Goal: Task Accomplishment & Management: Use online tool/utility

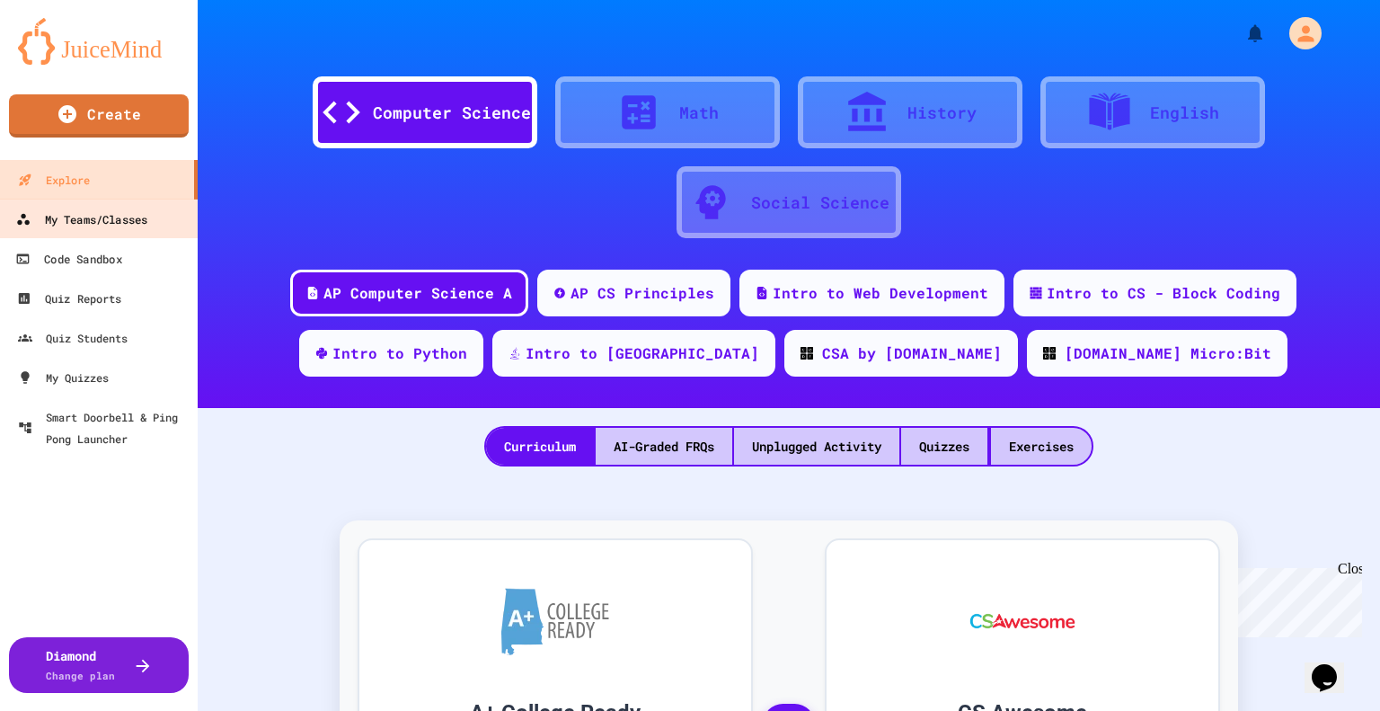
click at [113, 227] on div "My Teams/Classes" at bounding box center [81, 220] width 131 height 22
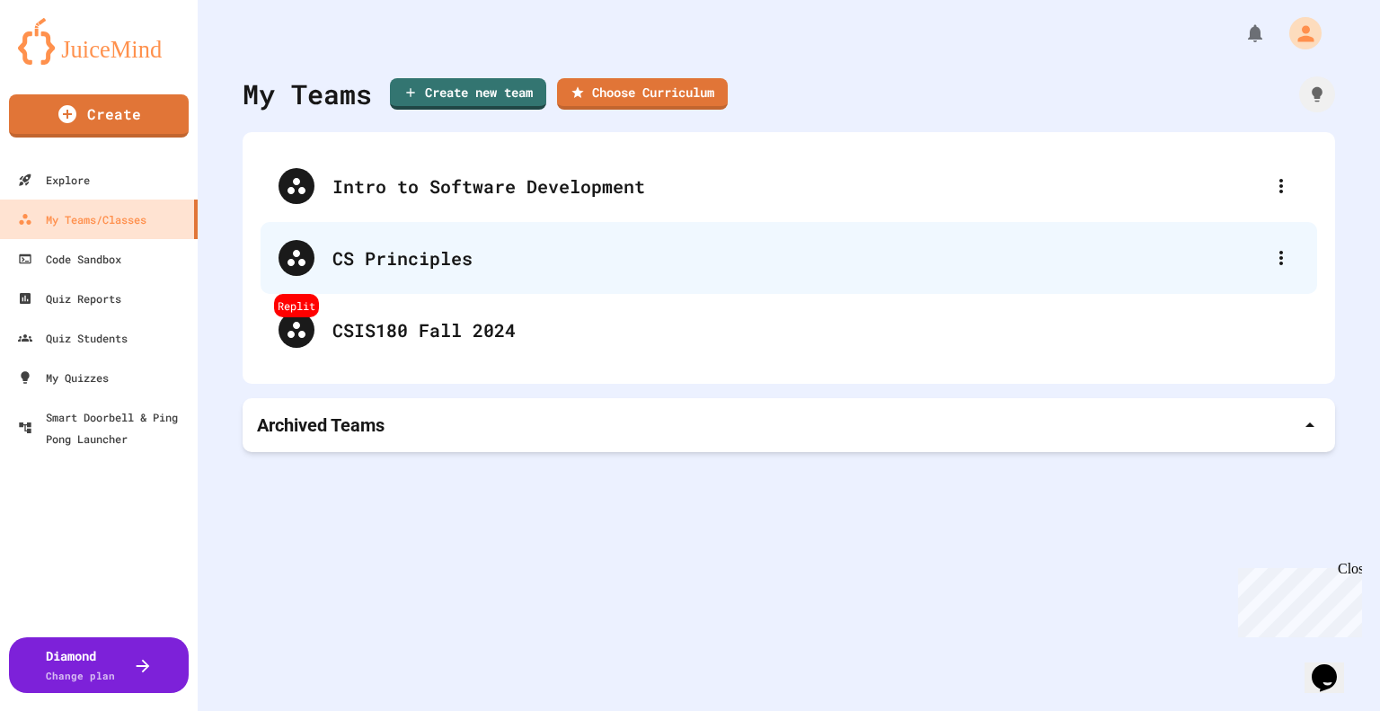
click at [466, 265] on div "CS Principles" at bounding box center [798, 257] width 931 height 27
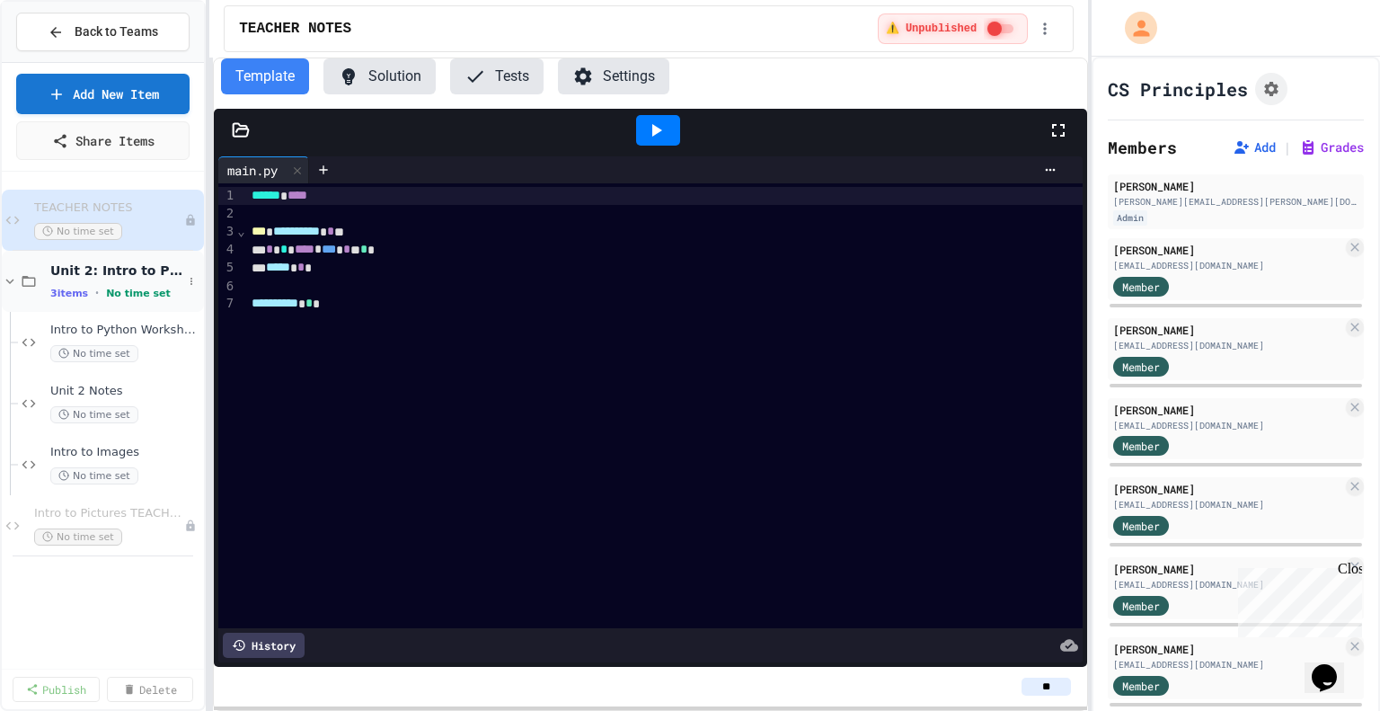
click at [118, 271] on span "Unit 2: Intro to Python" at bounding box center [116, 270] width 132 height 16
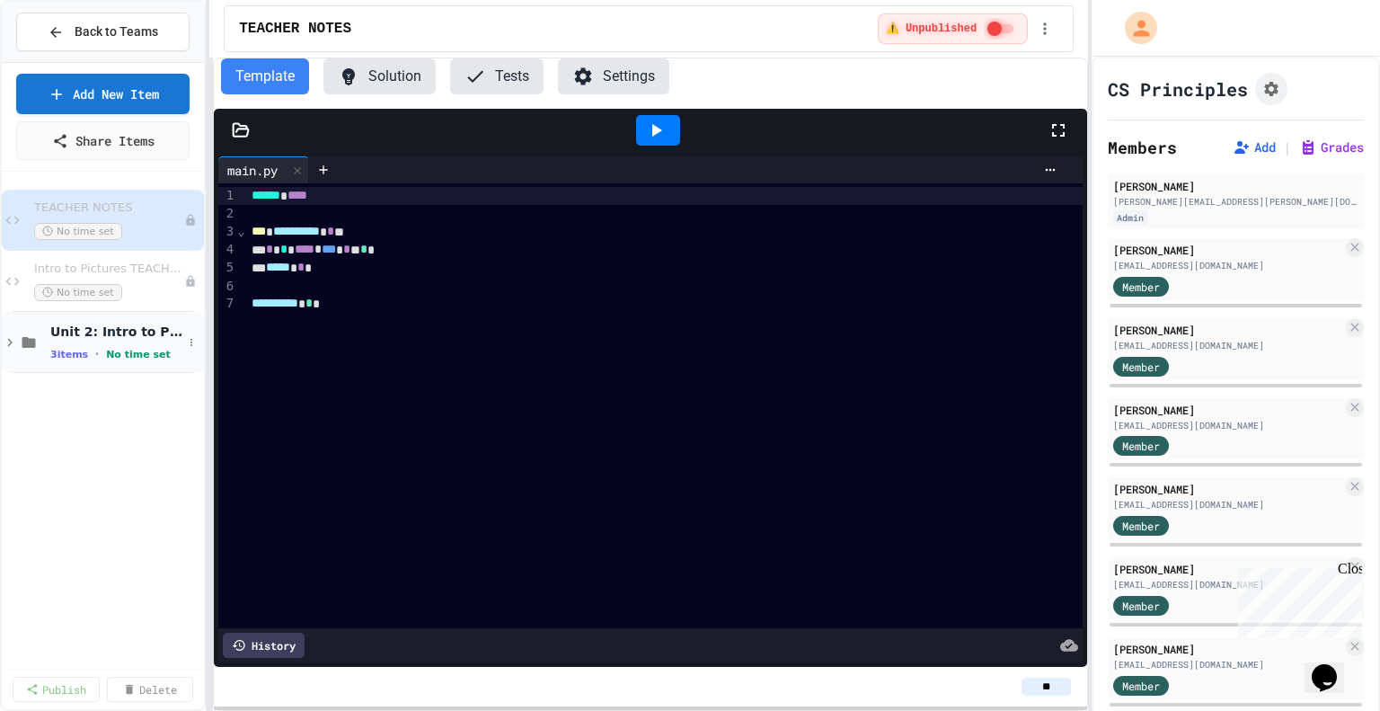
click at [114, 341] on div "Unit 2: Intro to Python 3 items • No time set" at bounding box center [116, 343] width 132 height 38
click at [102, 338] on span "Unit 2: Intro to Python" at bounding box center [116, 332] width 132 height 16
click at [118, 101] on link "Add New Item" at bounding box center [102, 92] width 175 height 42
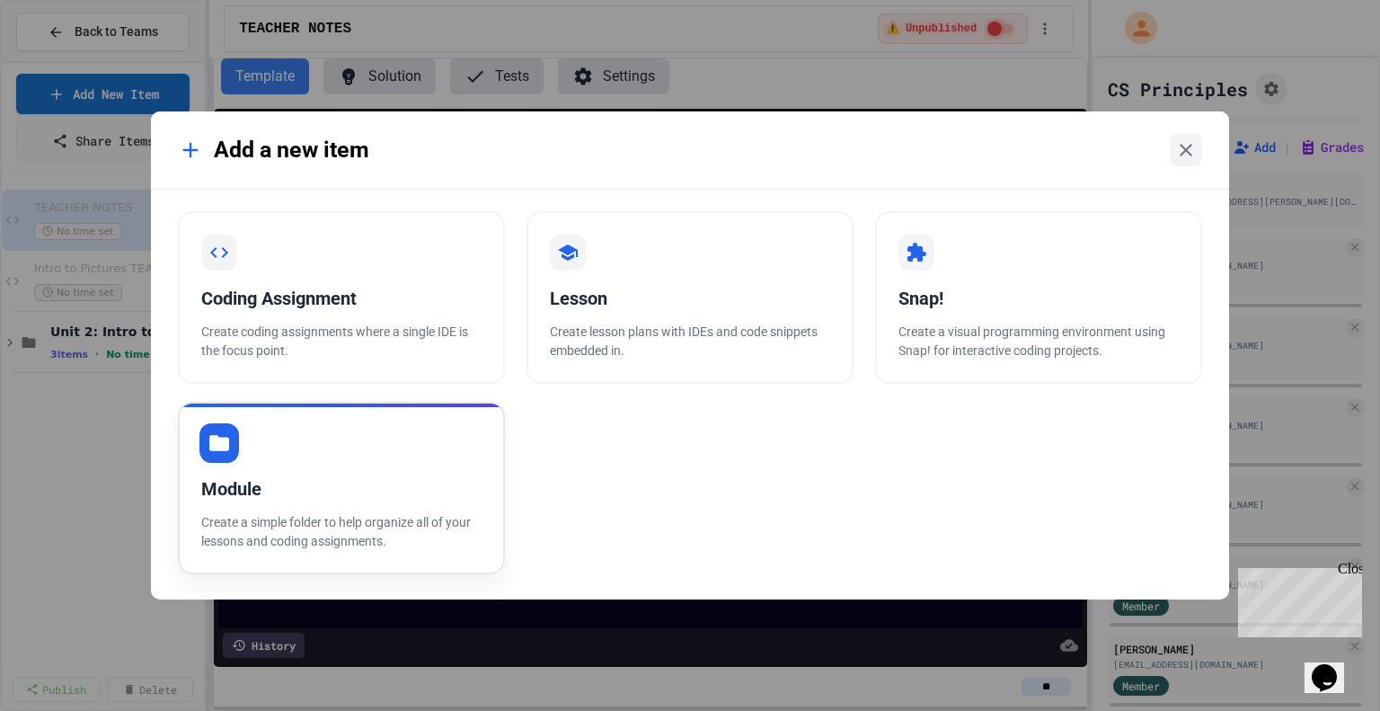
click at [365, 466] on div "Module Create a simple folder to help organize all of your lessons and coding a…" at bounding box center [341, 488] width 327 height 173
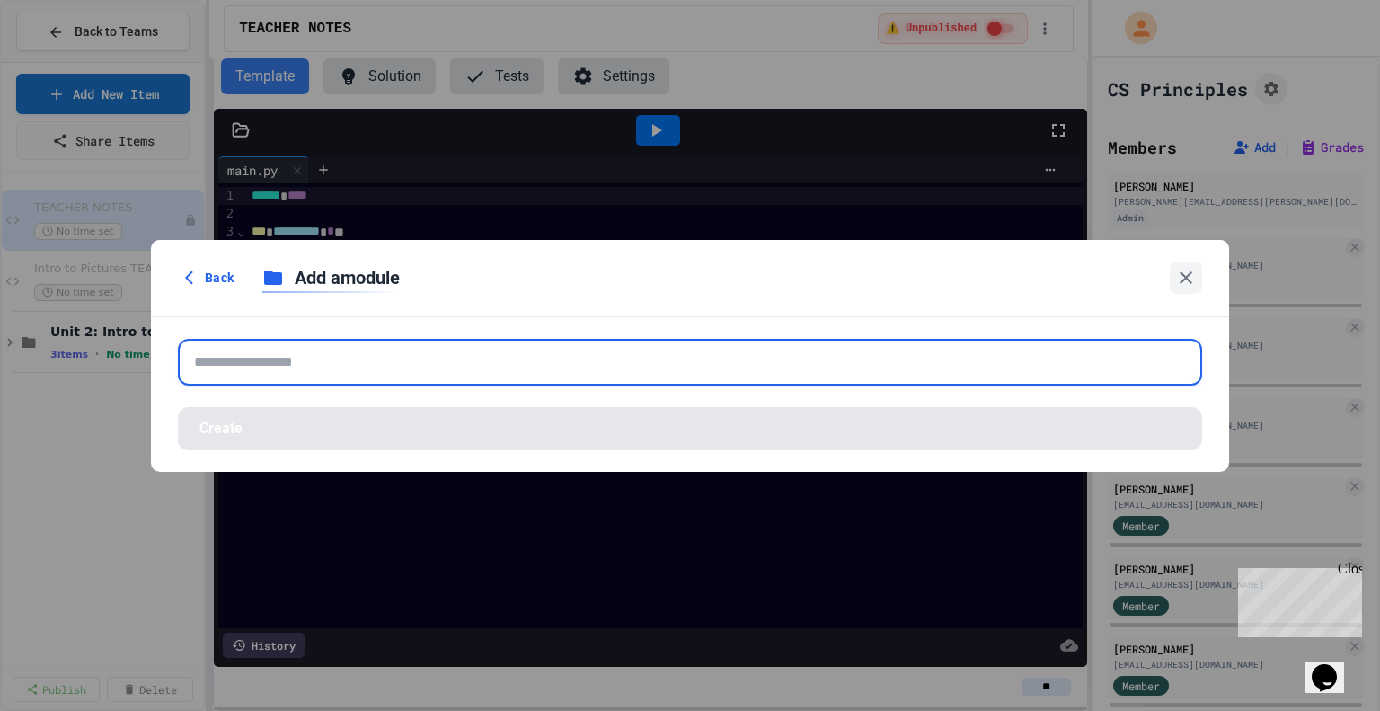
click at [395, 368] on input "text" at bounding box center [690, 362] width 1025 height 47
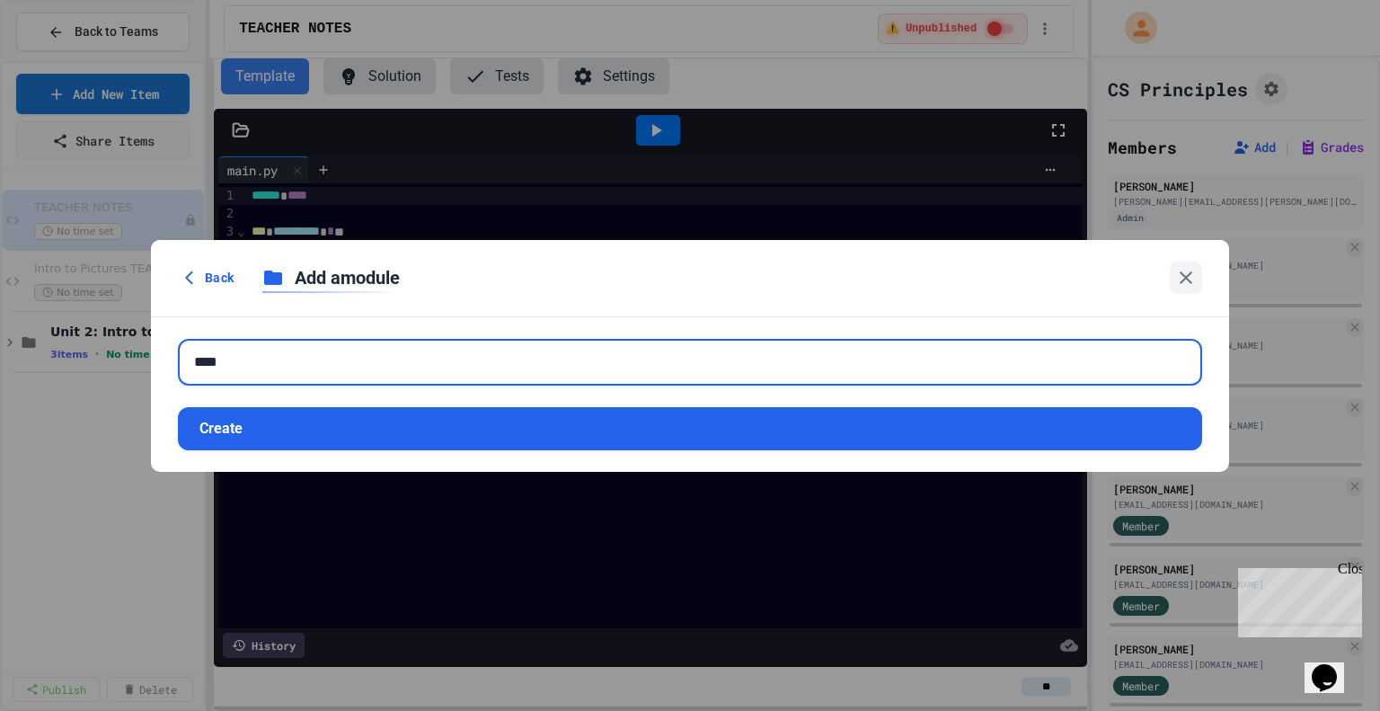
type input "****"
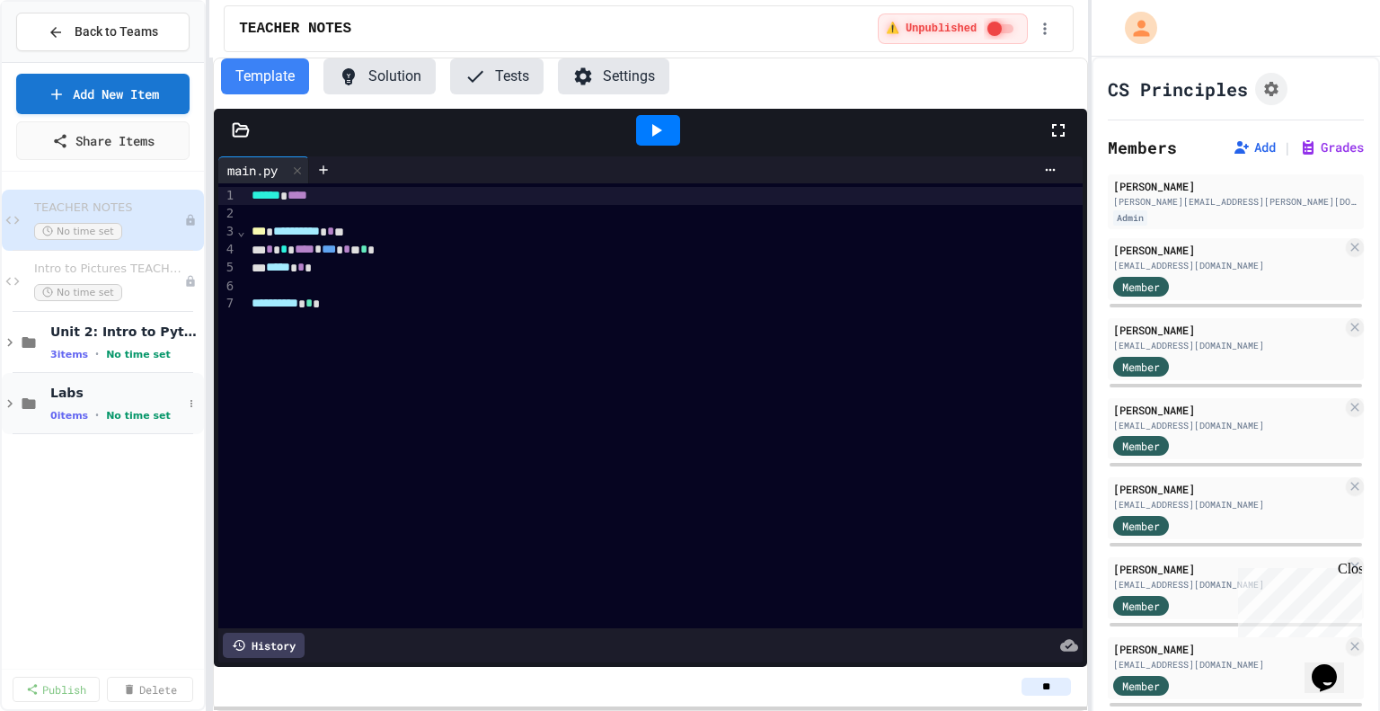
click at [82, 415] on span "0 items" at bounding box center [69, 416] width 38 height 12
click at [191, 400] on icon at bounding box center [191, 403] width 11 height 11
click at [173, 431] on button "Add Item" at bounding box center [147, 435] width 120 height 32
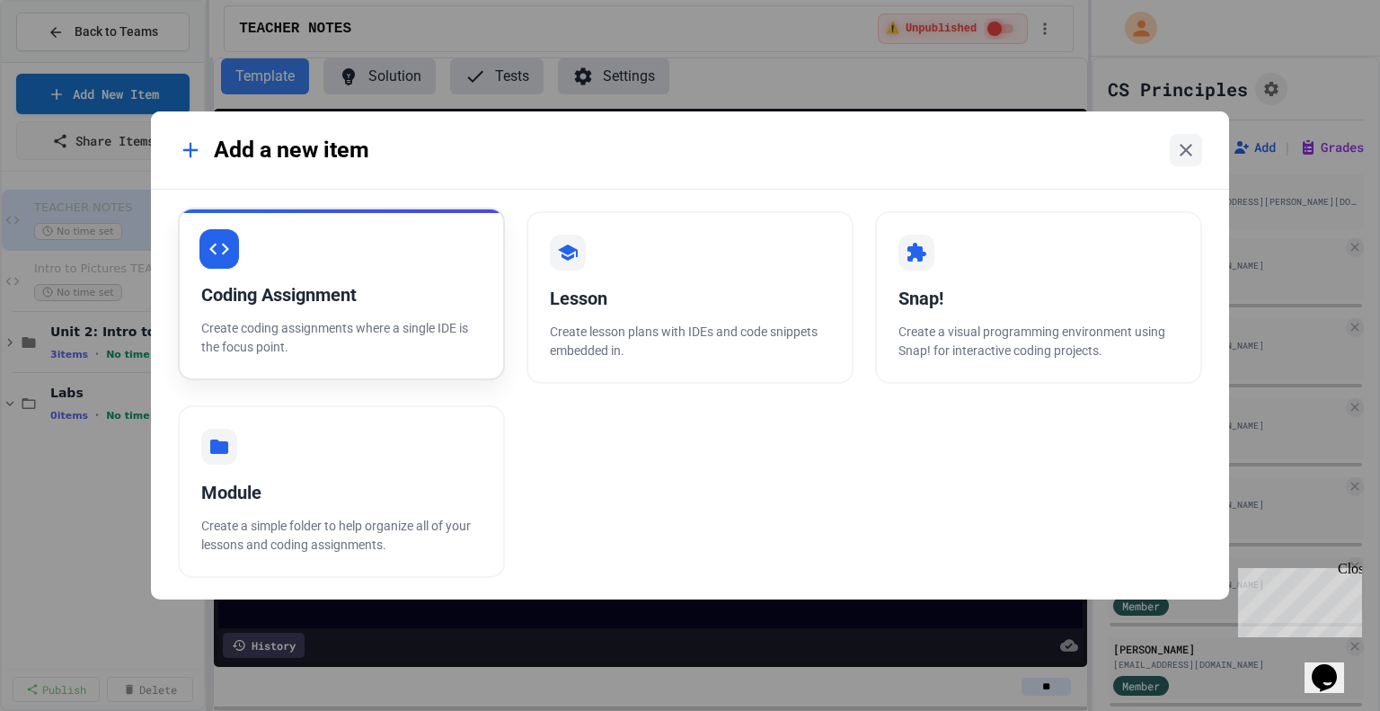
click at [353, 324] on p "Create coding assignments where a single IDE is the focus point." at bounding box center [341, 338] width 280 height 38
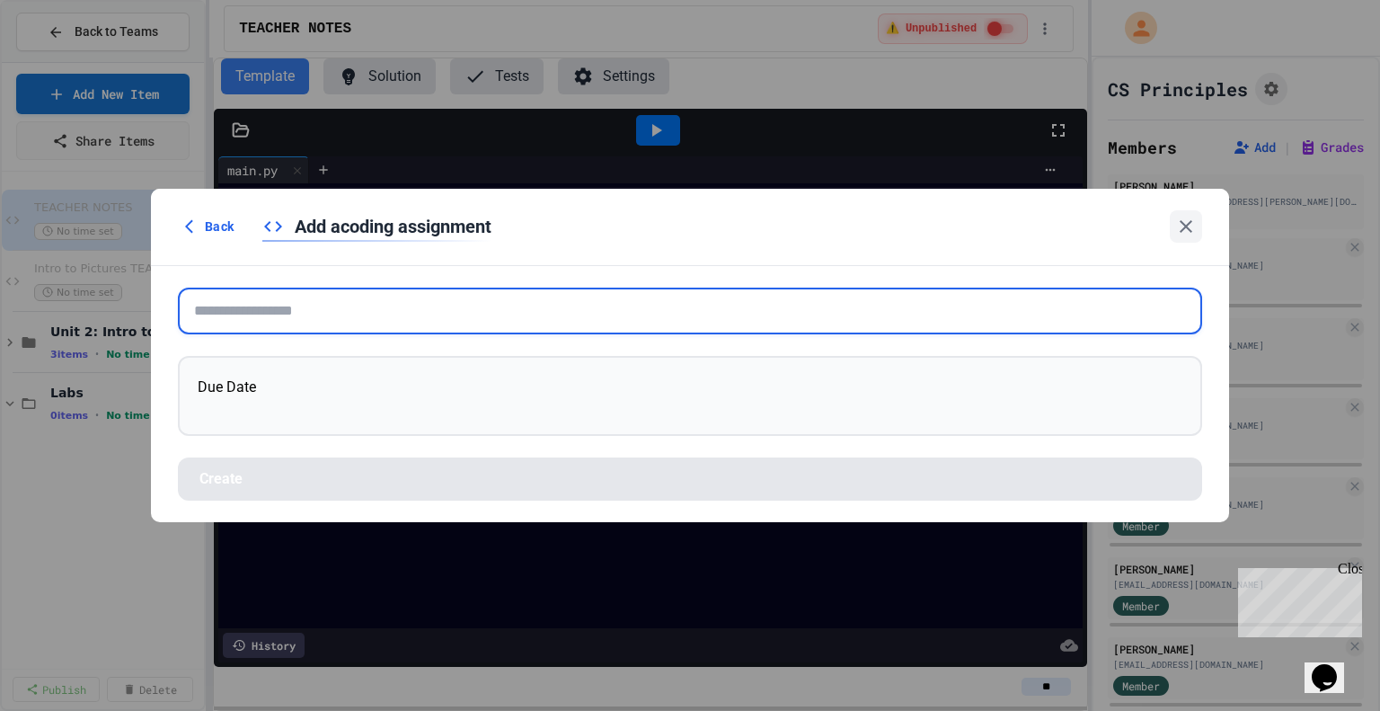
click at [297, 311] on input "text" at bounding box center [690, 311] width 1025 height 47
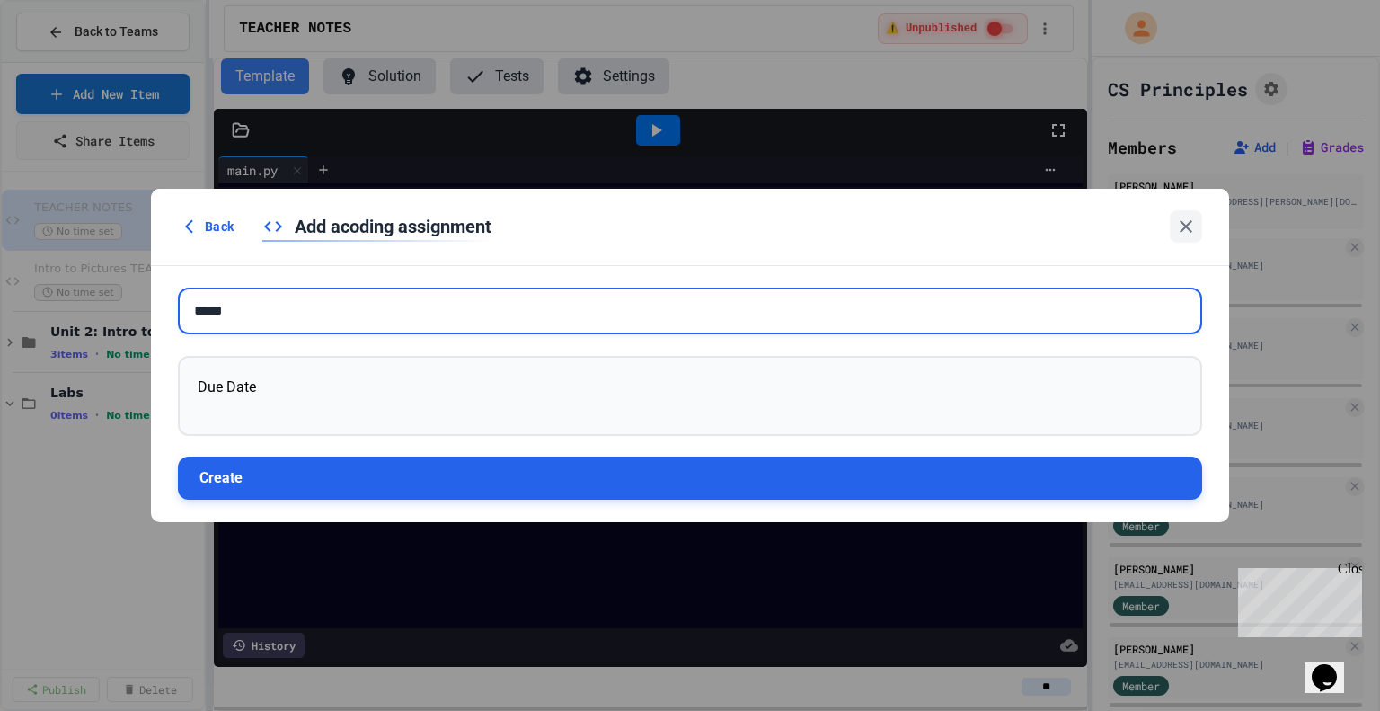
type input "*****"
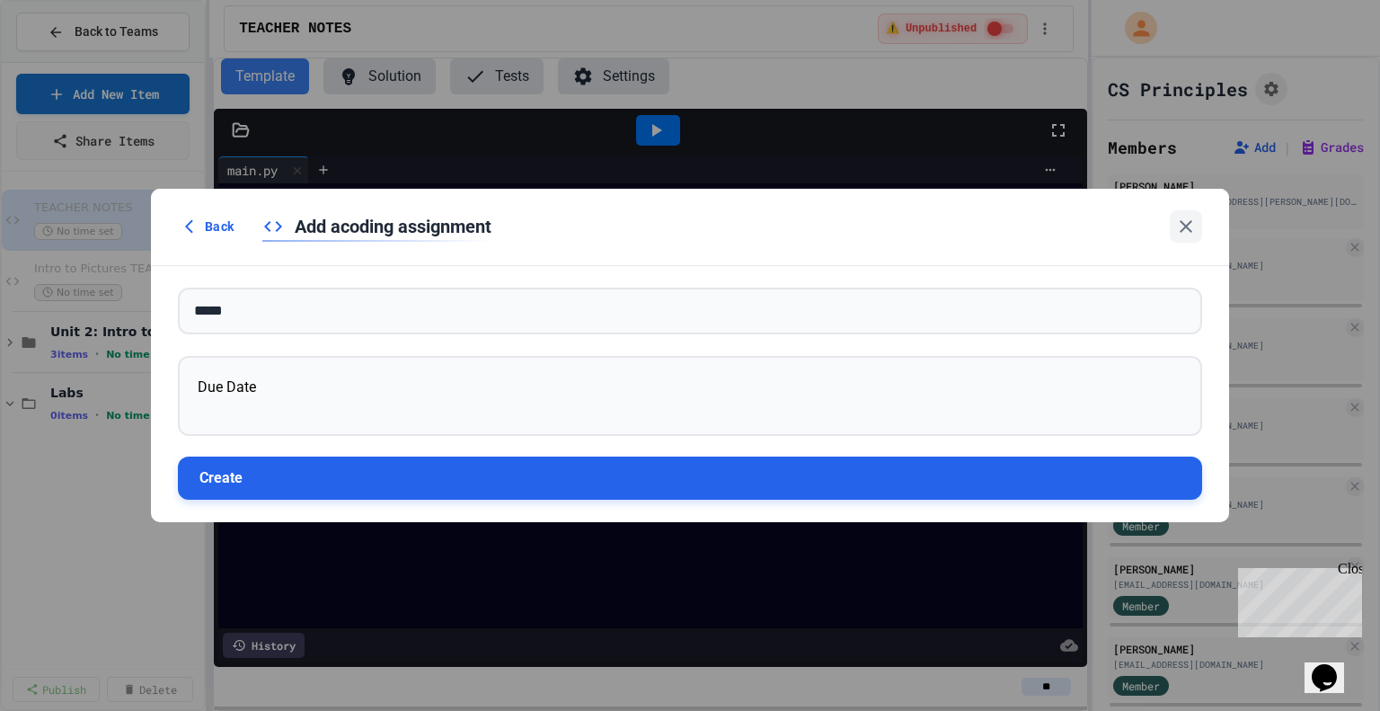
click at [322, 483] on button "Create" at bounding box center [690, 478] width 1025 height 43
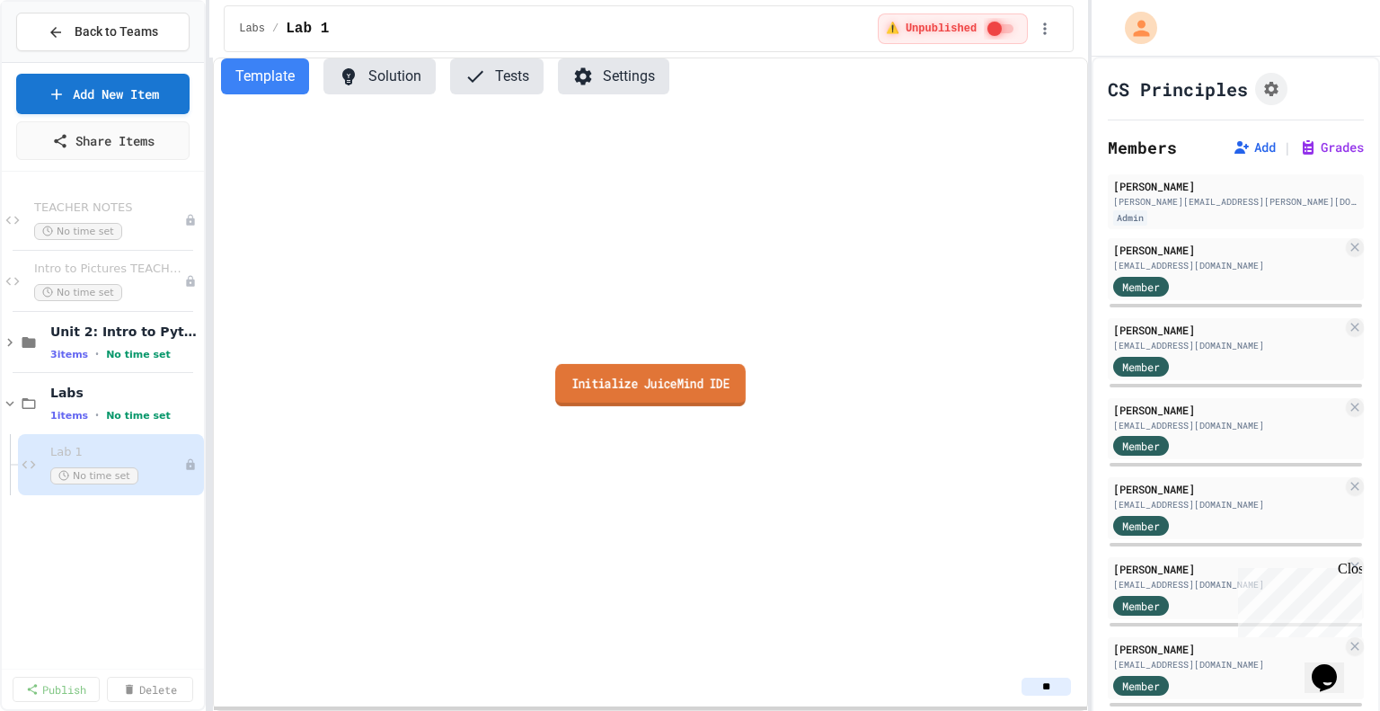
click at [675, 369] on link "Initialize JuiceMind IDE" at bounding box center [650, 385] width 191 height 42
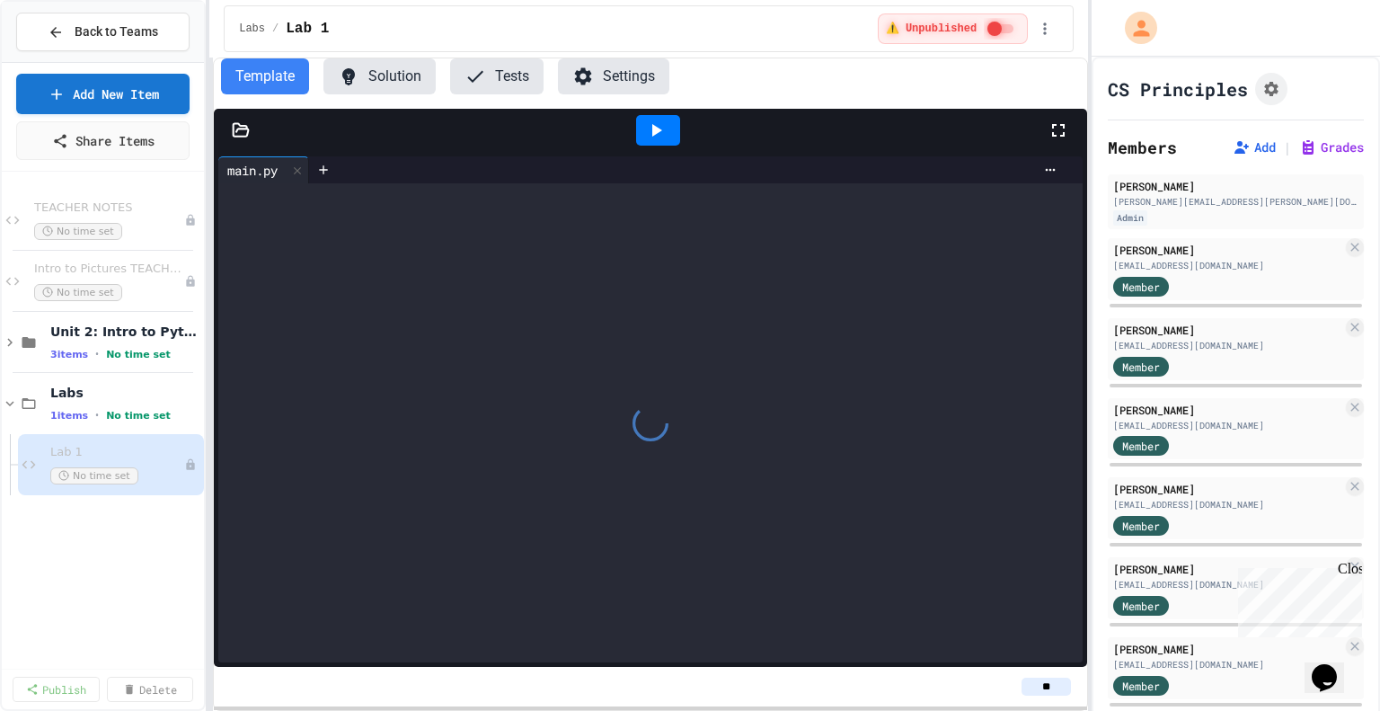
click at [245, 124] on icon at bounding box center [241, 129] width 15 height 13
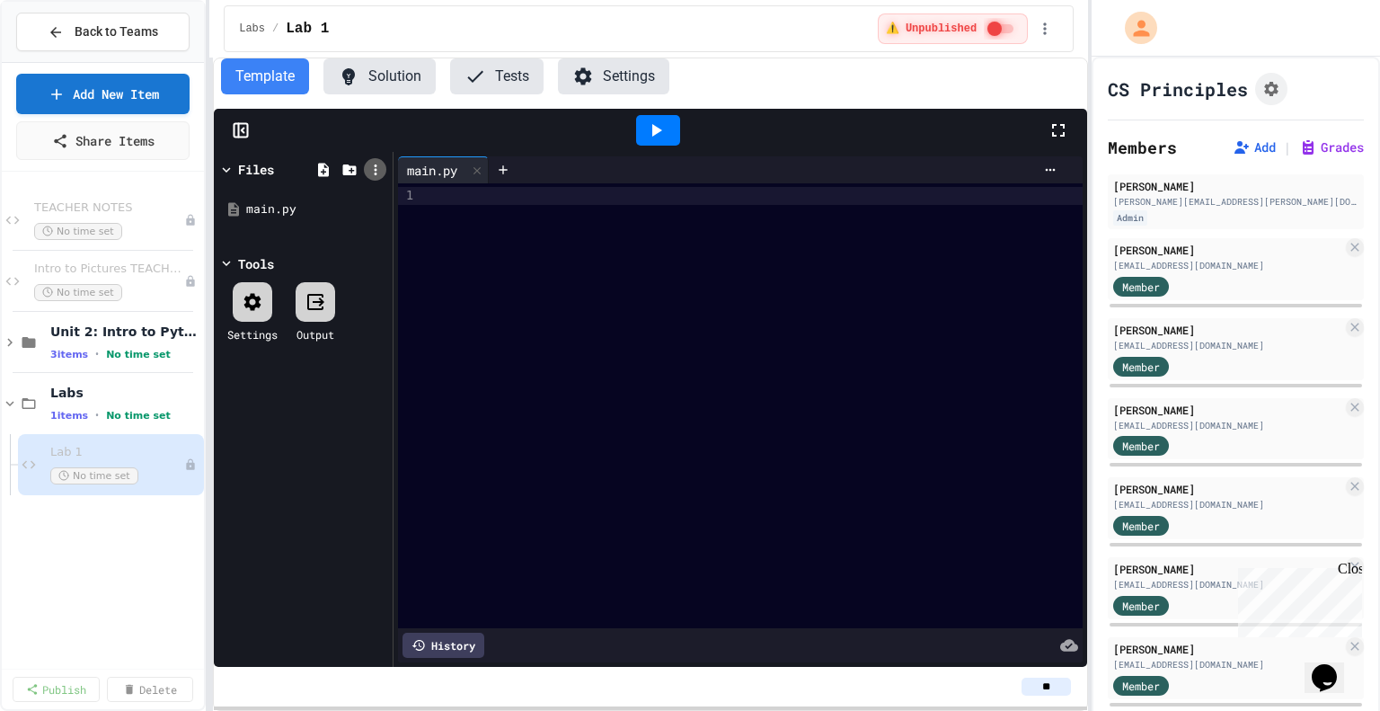
click at [375, 167] on icon at bounding box center [375, 169] width 3 height 11
click at [726, 402] on li "Upload zip" at bounding box center [740, 418] width 29 height 32
type input "**********"
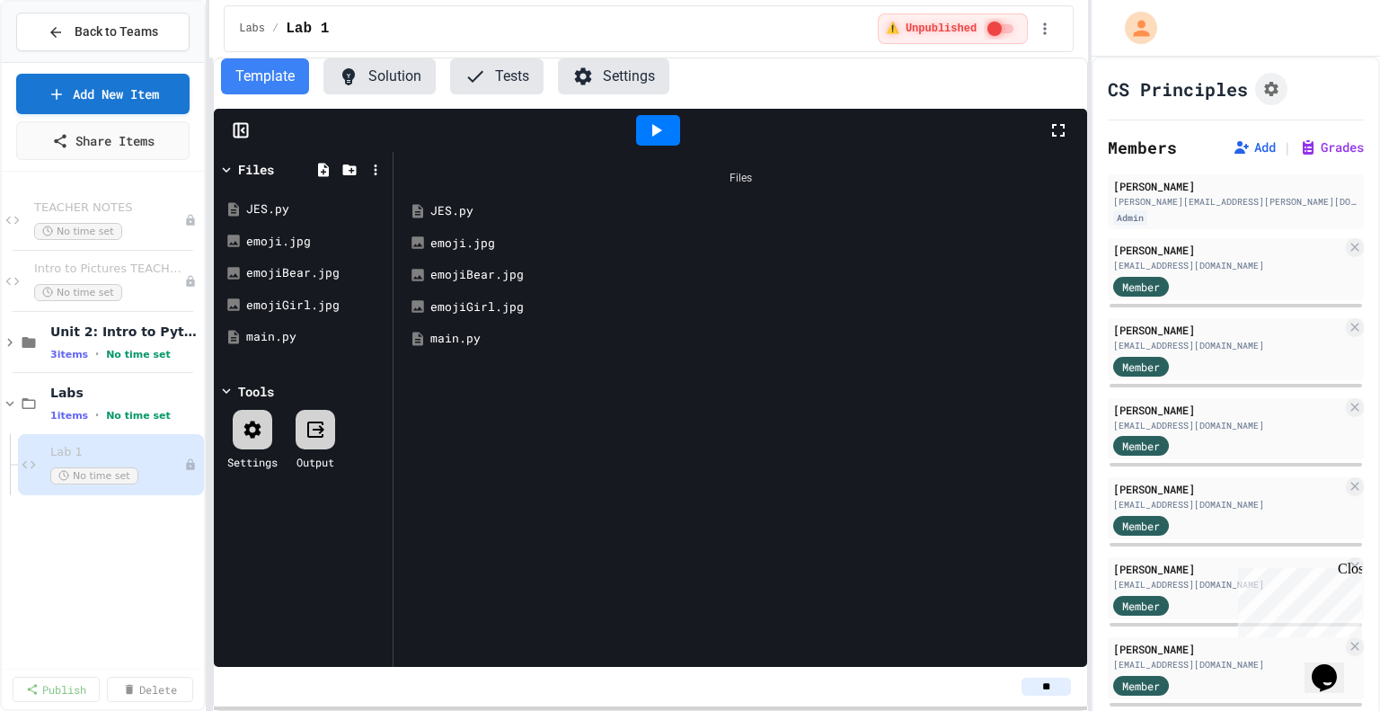
click at [244, 134] on icon at bounding box center [241, 130] width 18 height 18
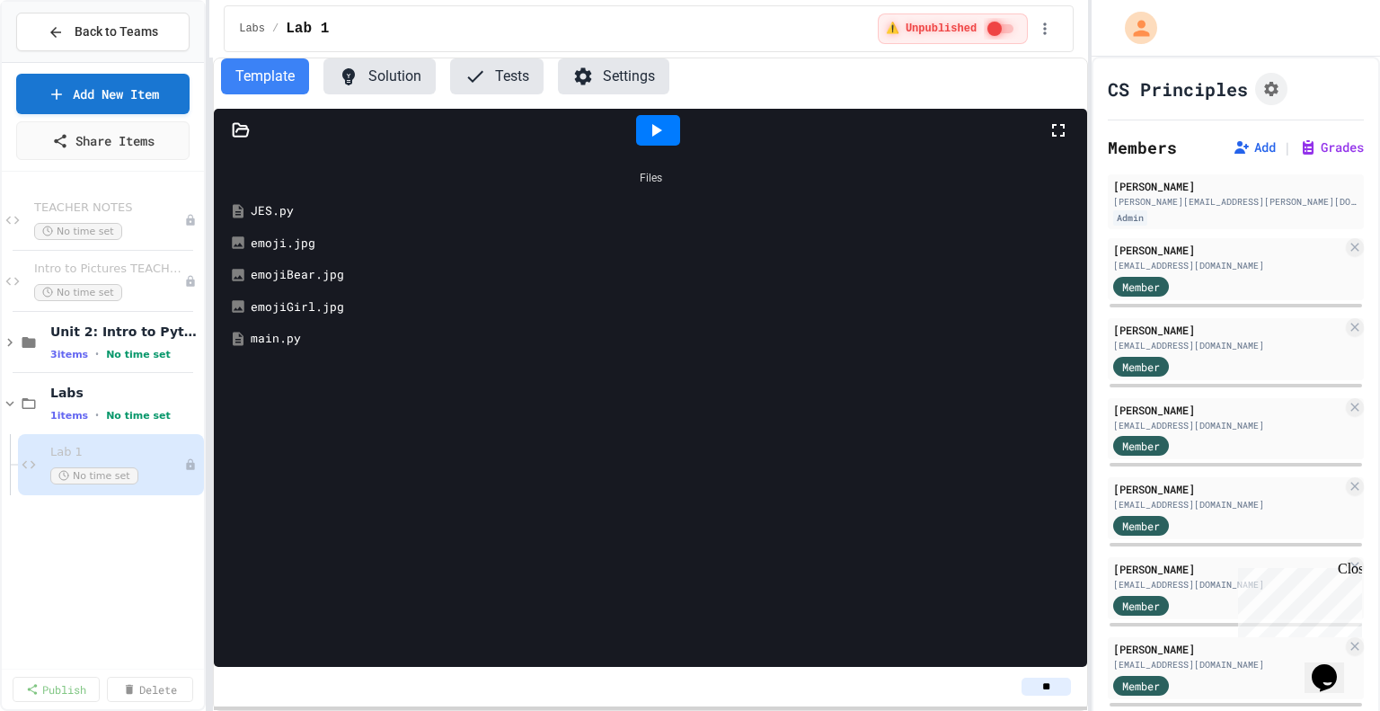
click at [244, 134] on icon at bounding box center [241, 130] width 18 height 18
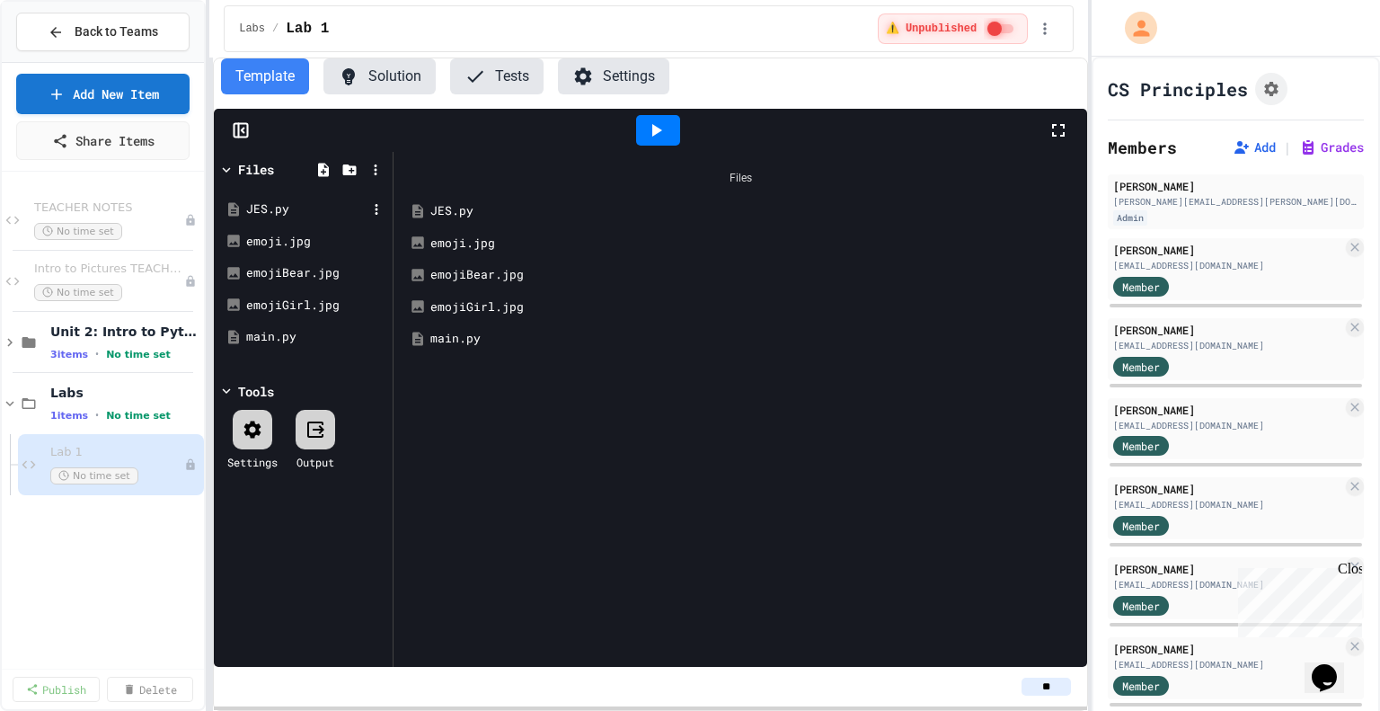
click at [293, 200] on div "JES.py" at bounding box center [306, 209] width 120 height 18
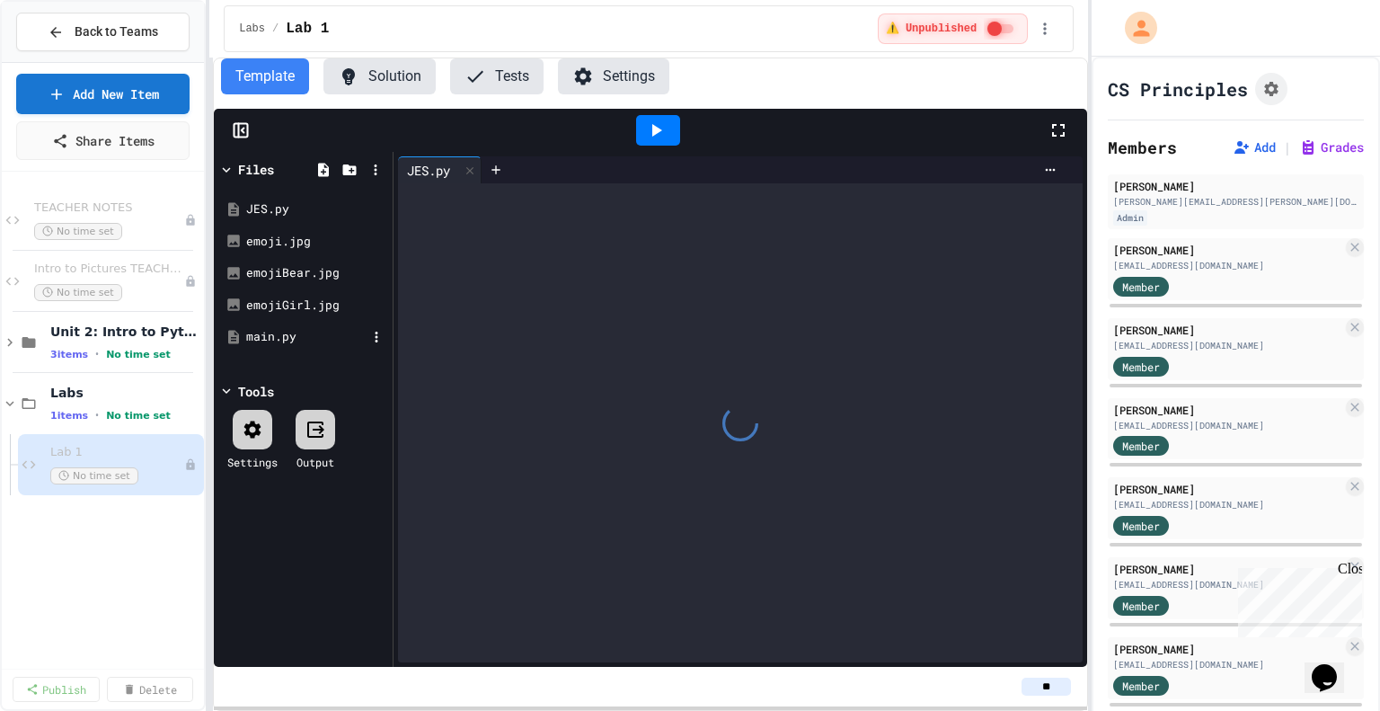
click at [294, 335] on div "main.py" at bounding box center [306, 337] width 120 height 18
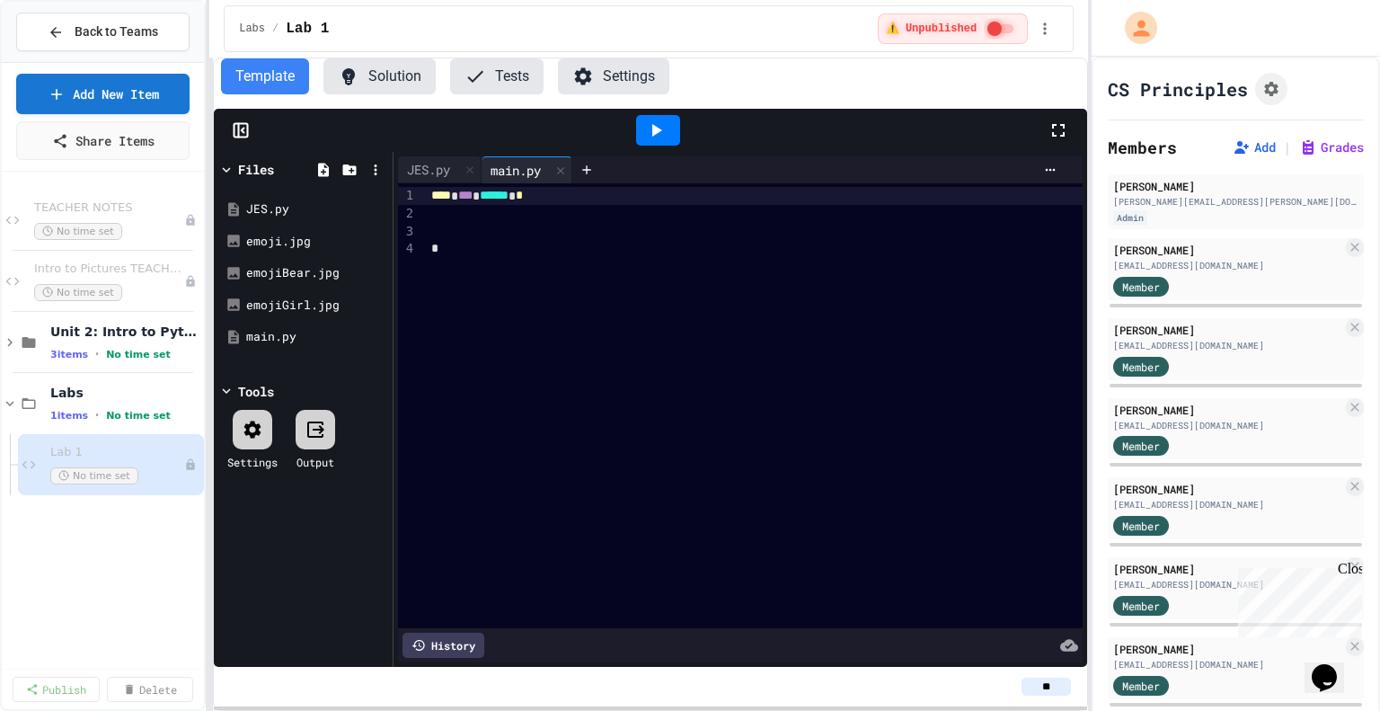
click at [573, 209] on div at bounding box center [755, 214] width 658 height 18
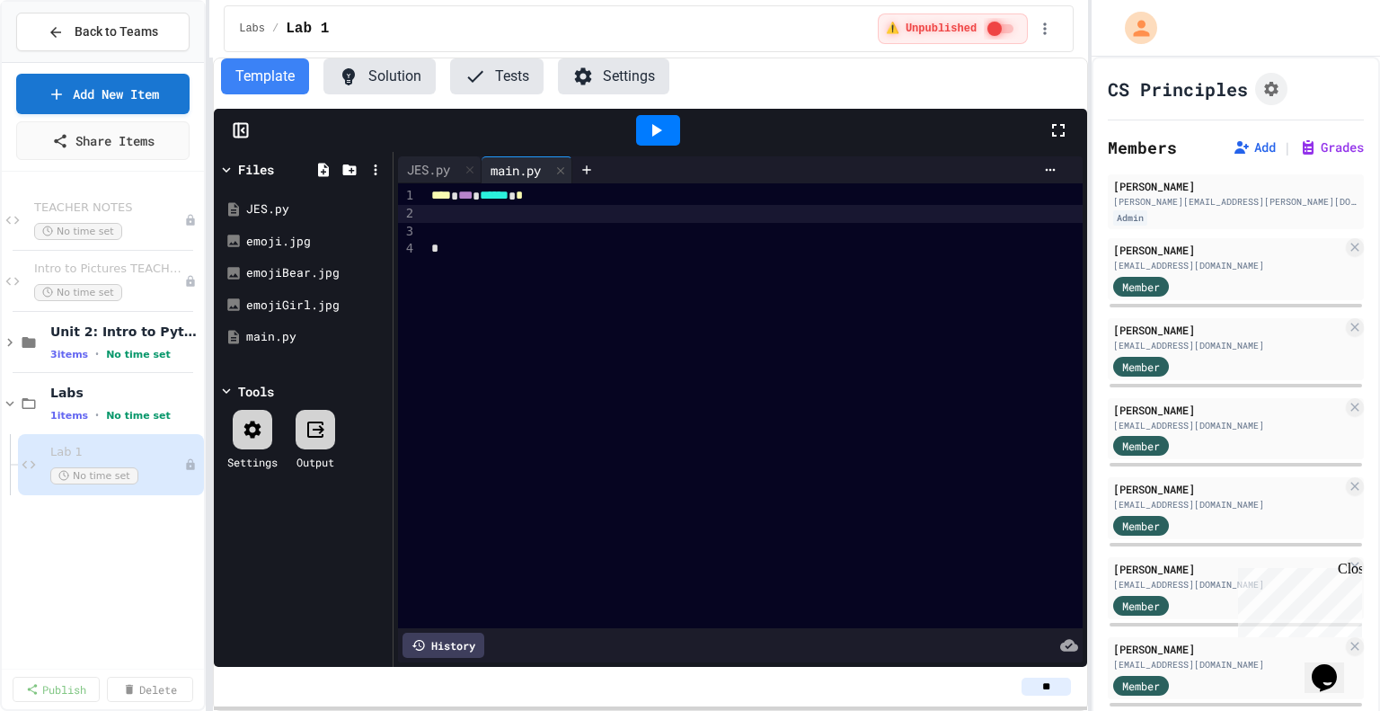
click at [592, 234] on div at bounding box center [755, 232] width 658 height 18
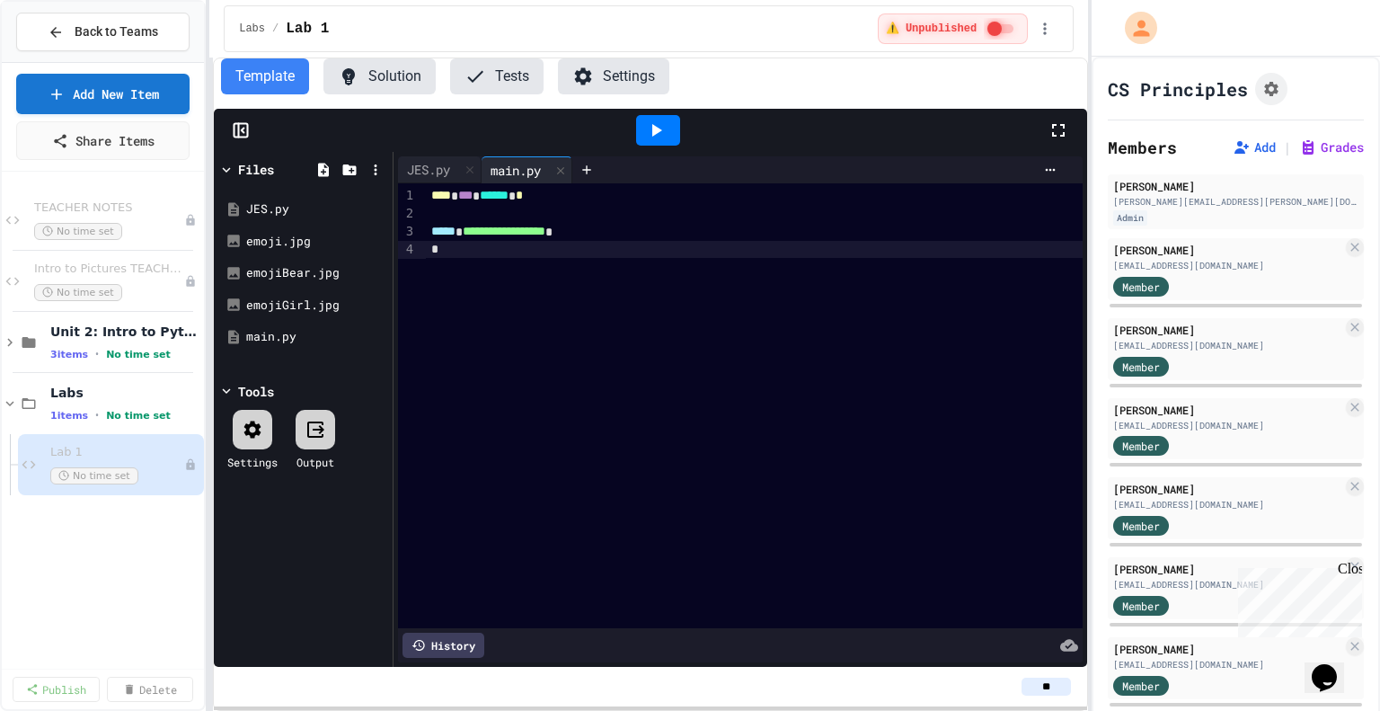
click at [585, 390] on div "**********" at bounding box center [755, 405] width 658 height 445
click at [547, 491] on div "**********" at bounding box center [755, 405] width 658 height 445
click at [95, 412] on div "1 items • No time set" at bounding box center [116, 415] width 132 height 14
click at [99, 410] on span "•" at bounding box center [101, 415] width 4 height 14
click at [100, 488] on div "Lab 1 No time set" at bounding box center [111, 464] width 186 height 61
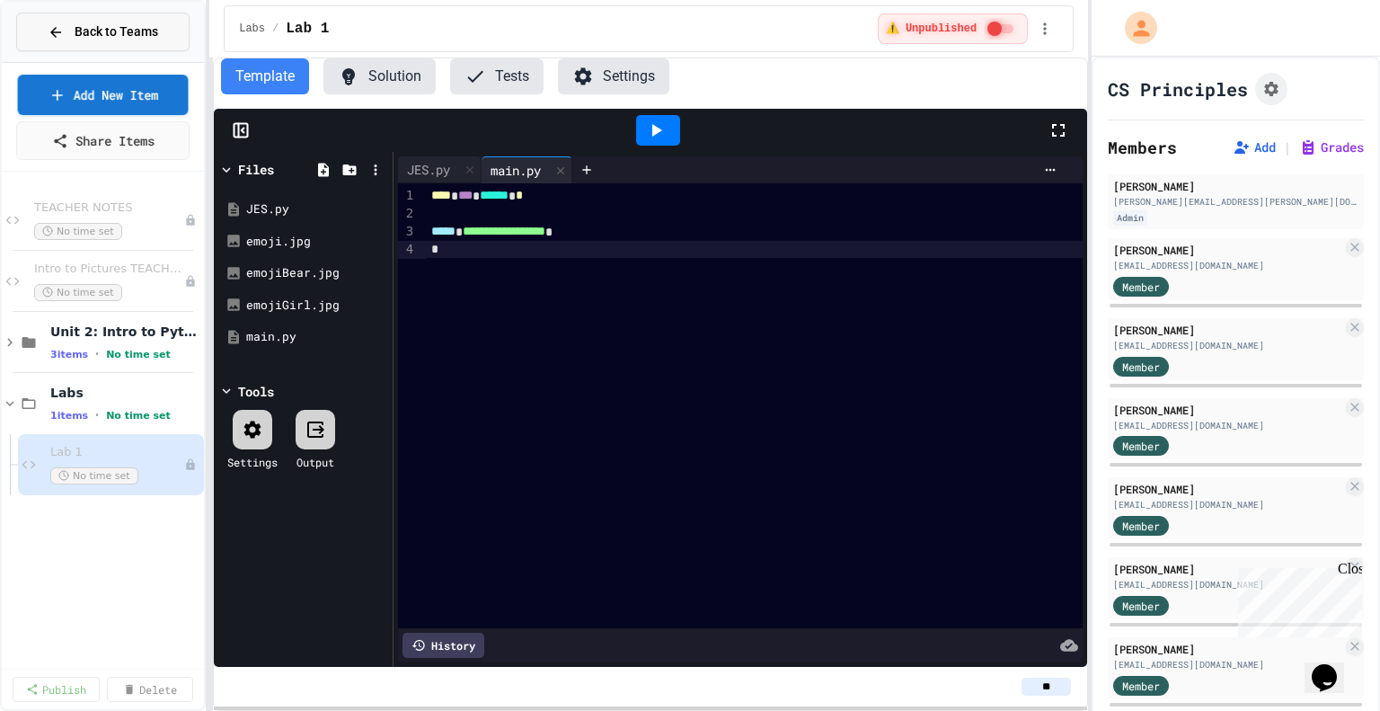
click at [107, 40] on span "Back to Teams" at bounding box center [117, 31] width 84 height 19
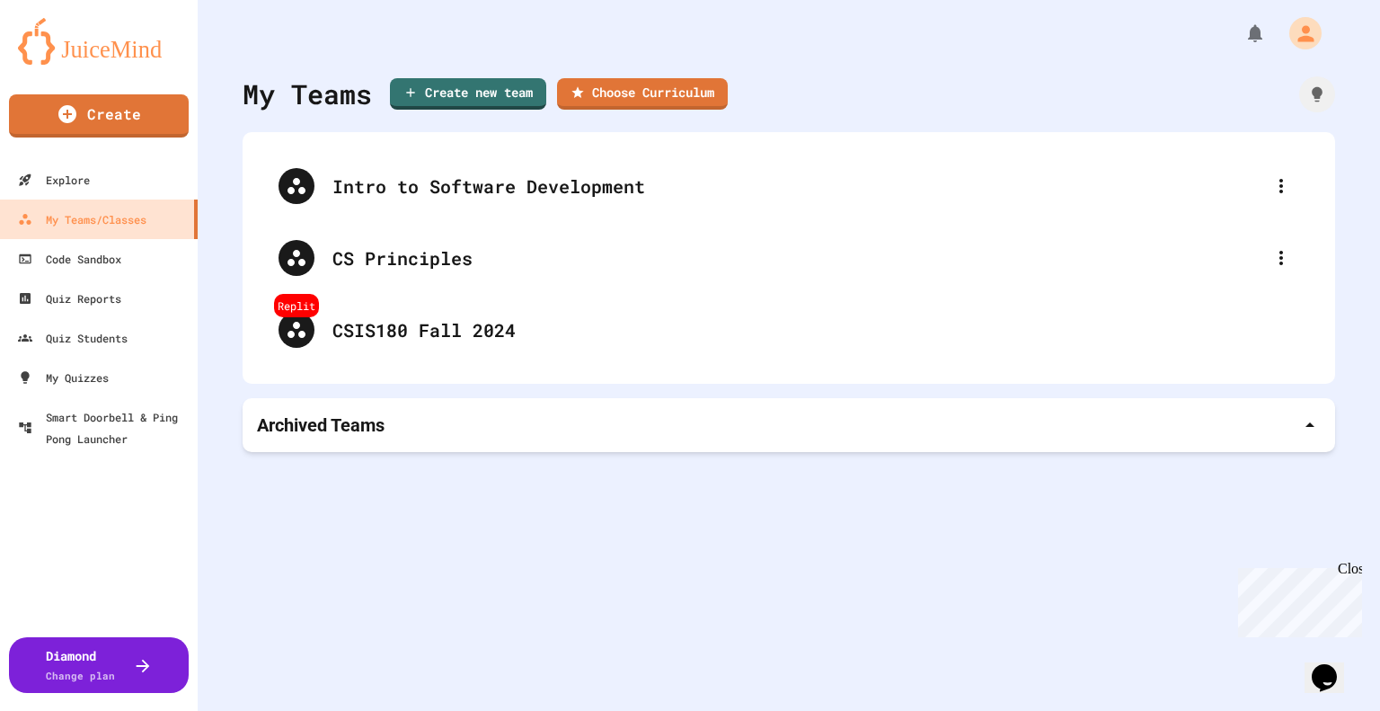
click at [416, 418] on div "Archived Teams" at bounding box center [789, 425] width 1064 height 25
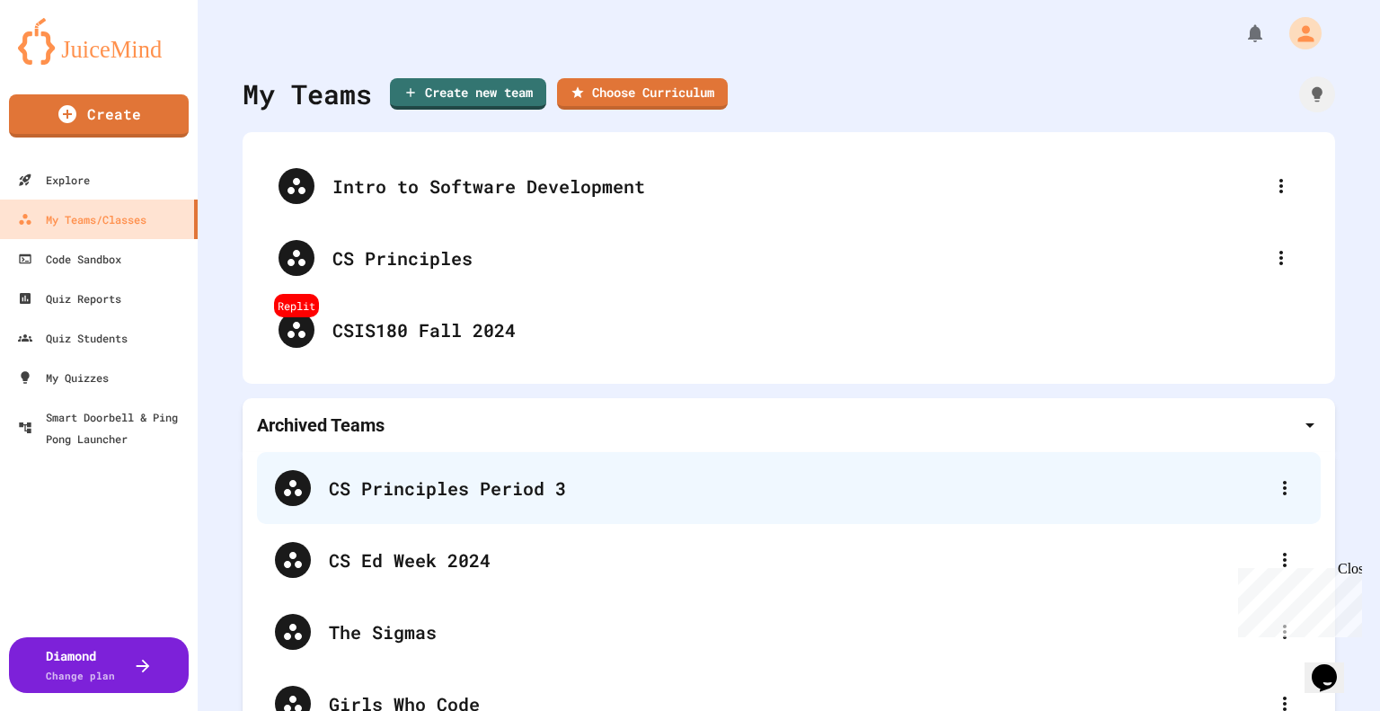
click at [468, 486] on div "CS Principles Period 3" at bounding box center [798, 488] width 938 height 27
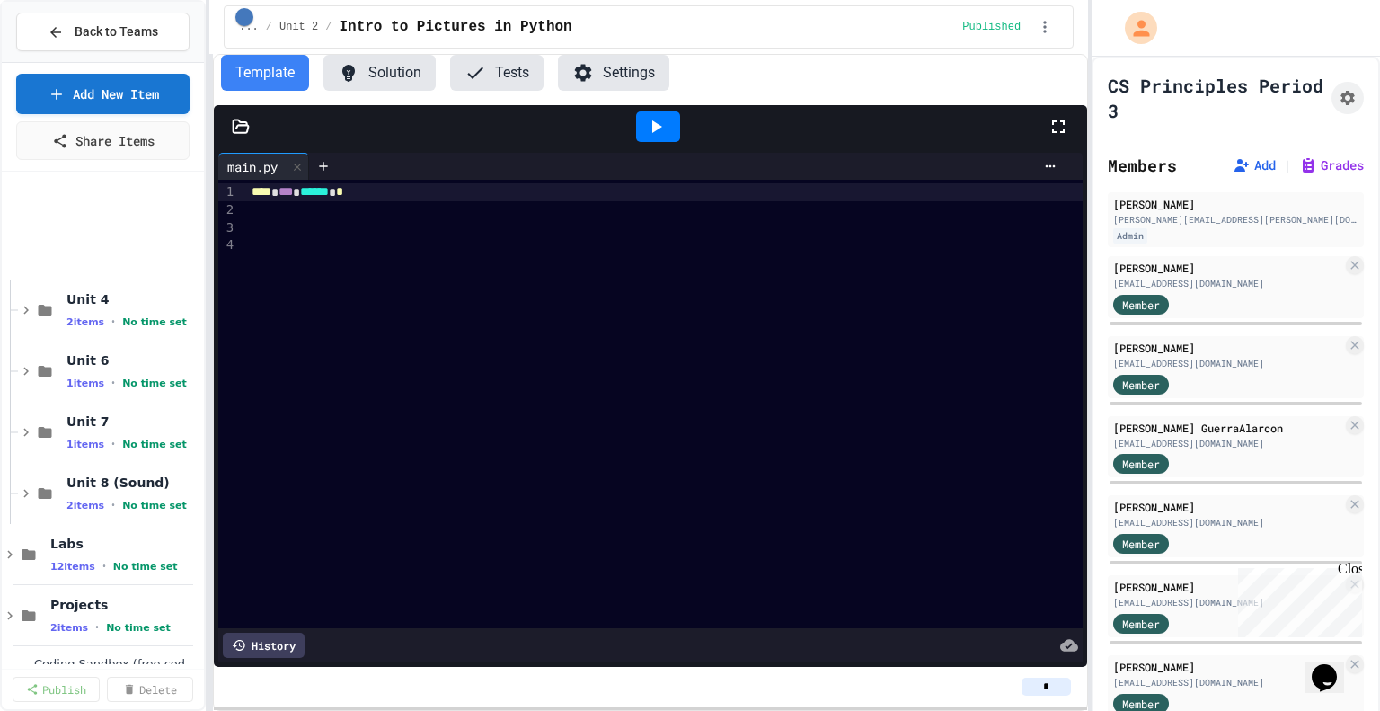
scroll to position [392, 0]
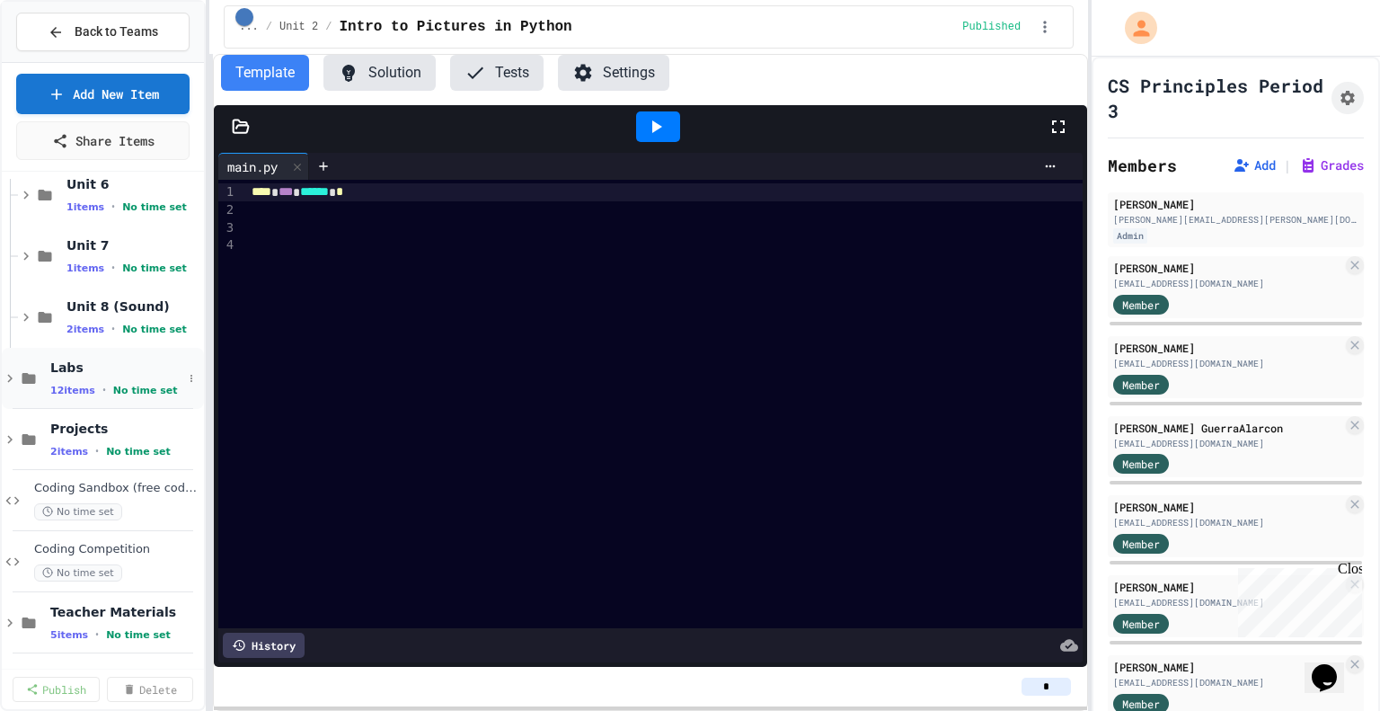
click at [87, 391] on span "12 items" at bounding box center [72, 391] width 45 height 12
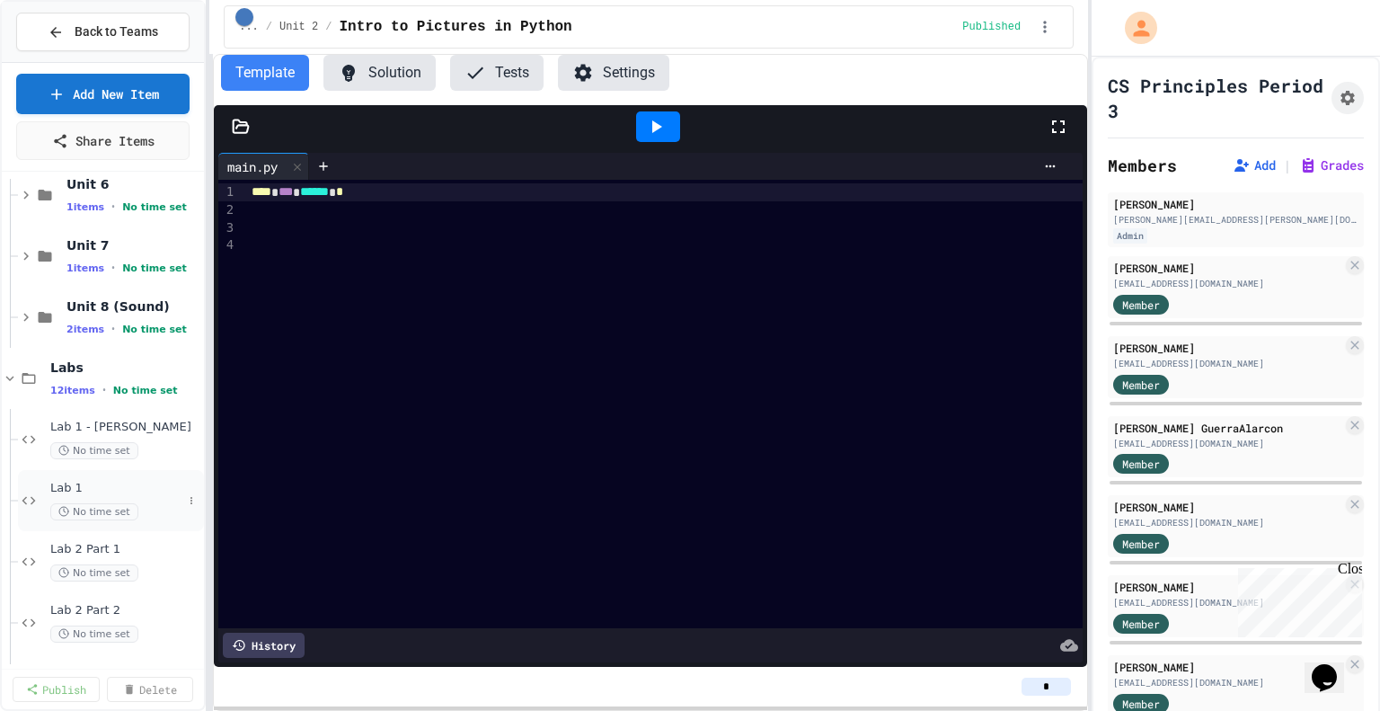
click at [115, 482] on span "Lab 1" at bounding box center [116, 488] width 132 height 15
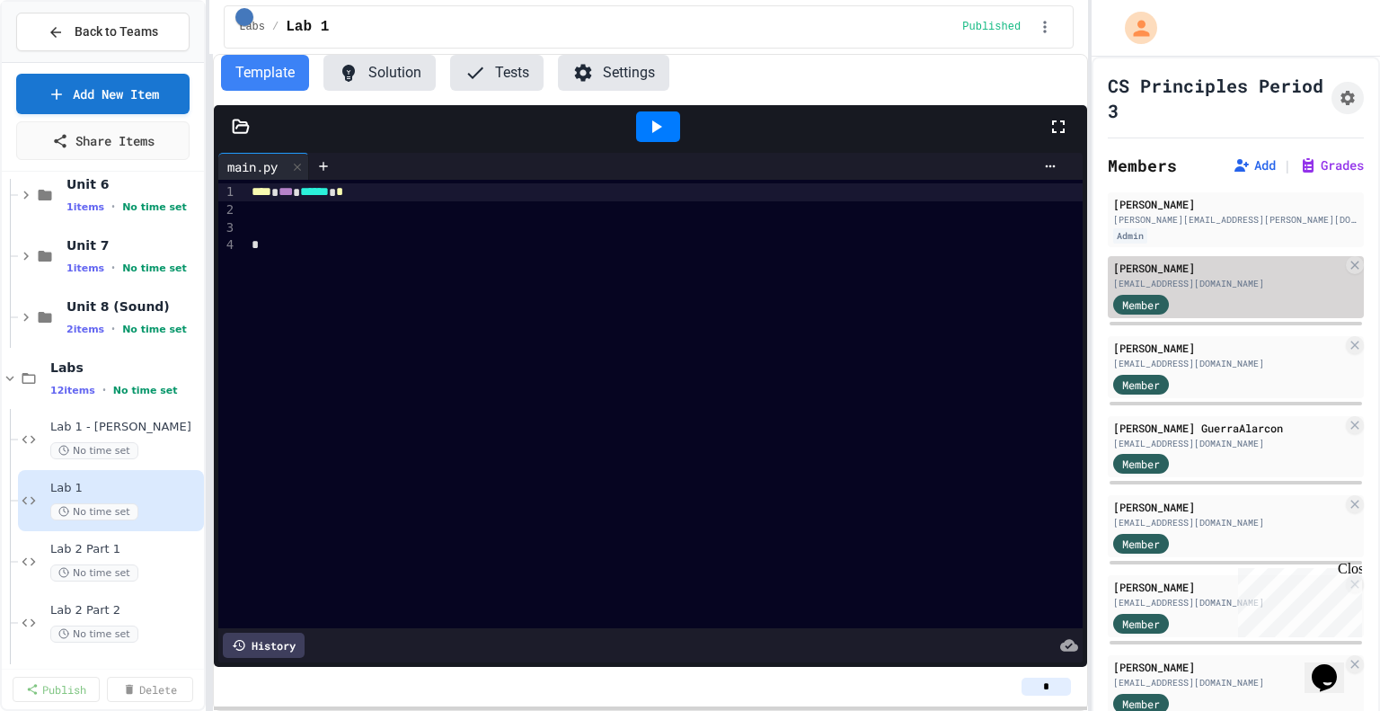
click at [1238, 309] on div "Member" at bounding box center [1227, 303] width 229 height 22
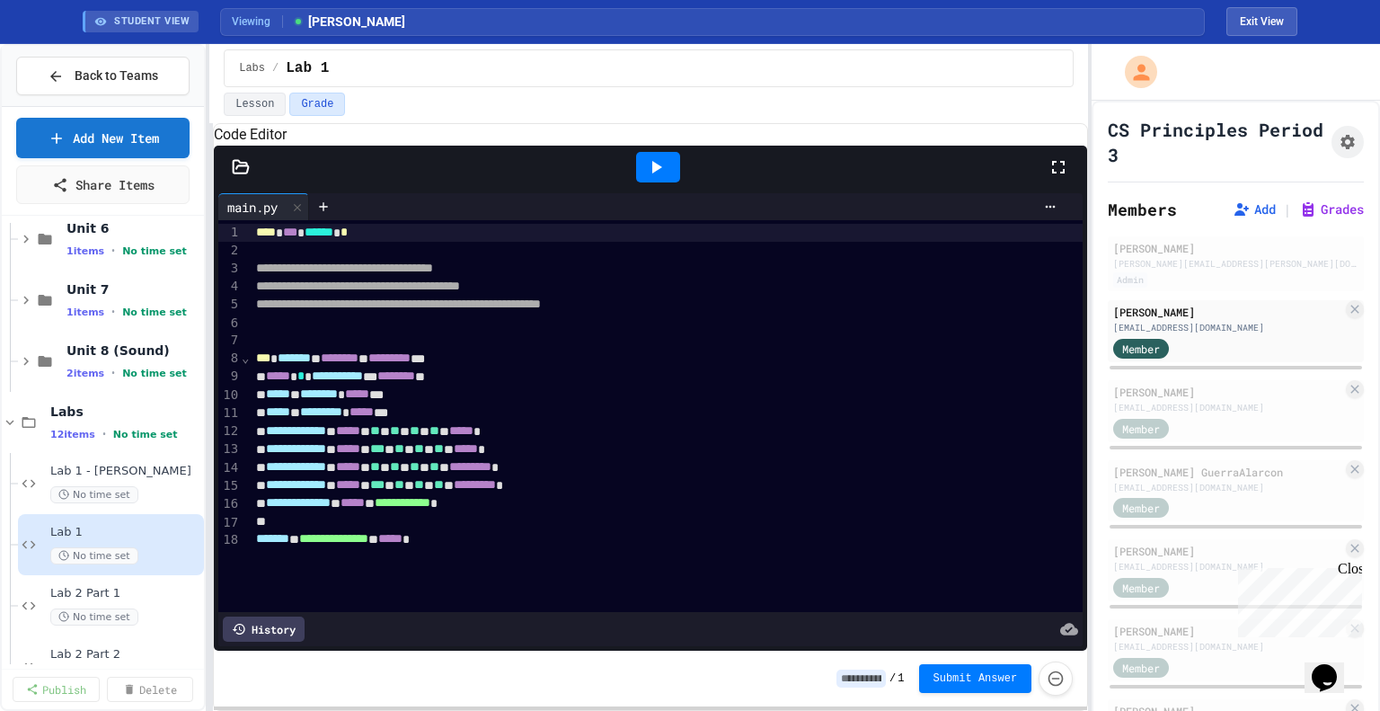
click at [240, 176] on icon at bounding box center [241, 167] width 18 height 18
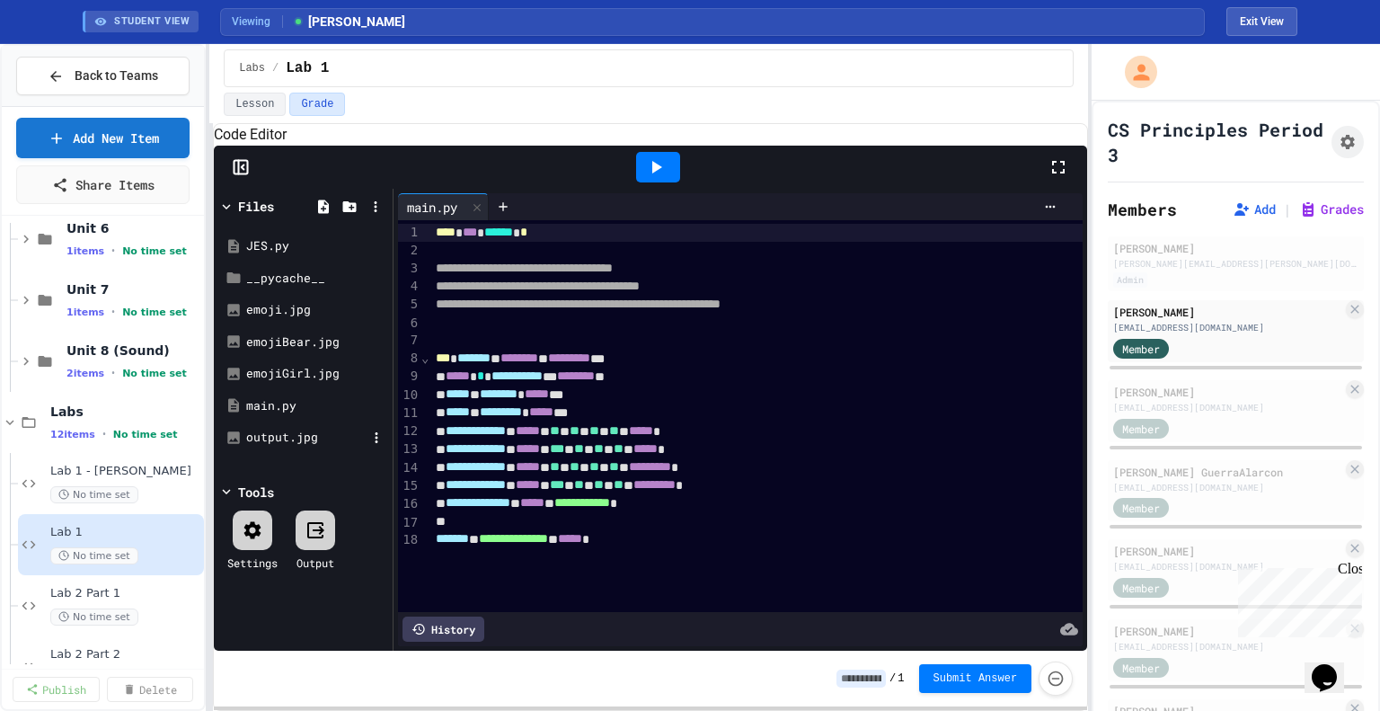
click at [294, 447] on div "output.jpg" at bounding box center [306, 438] width 120 height 18
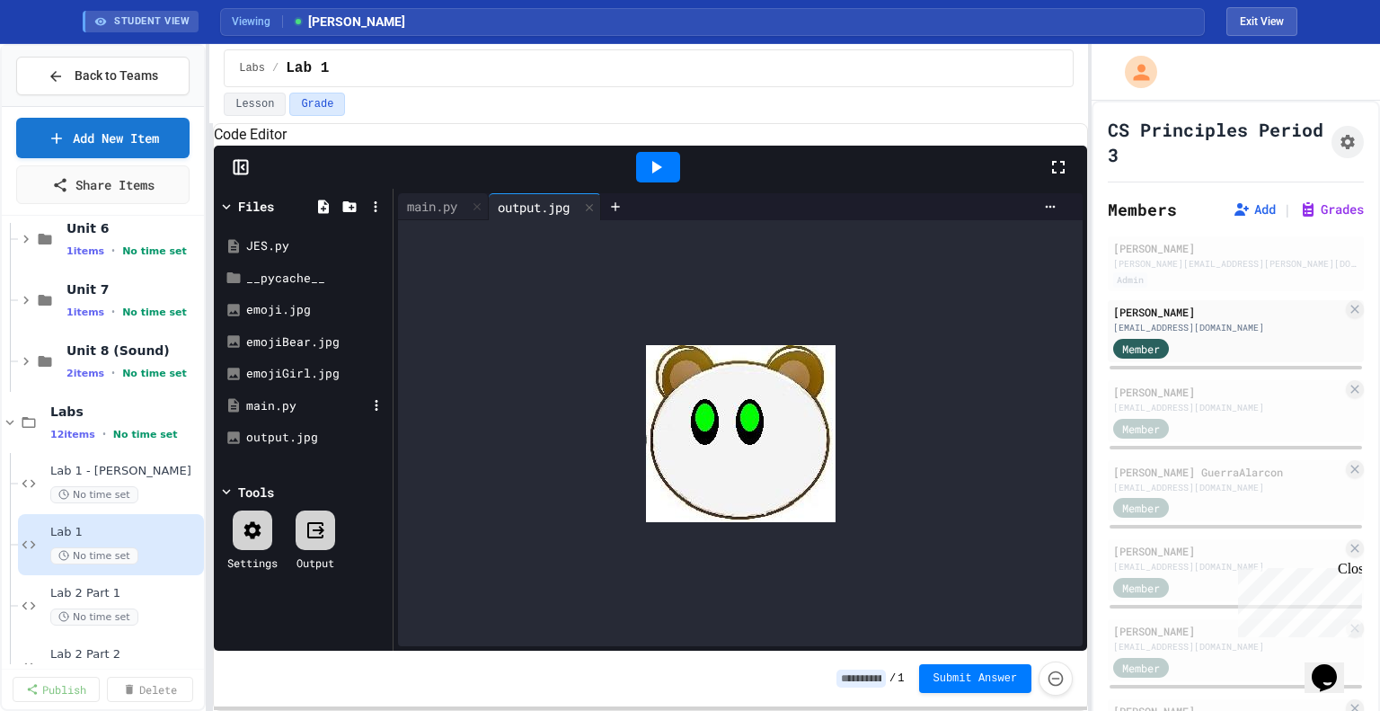
click at [306, 415] on div "main.py" at bounding box center [306, 406] width 120 height 18
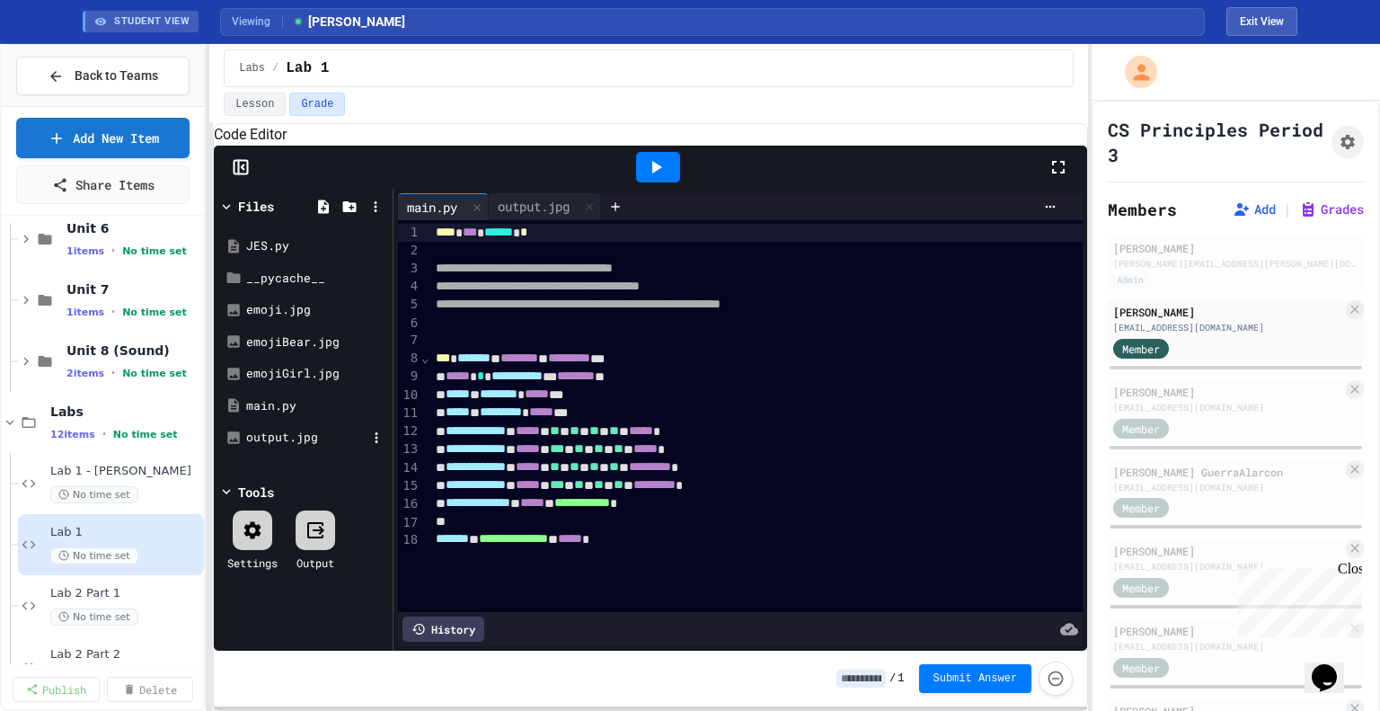
click at [301, 447] on div "output.jpg" at bounding box center [306, 438] width 120 height 18
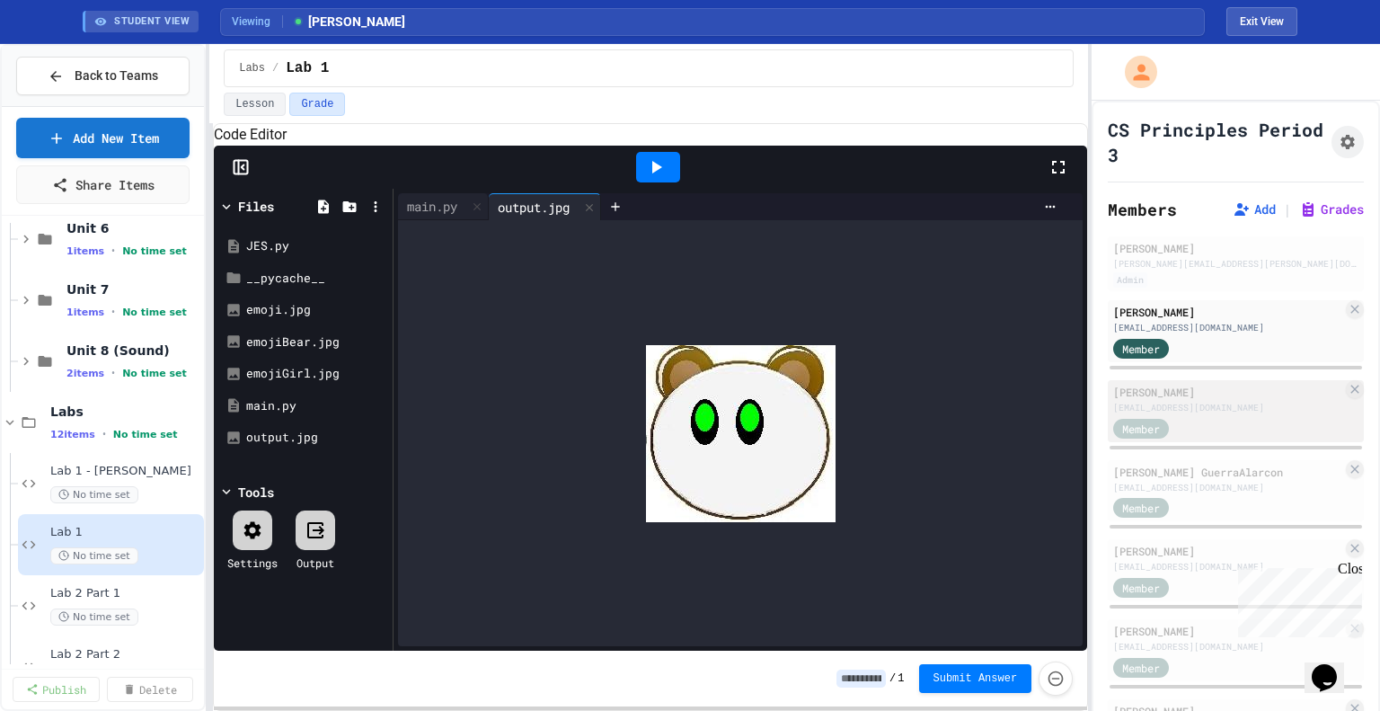
click at [1228, 418] on div "Member" at bounding box center [1227, 427] width 229 height 22
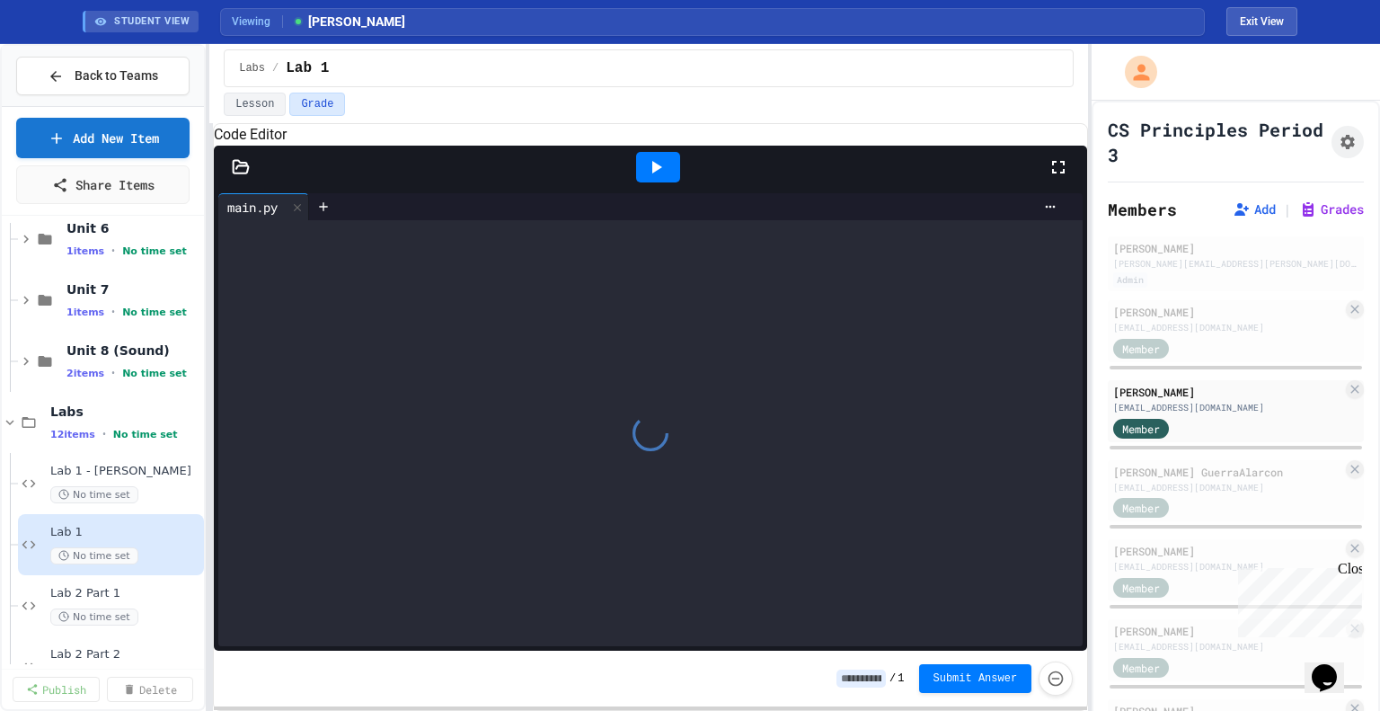
click at [239, 173] on icon at bounding box center [241, 166] width 15 height 13
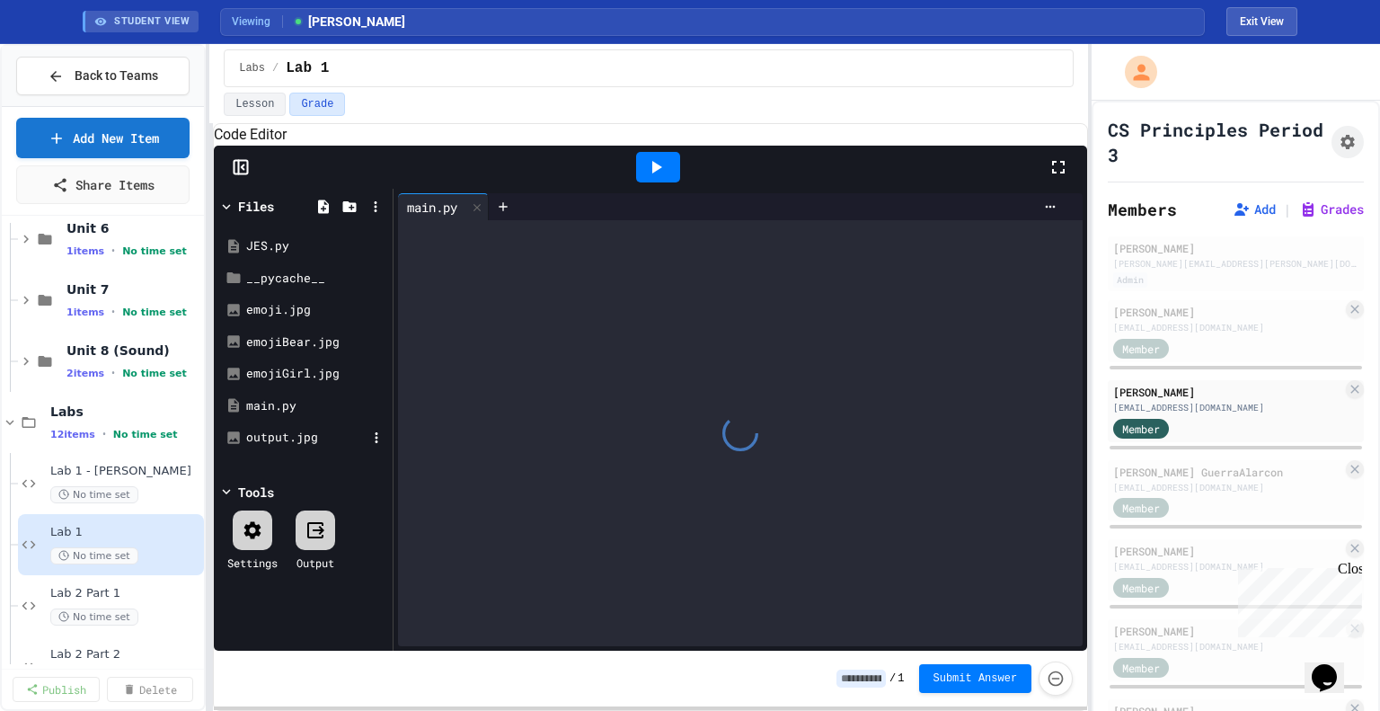
click at [289, 447] on div "output.jpg" at bounding box center [306, 438] width 120 height 18
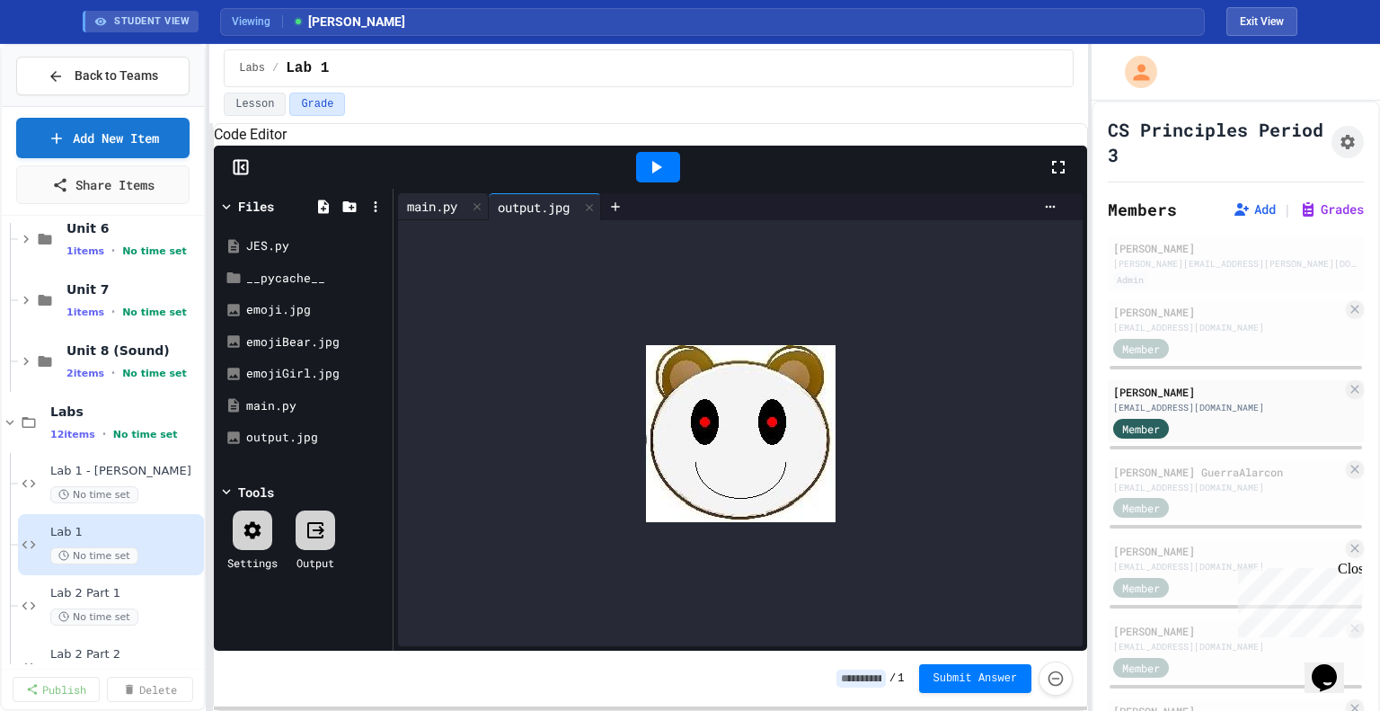
click at [417, 216] on div "main.py" at bounding box center [432, 206] width 68 height 19
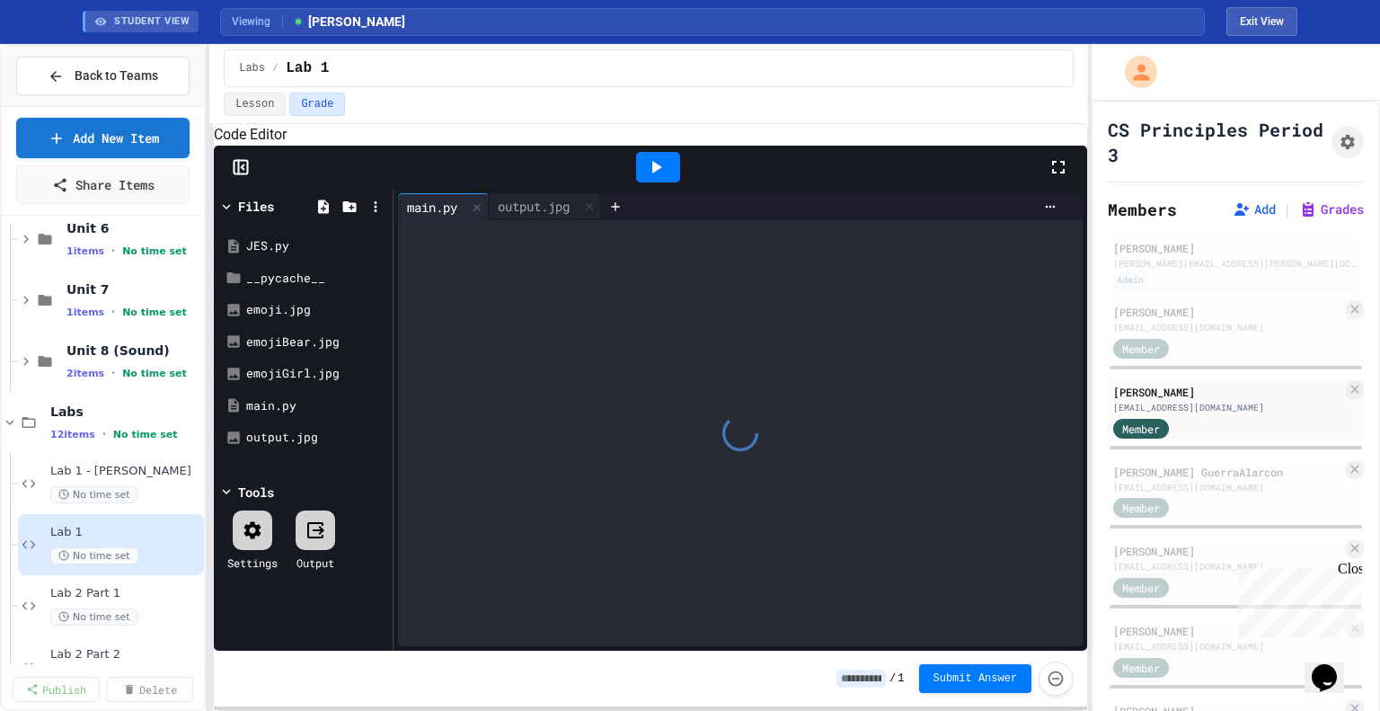
click at [673, 181] on div at bounding box center [658, 167] width 44 height 31
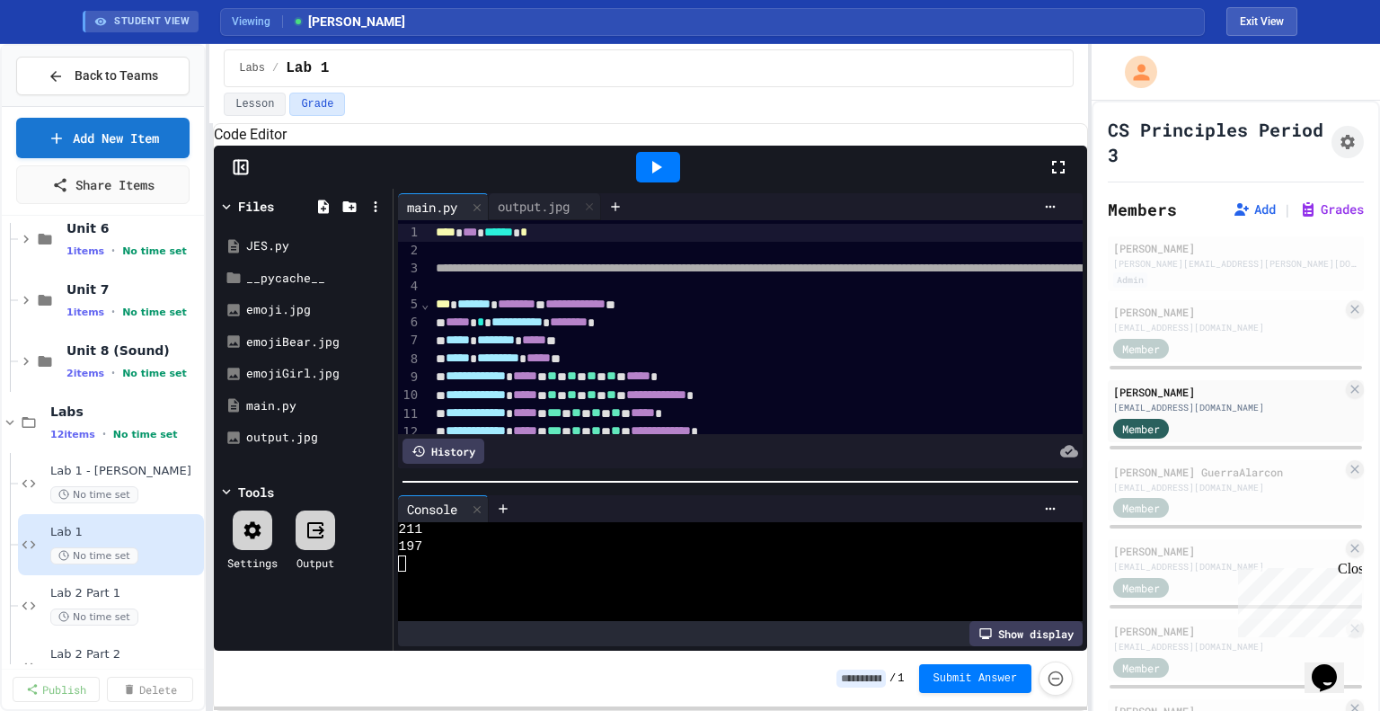
click at [641, 491] on div at bounding box center [741, 482] width 694 height 18
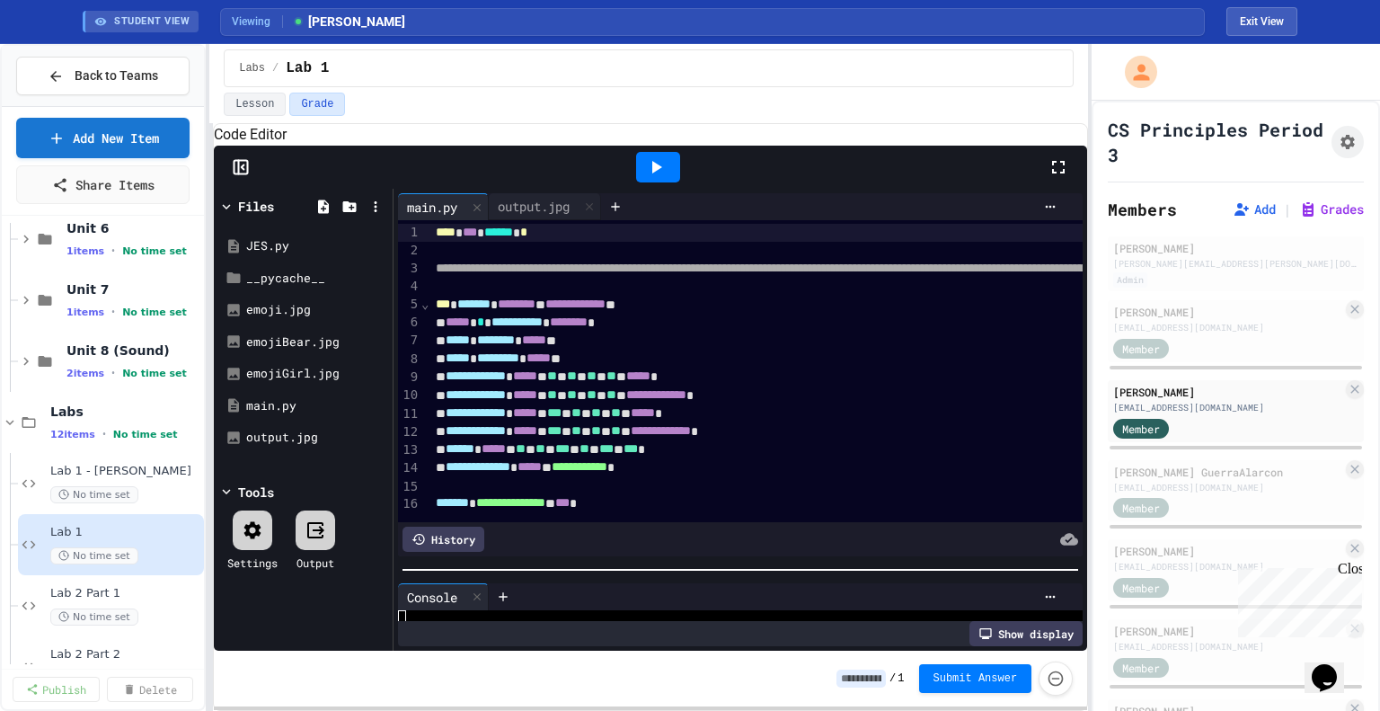
scroll to position [12, 0]
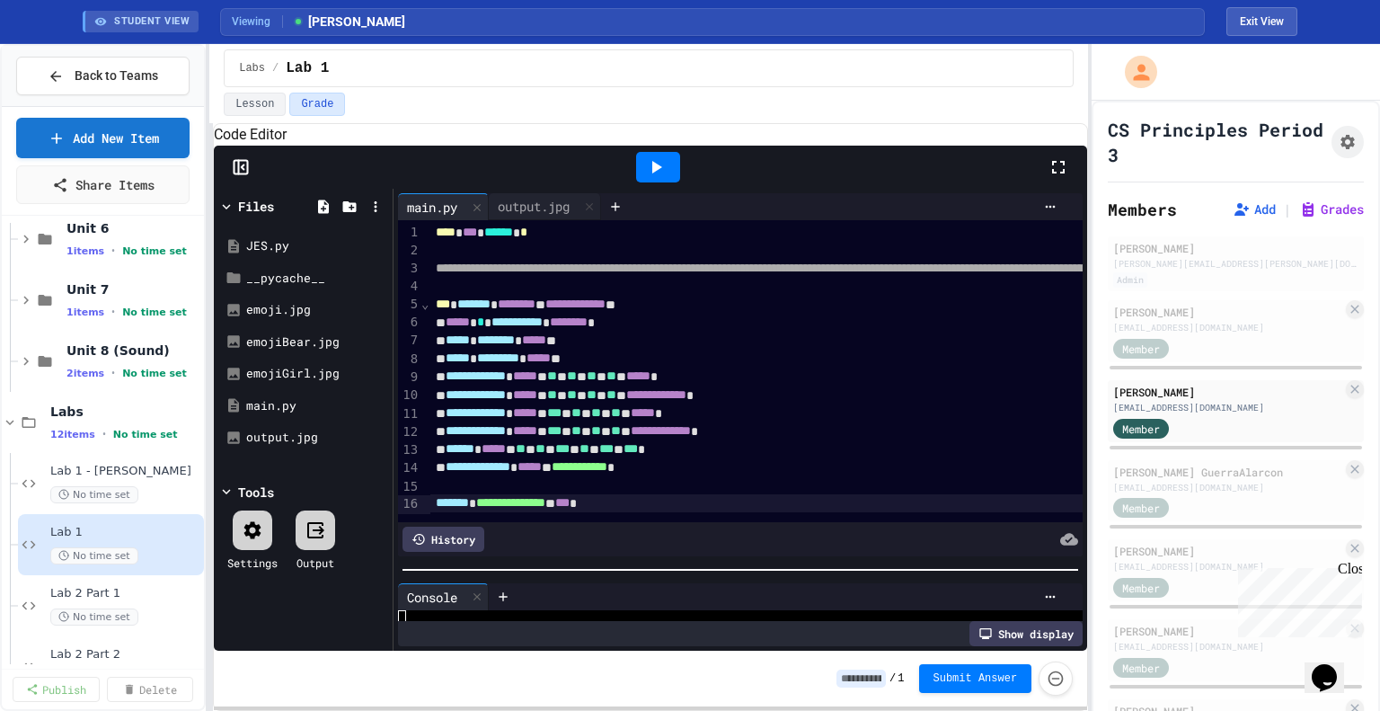
click at [546, 509] on span "**********" at bounding box center [510, 502] width 69 height 13
click at [664, 178] on icon at bounding box center [656, 167] width 22 height 22
click at [281, 319] on div "emoji.jpg" at bounding box center [306, 310] width 120 height 18
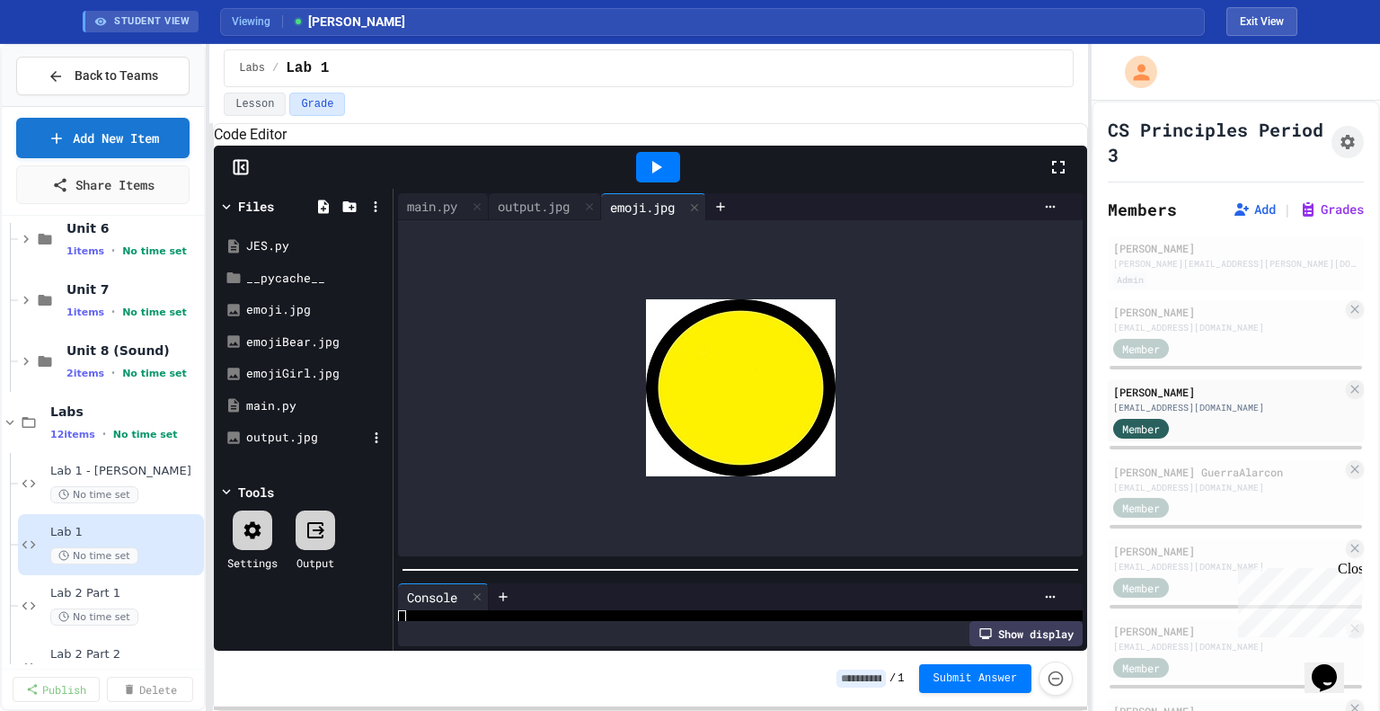
click at [297, 454] on div "output.jpg" at bounding box center [303, 437] width 170 height 32
click at [418, 216] on div "main.py" at bounding box center [432, 206] width 68 height 19
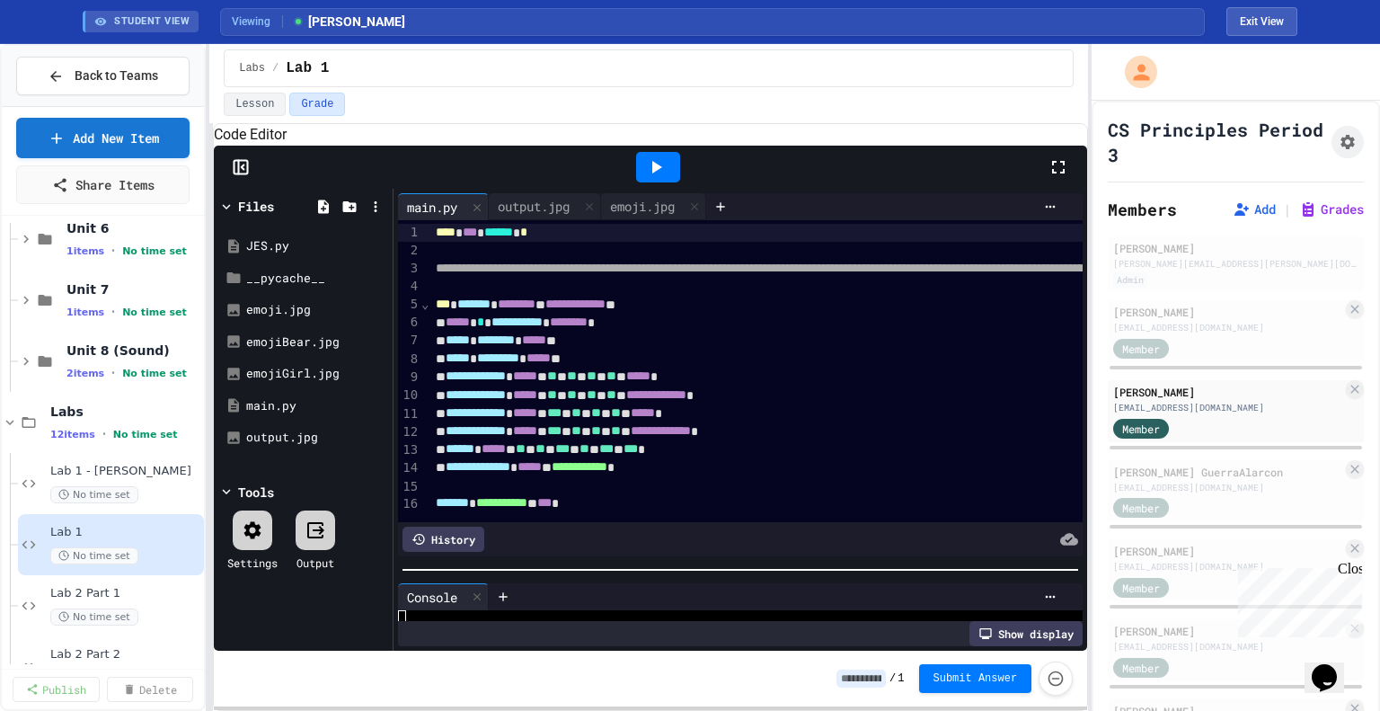
scroll to position [12, 0]
click at [455, 401] on span "**********" at bounding box center [476, 394] width 60 height 13
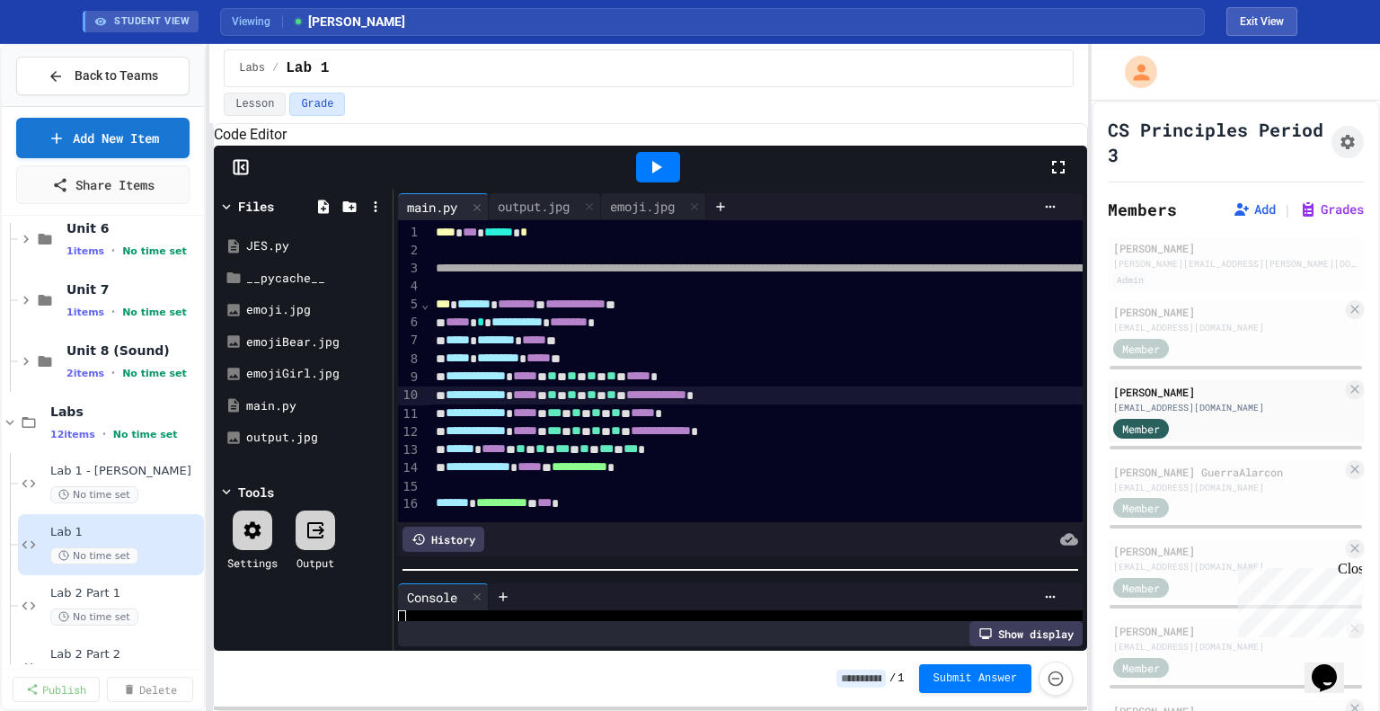
click at [446, 422] on div "**********" at bounding box center [1347, 413] width 1834 height 18
click at [453, 419] on span "**********" at bounding box center [476, 412] width 60 height 13
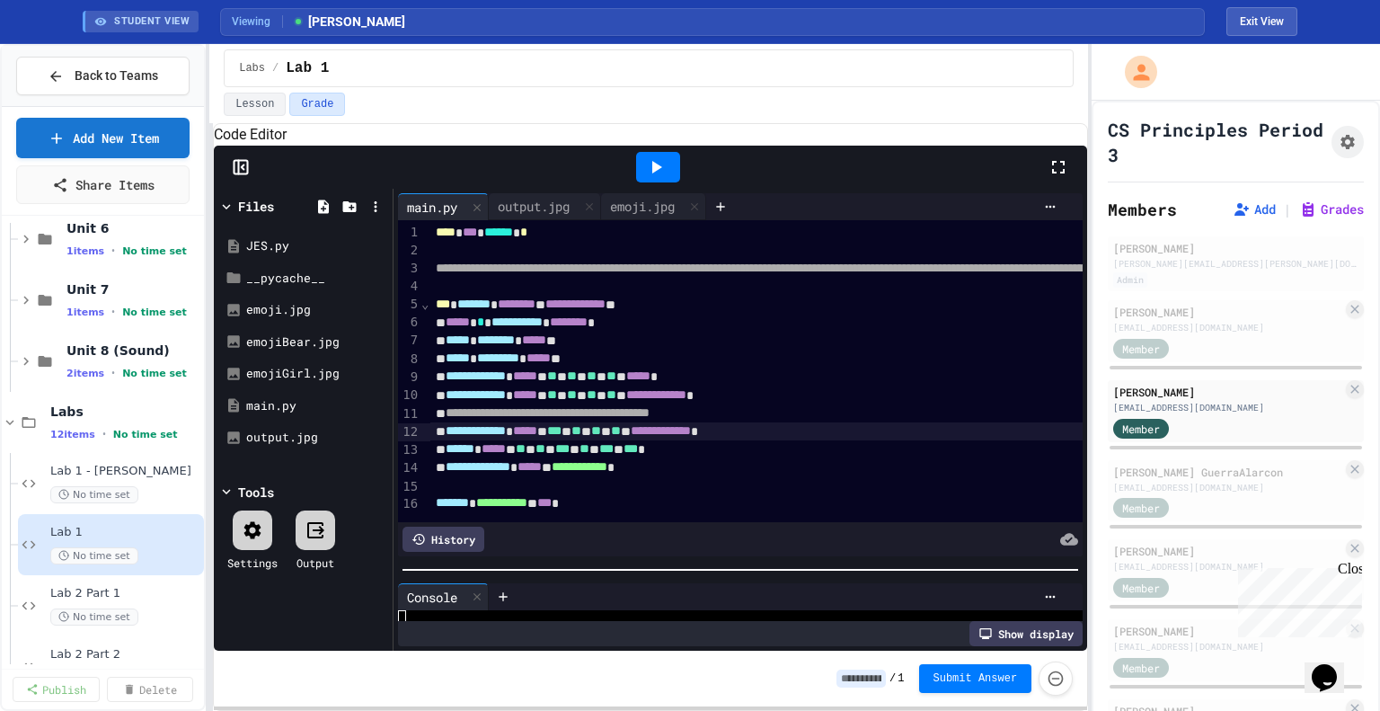
click at [449, 437] on span "**********" at bounding box center [476, 430] width 60 height 13
click at [446, 458] on div "****** * ***** * ** * ** * *** * ** * *** * *** *" at bounding box center [1347, 449] width 1834 height 18
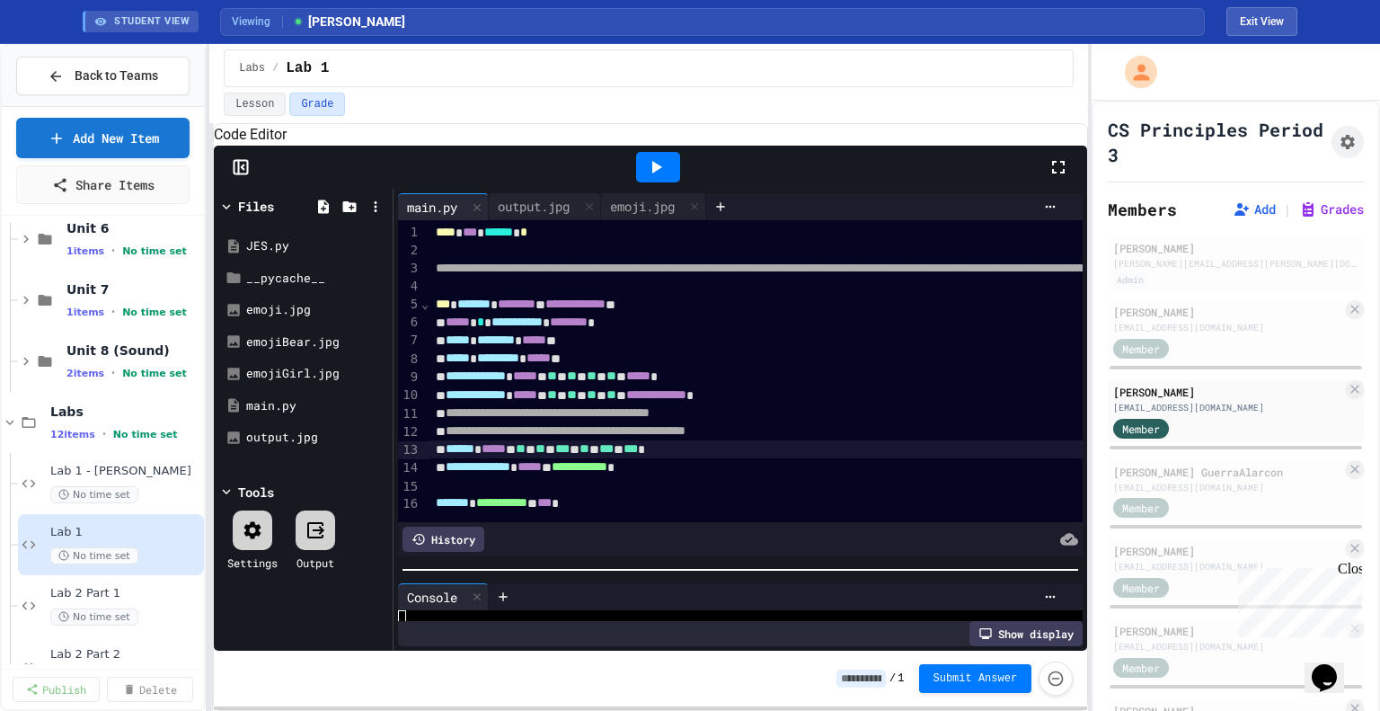
click at [451, 455] on span "******" at bounding box center [460, 448] width 29 height 13
click at [448, 476] on div "**********" at bounding box center [1347, 467] width 1834 height 18
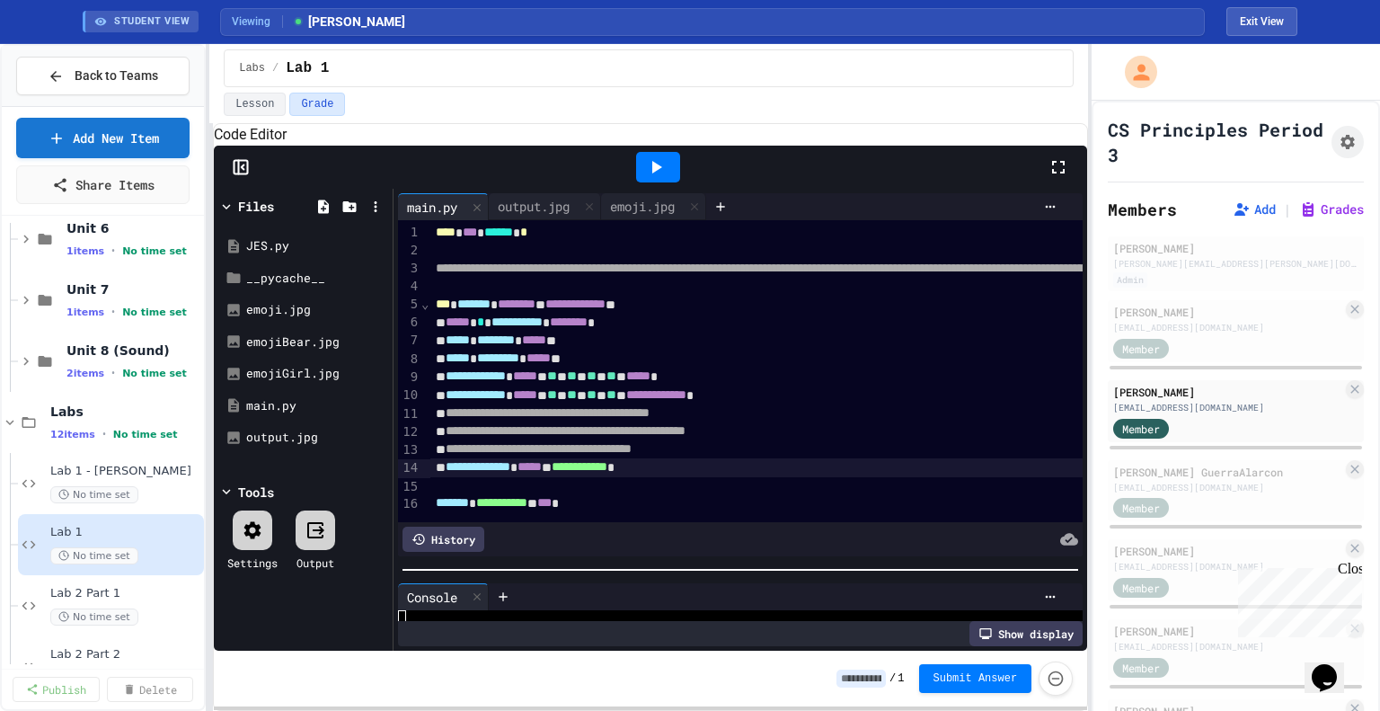
click at [656, 178] on icon at bounding box center [656, 167] width 22 height 22
click at [282, 415] on div "main.py" at bounding box center [306, 406] width 120 height 18
click at [294, 447] on div "output.jpg" at bounding box center [306, 438] width 120 height 18
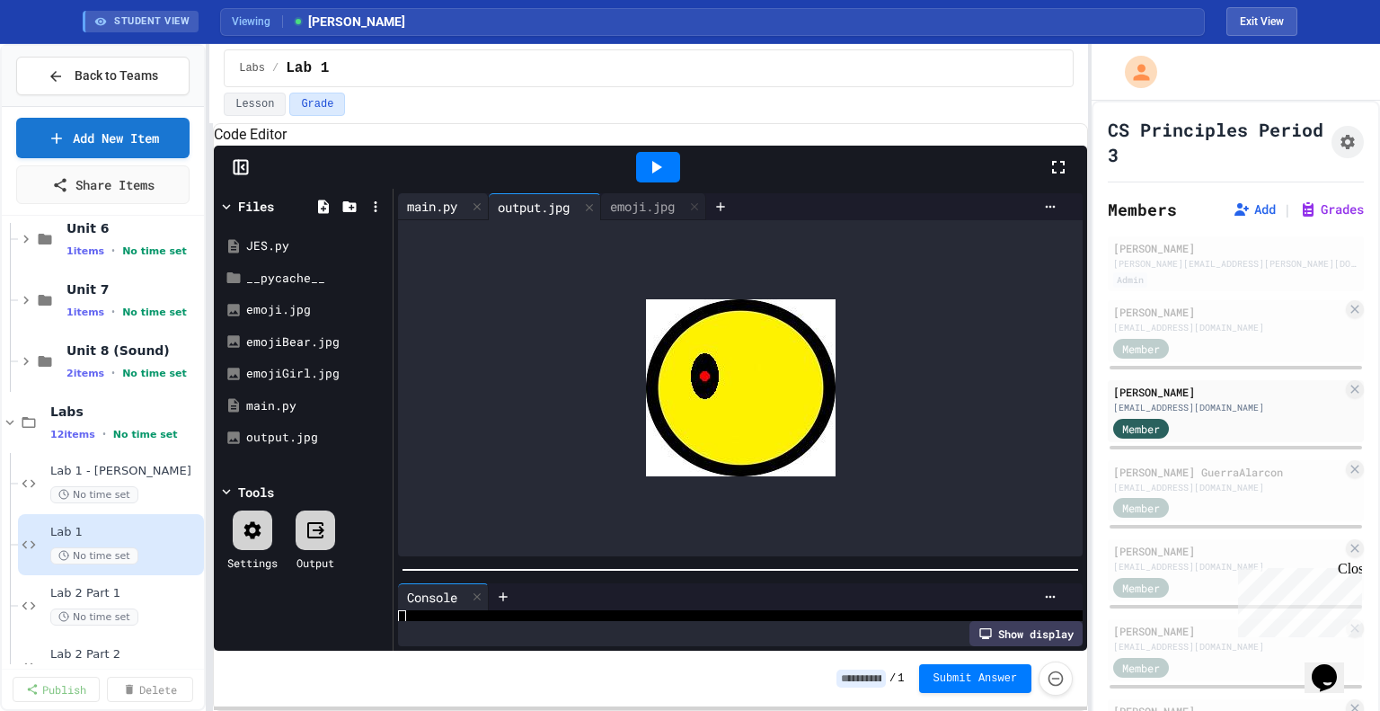
click at [427, 216] on div "main.py" at bounding box center [432, 206] width 68 height 19
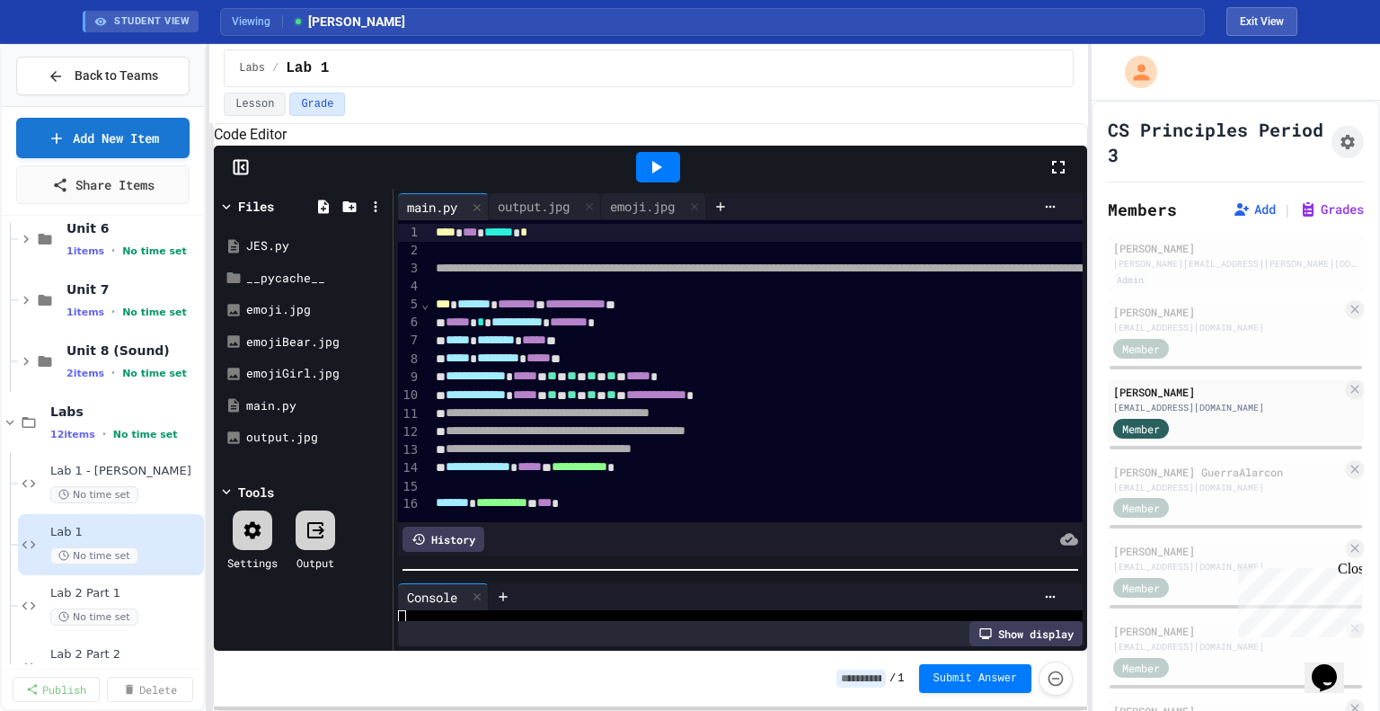
click at [459, 419] on span "**********" at bounding box center [548, 412] width 204 height 13
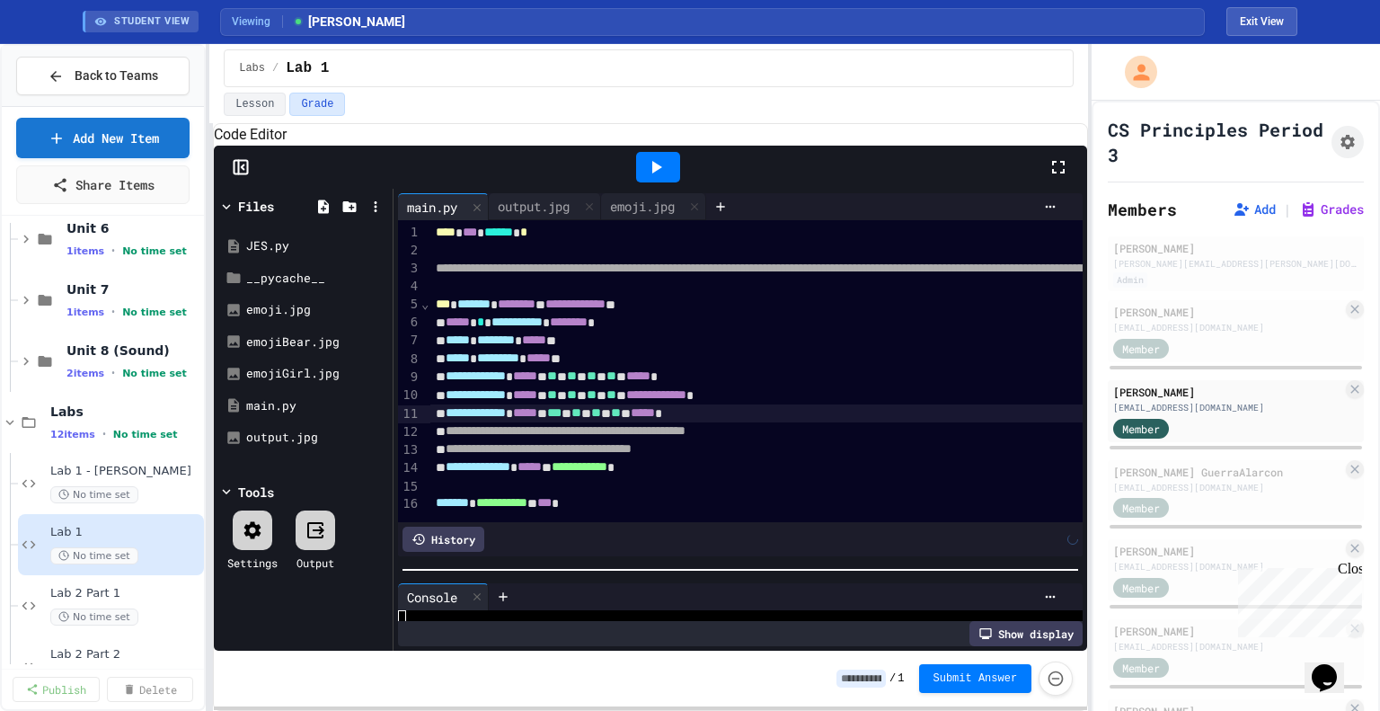
click at [458, 437] on span "**********" at bounding box center [566, 430] width 240 height 13
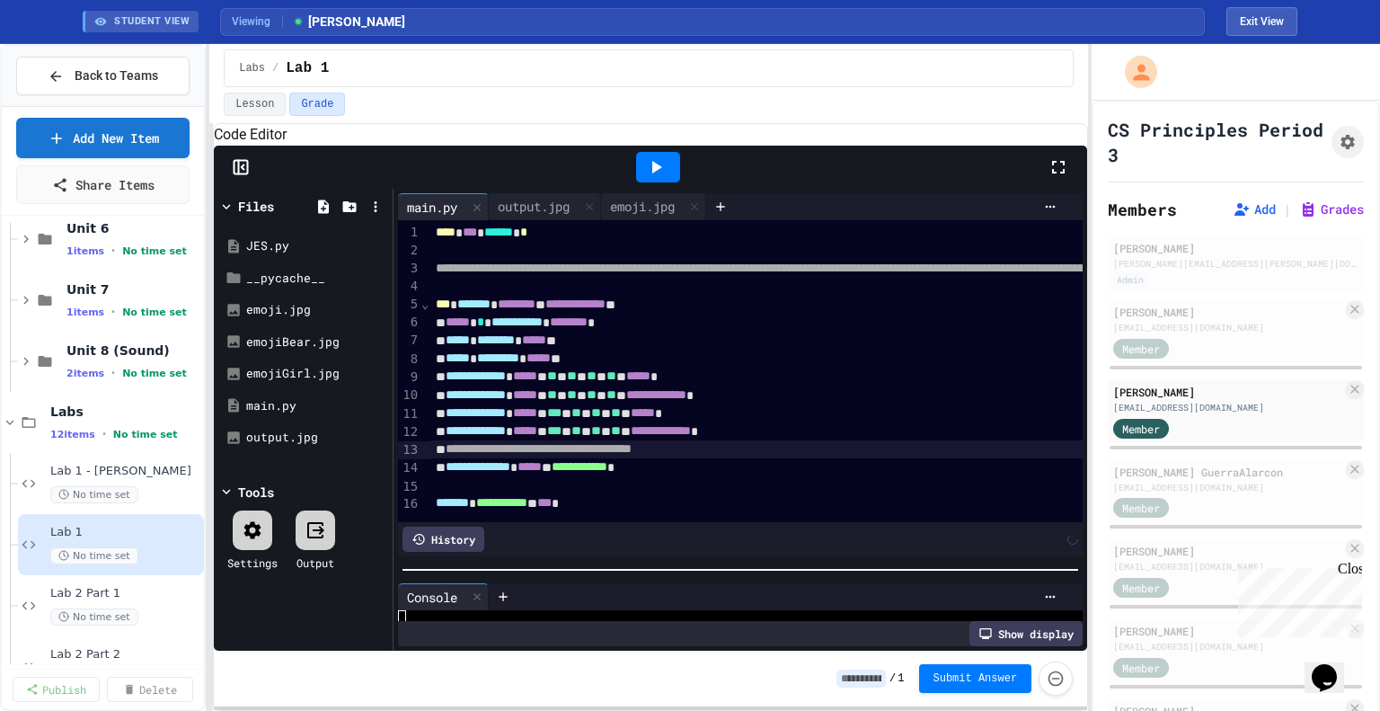
click at [458, 455] on span "**********" at bounding box center [539, 448] width 186 height 13
click at [648, 178] on icon at bounding box center [656, 167] width 22 height 22
click at [554, 216] on div "output.jpg" at bounding box center [534, 206] width 90 height 19
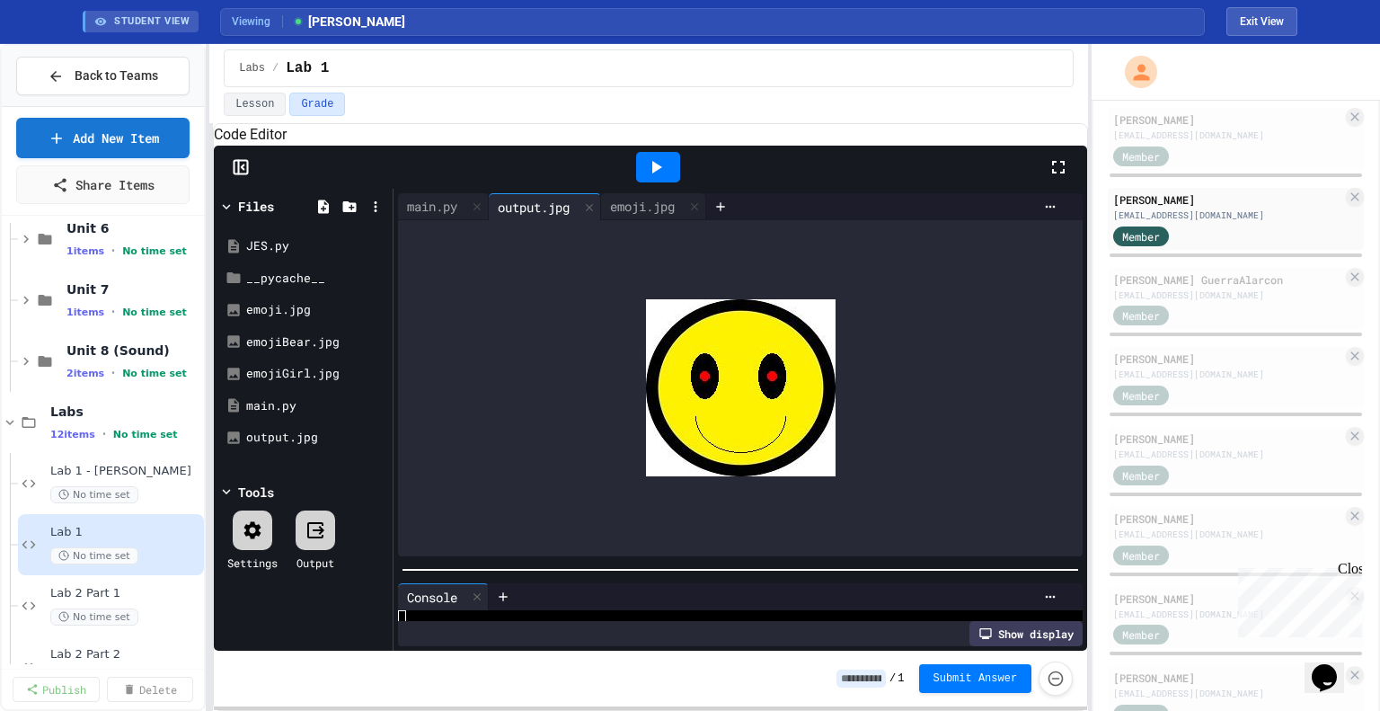
scroll to position [219, 0]
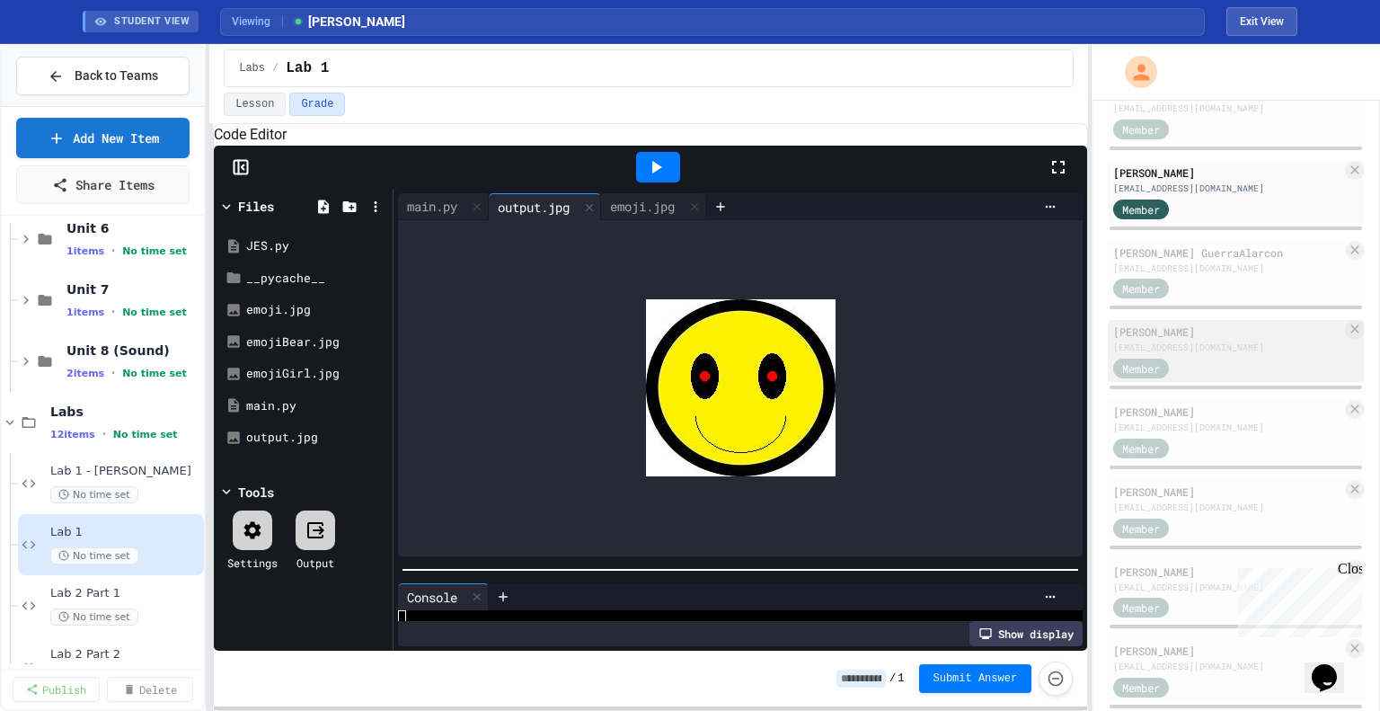
click at [1166, 356] on div "Member" at bounding box center [1158, 367] width 90 height 22
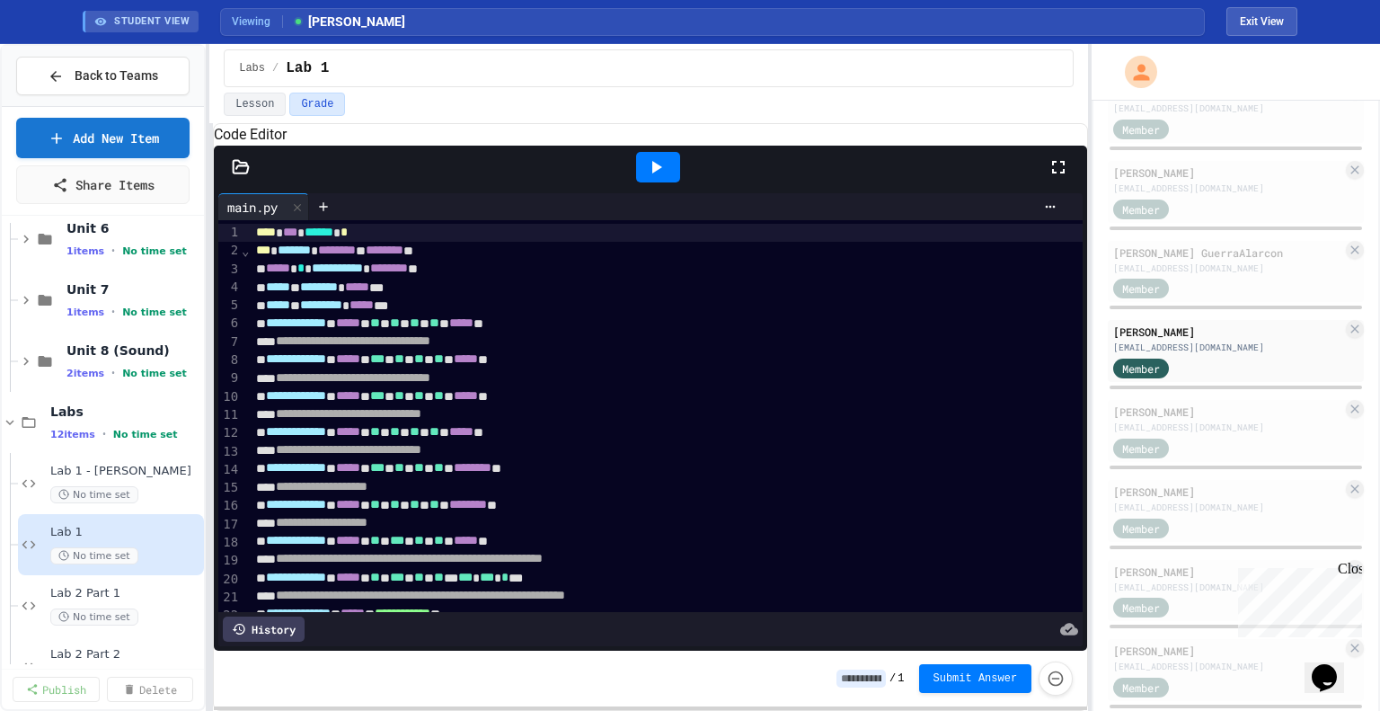
click at [235, 176] on icon at bounding box center [241, 167] width 18 height 18
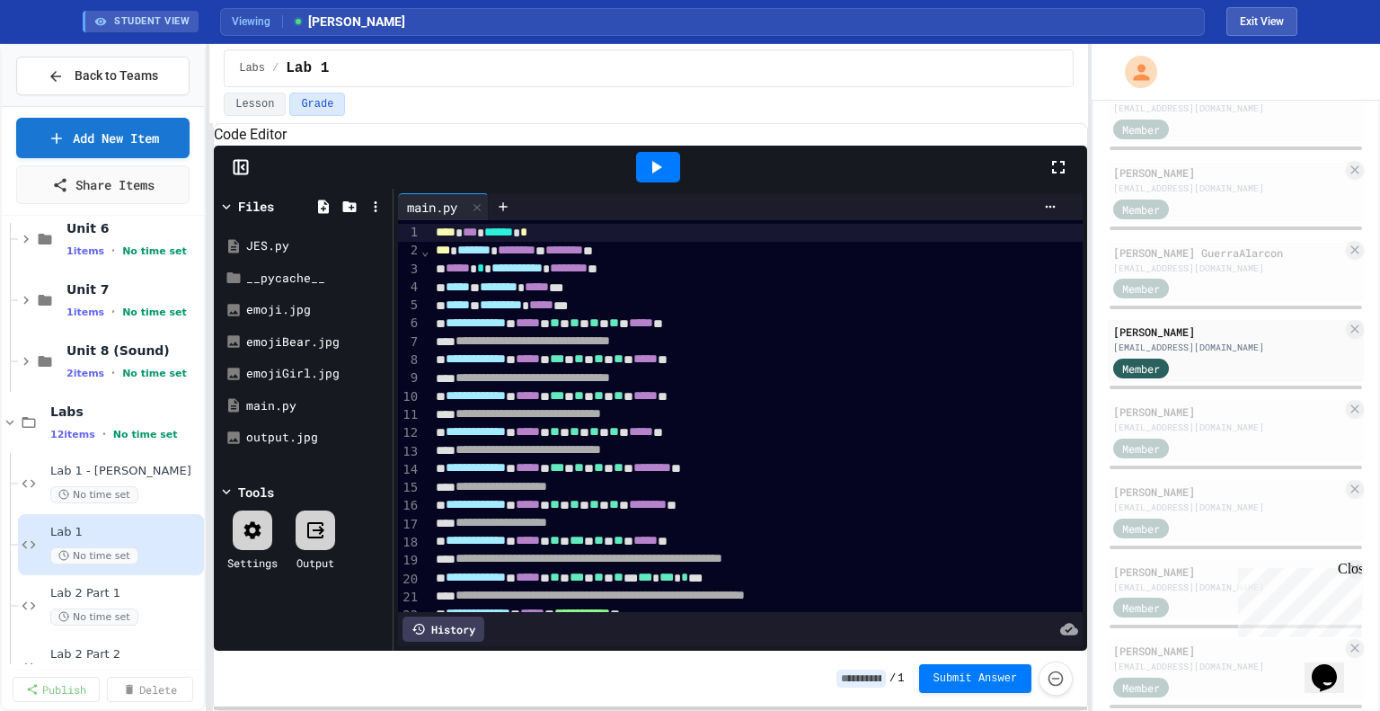
click at [655, 182] on div at bounding box center [658, 167] width 44 height 31
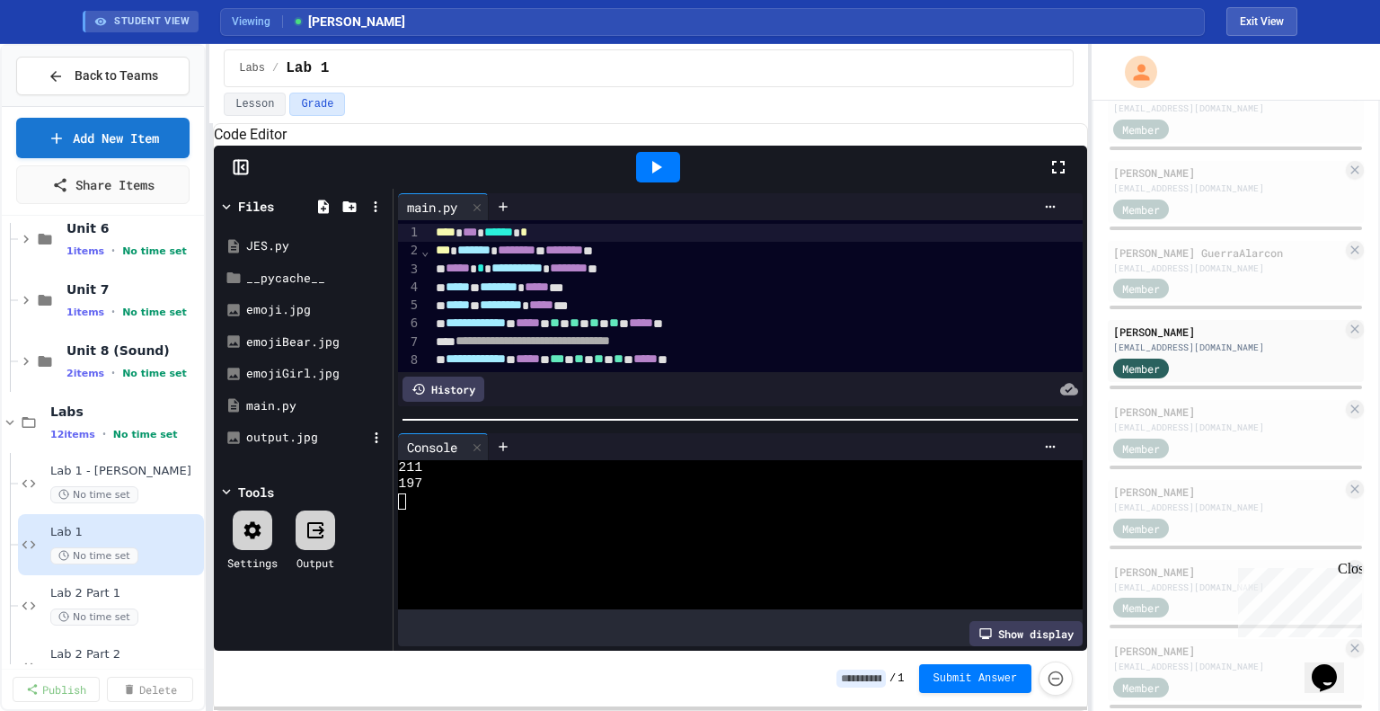
click at [315, 447] on div "output.jpg" at bounding box center [306, 438] width 120 height 18
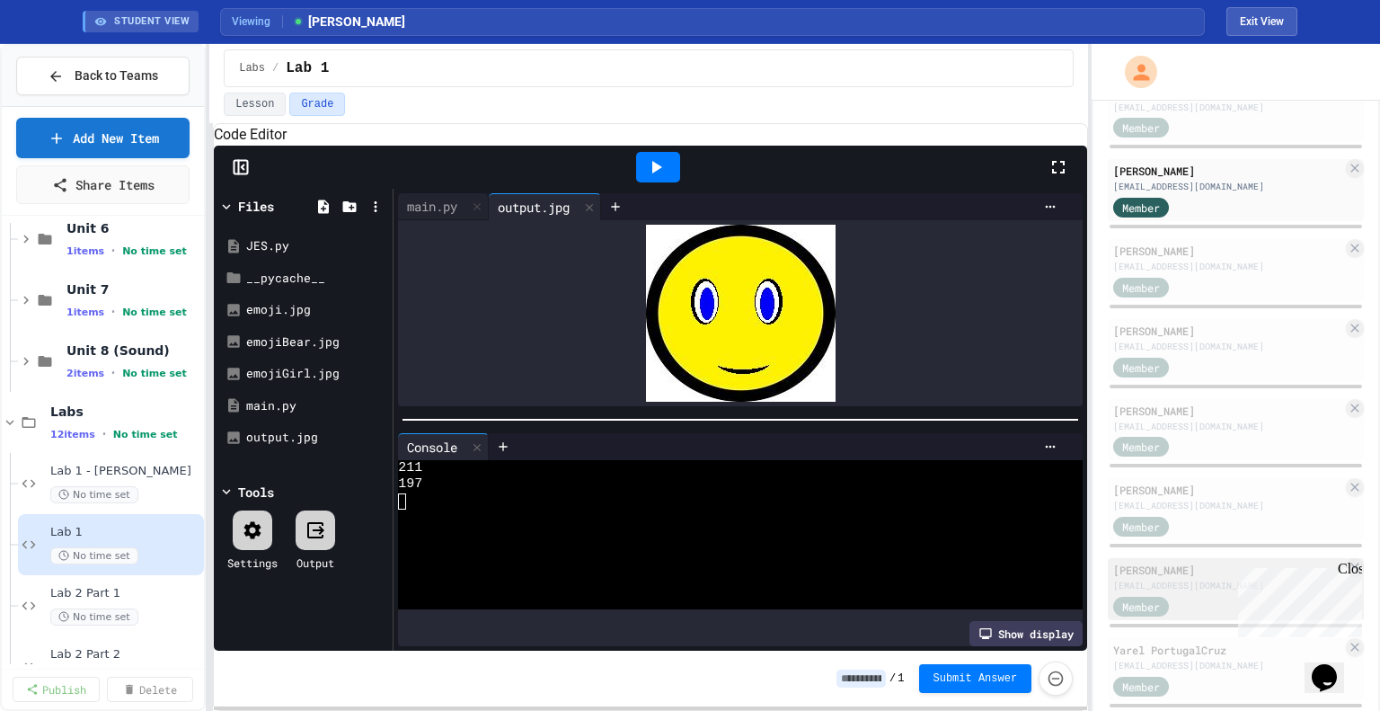
scroll to position [492, 0]
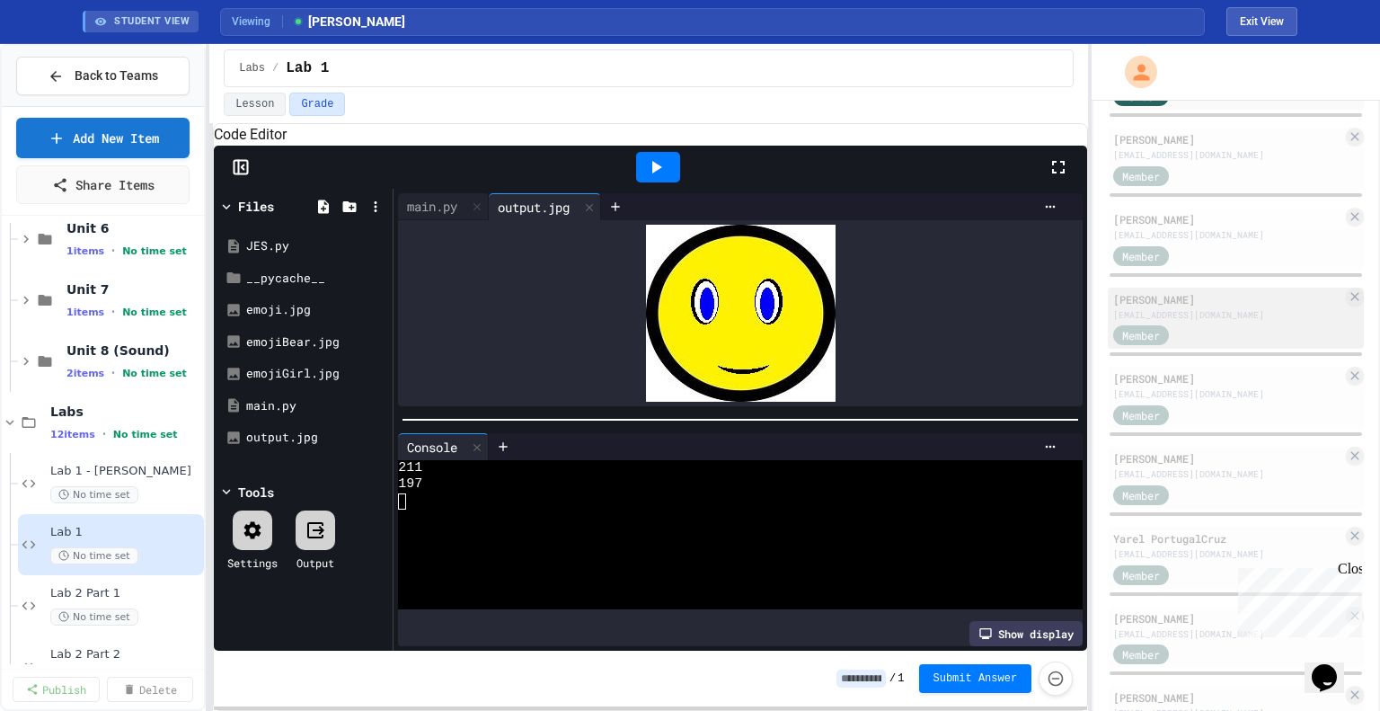
click at [1188, 315] on div "[EMAIL_ADDRESS][DOMAIN_NAME]" at bounding box center [1227, 314] width 229 height 13
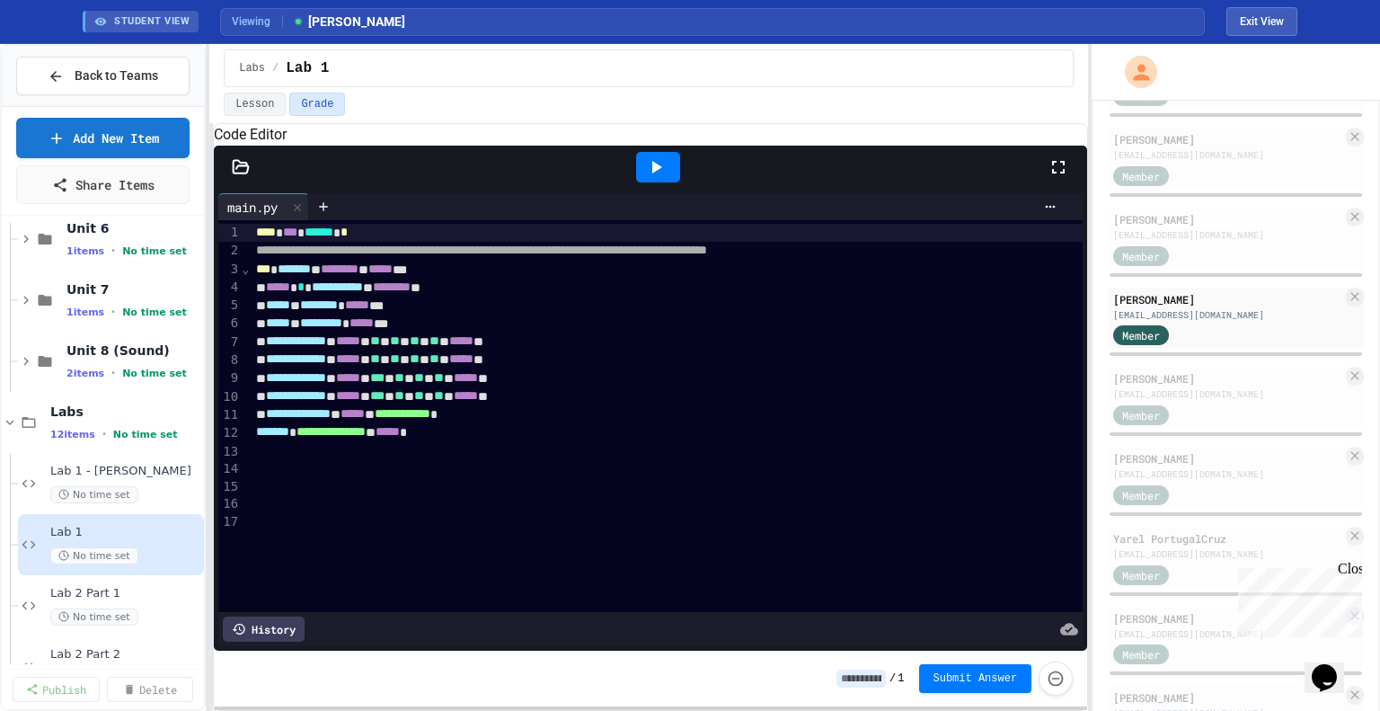
click at [642, 191] on div at bounding box center [658, 167] width 62 height 49
click at [665, 178] on icon at bounding box center [656, 167] width 22 height 22
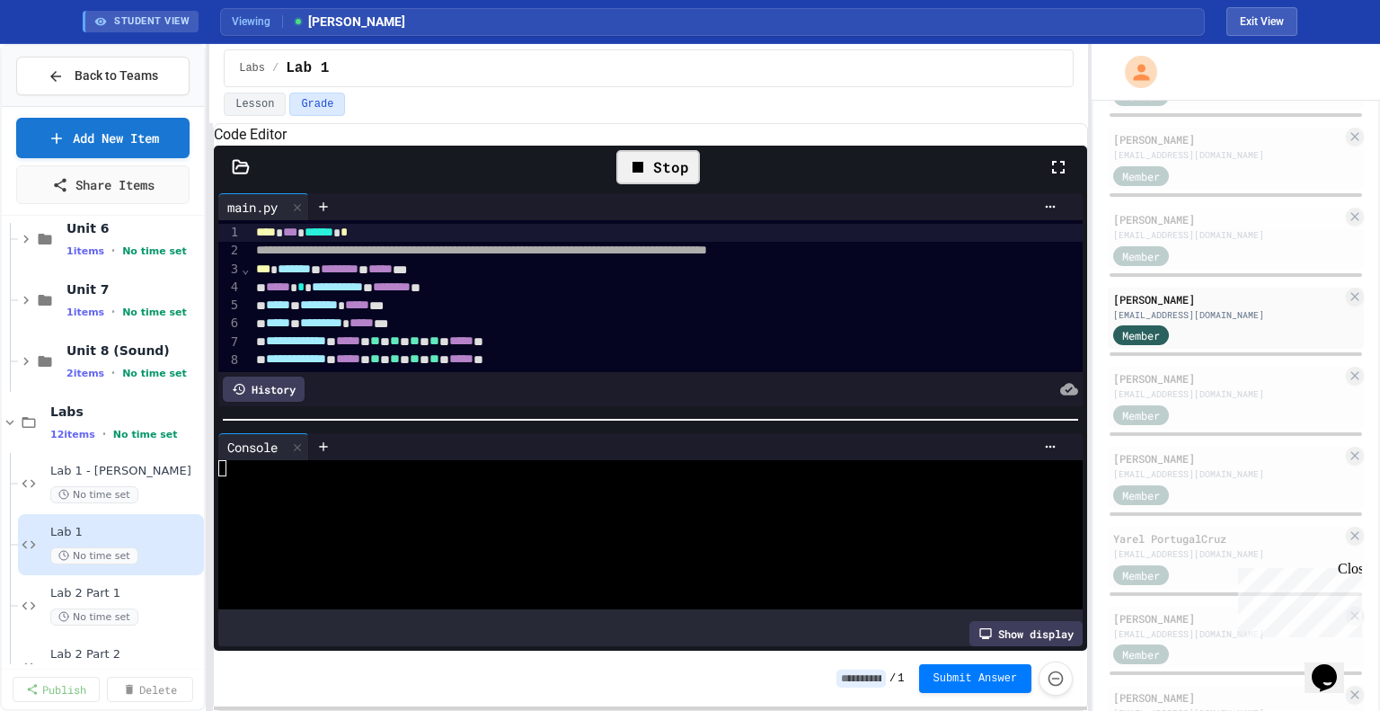
click at [244, 173] on icon at bounding box center [241, 166] width 15 height 13
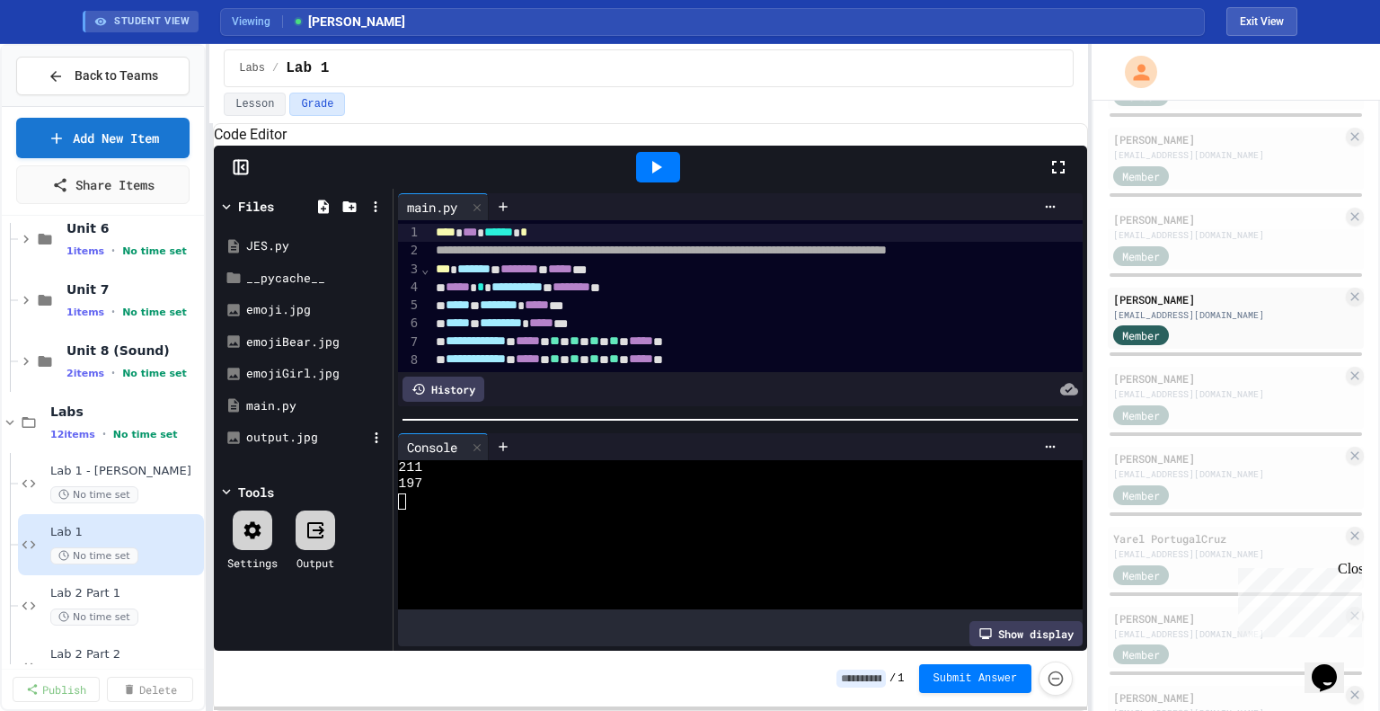
click at [283, 447] on div "output.jpg" at bounding box center [306, 438] width 120 height 18
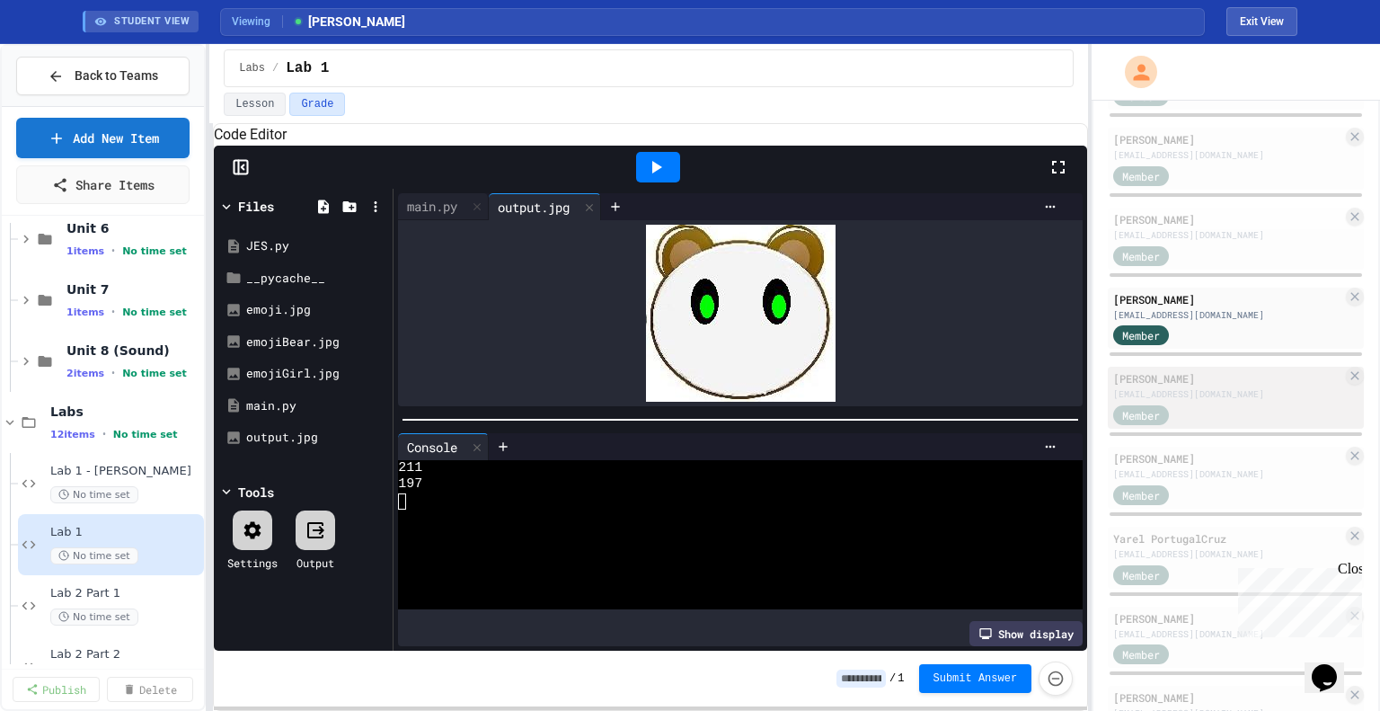
click at [1151, 392] on div "[EMAIL_ADDRESS][DOMAIN_NAME]" at bounding box center [1227, 393] width 229 height 13
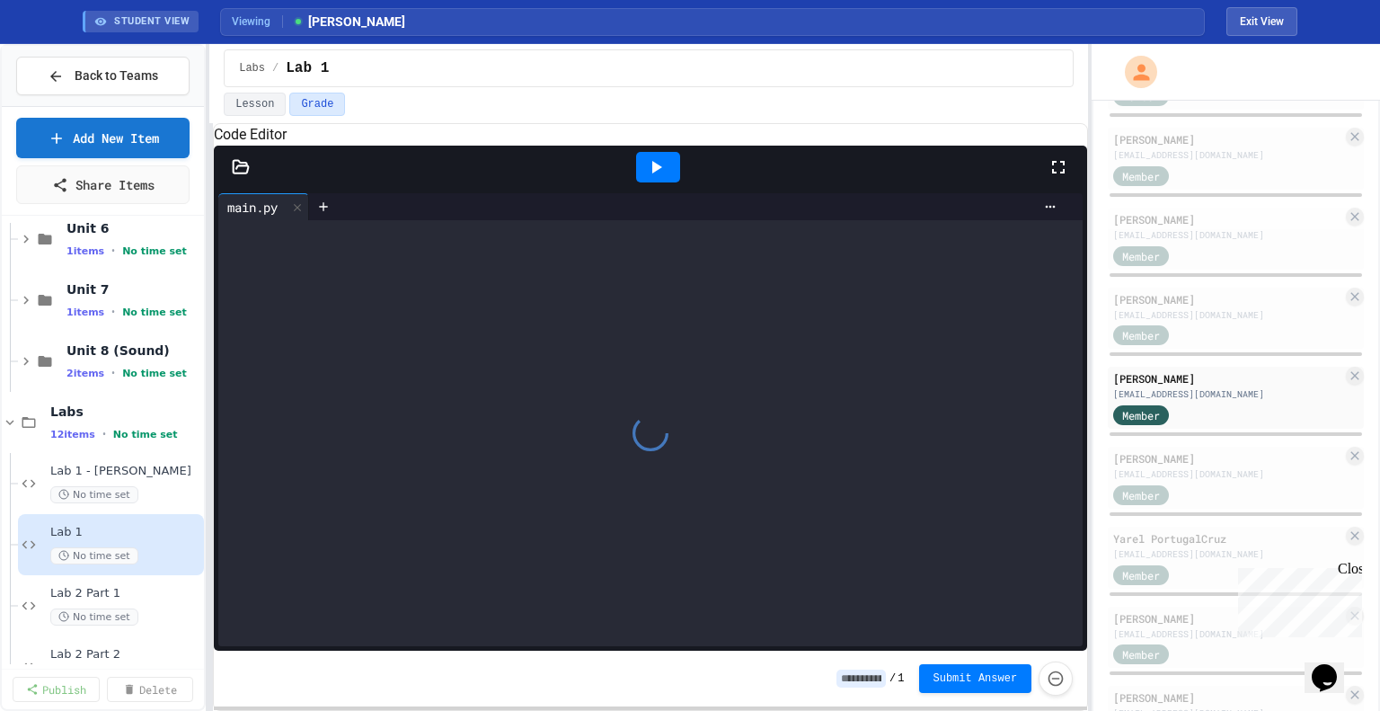
click at [660, 178] on icon at bounding box center [656, 167] width 22 height 22
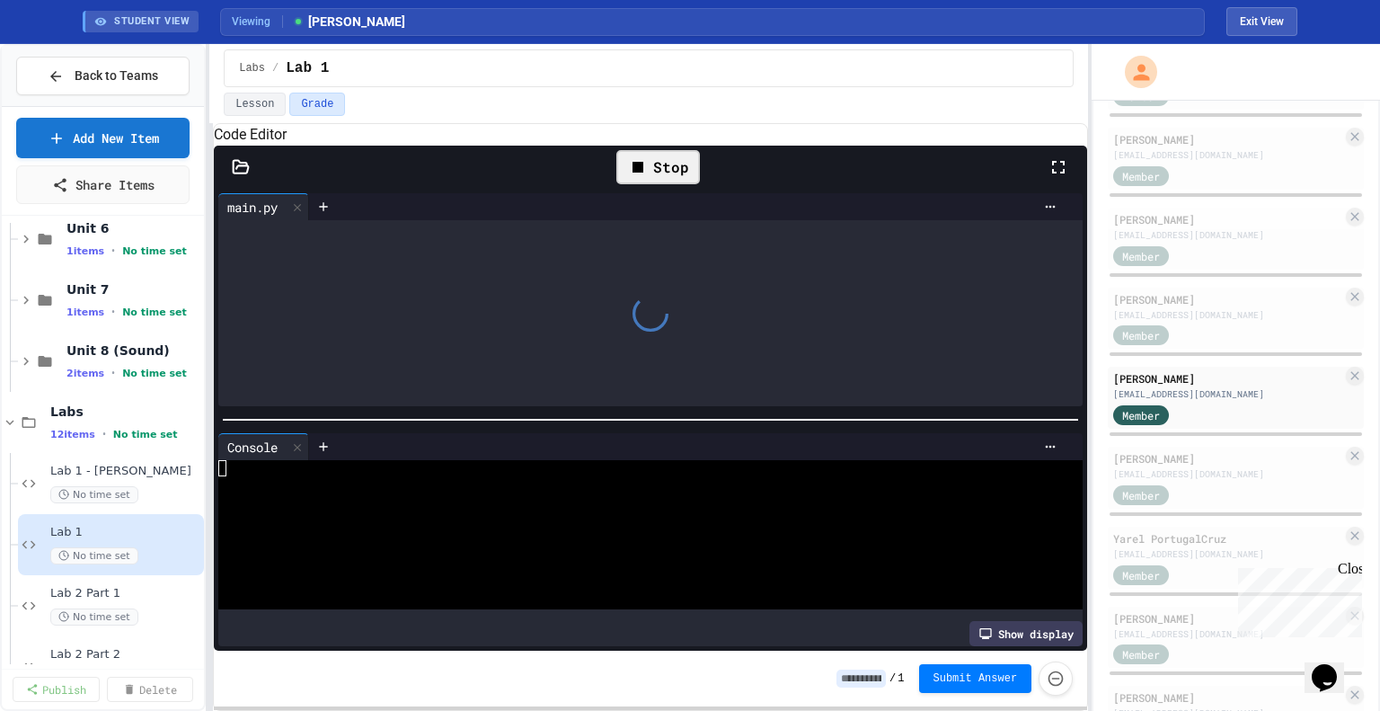
click at [247, 177] on div "Stop" at bounding box center [651, 167] width 874 height 43
click at [246, 189] on div at bounding box center [651, 167] width 874 height 43
drag, startPoint x: 250, startPoint y: 182, endPoint x: 254, endPoint y: 193, distance: 12.5
click at [251, 176] on div at bounding box center [241, 167] width 54 height 18
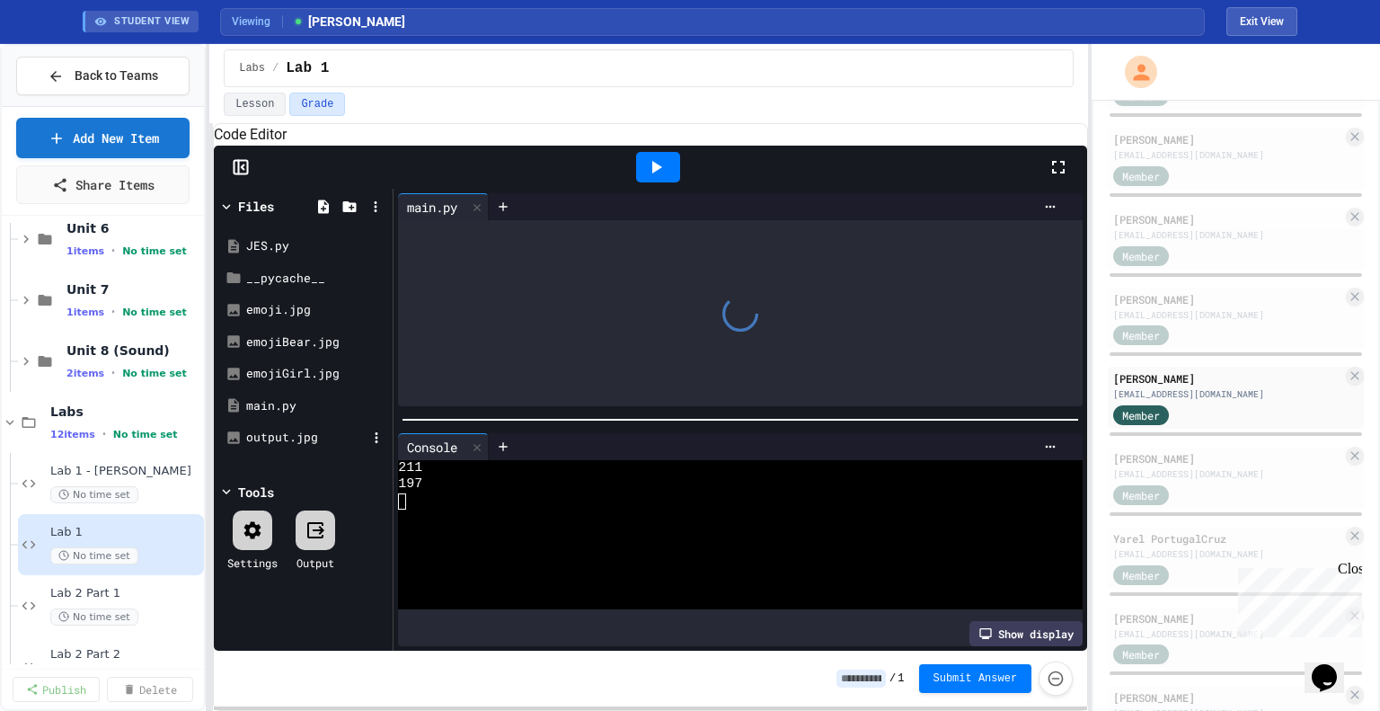
click at [298, 447] on div "output.jpg" at bounding box center [306, 438] width 120 height 18
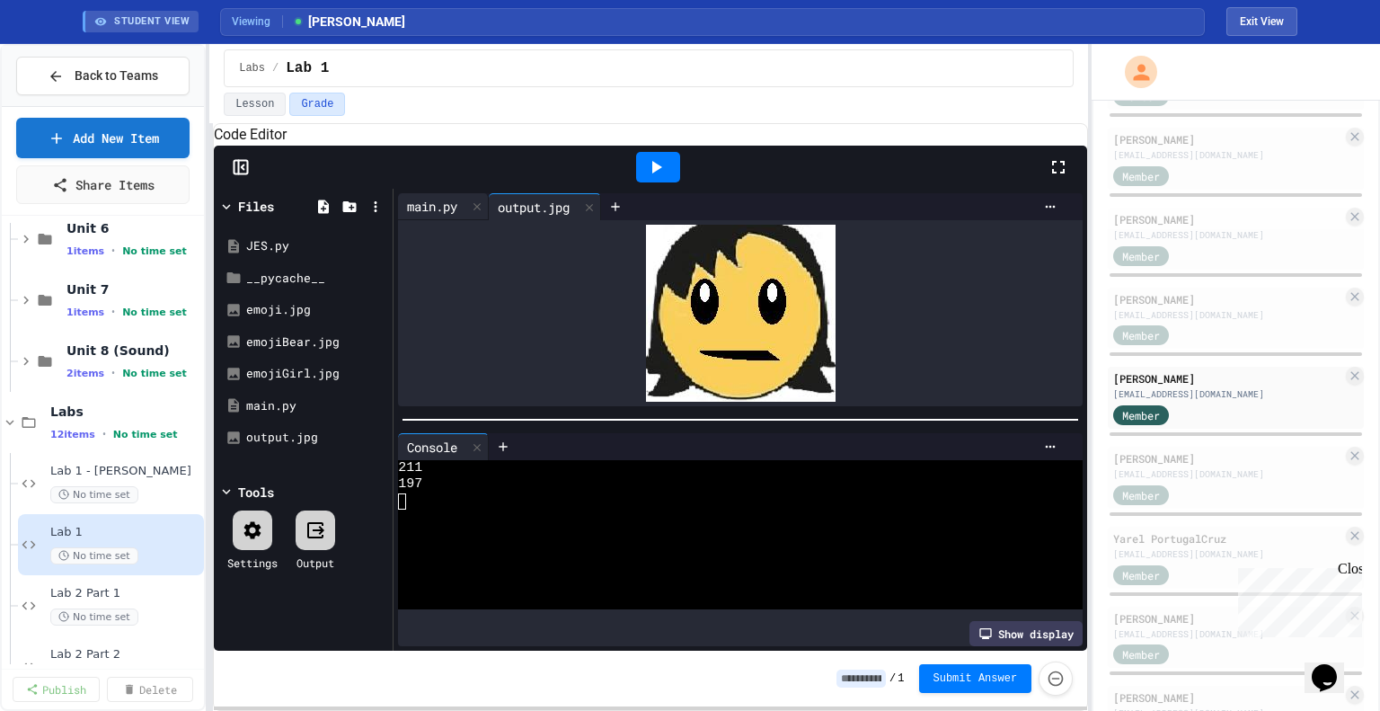
click at [418, 216] on div "main.py" at bounding box center [432, 206] width 68 height 19
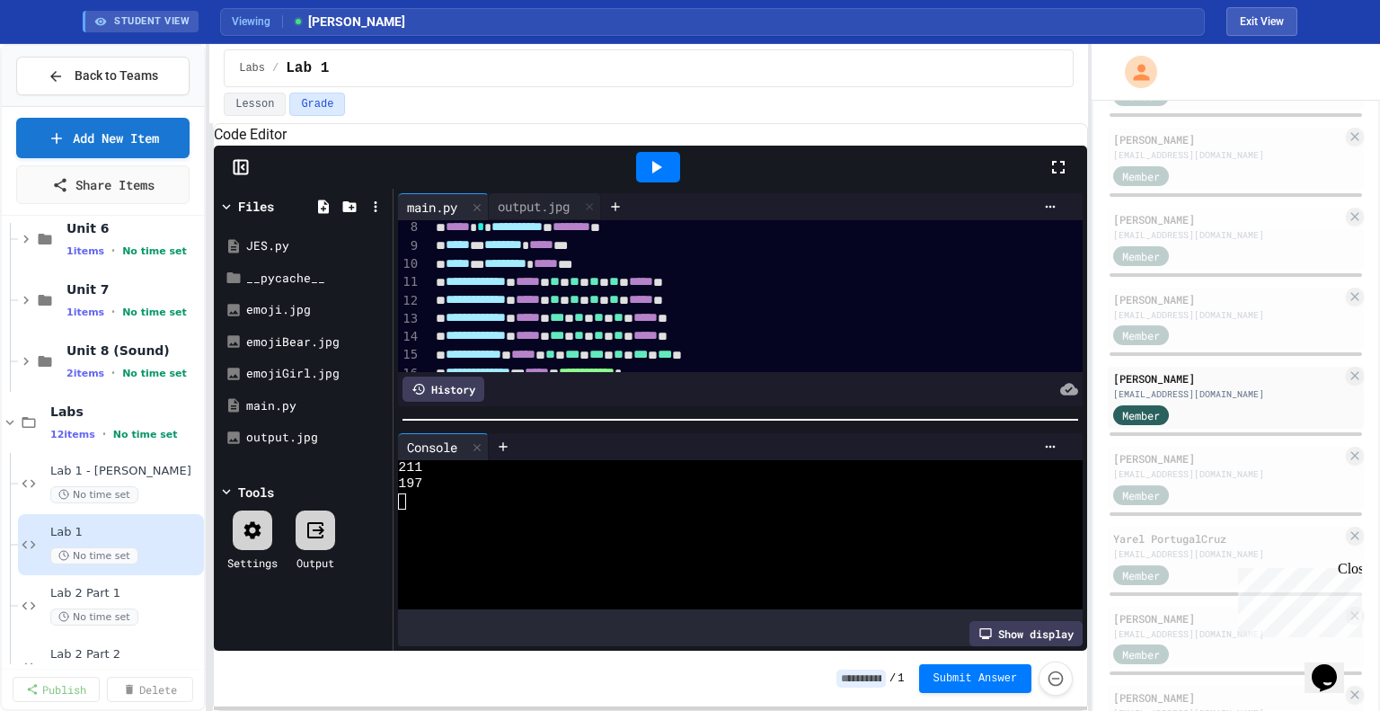
scroll to position [227, 0]
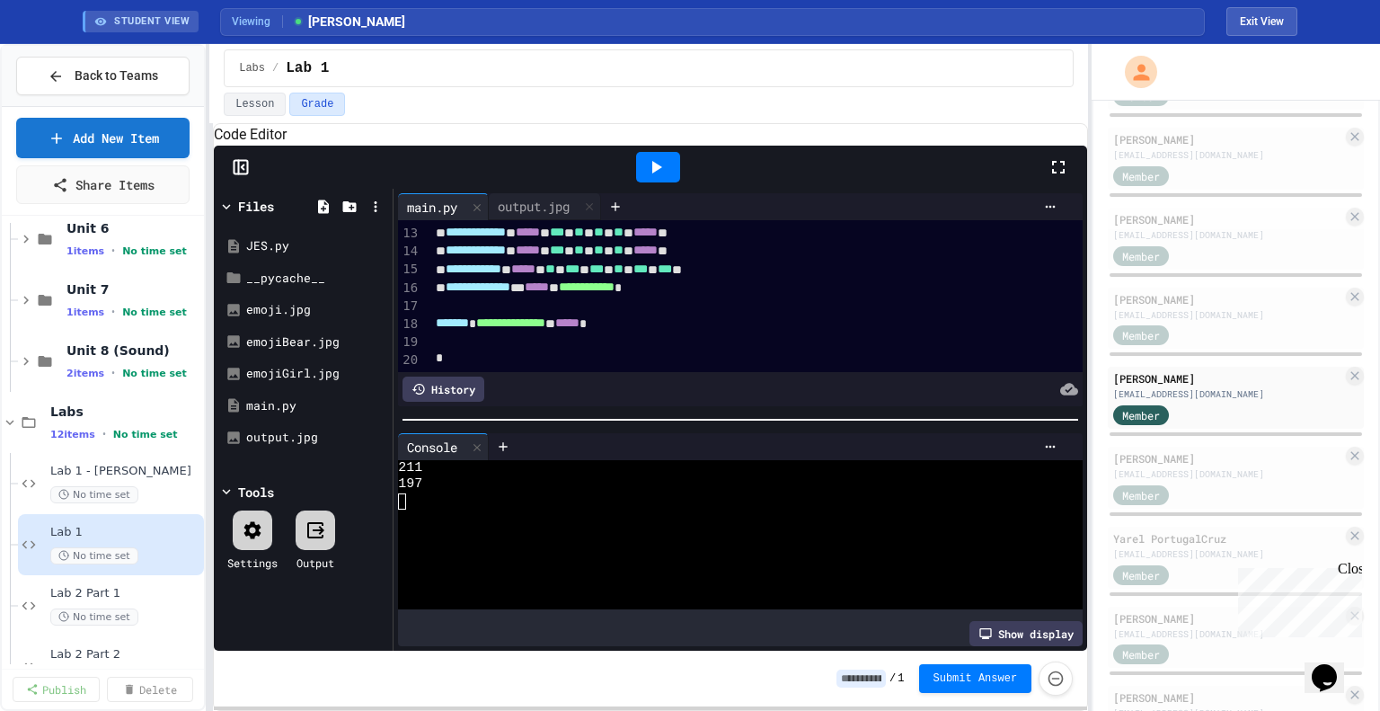
click at [546, 329] on span "**********" at bounding box center [510, 322] width 69 height 13
click at [665, 178] on icon at bounding box center [656, 167] width 22 height 22
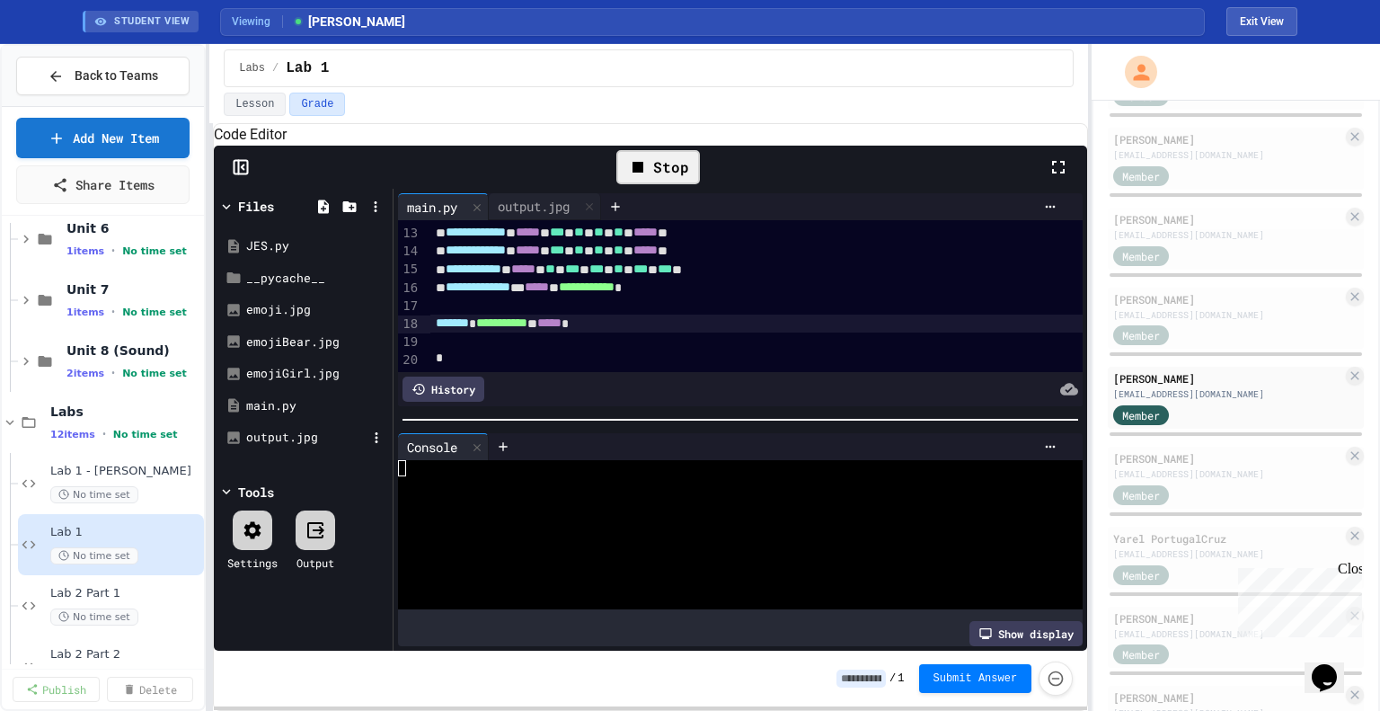
click at [303, 447] on div "output.jpg" at bounding box center [306, 438] width 120 height 18
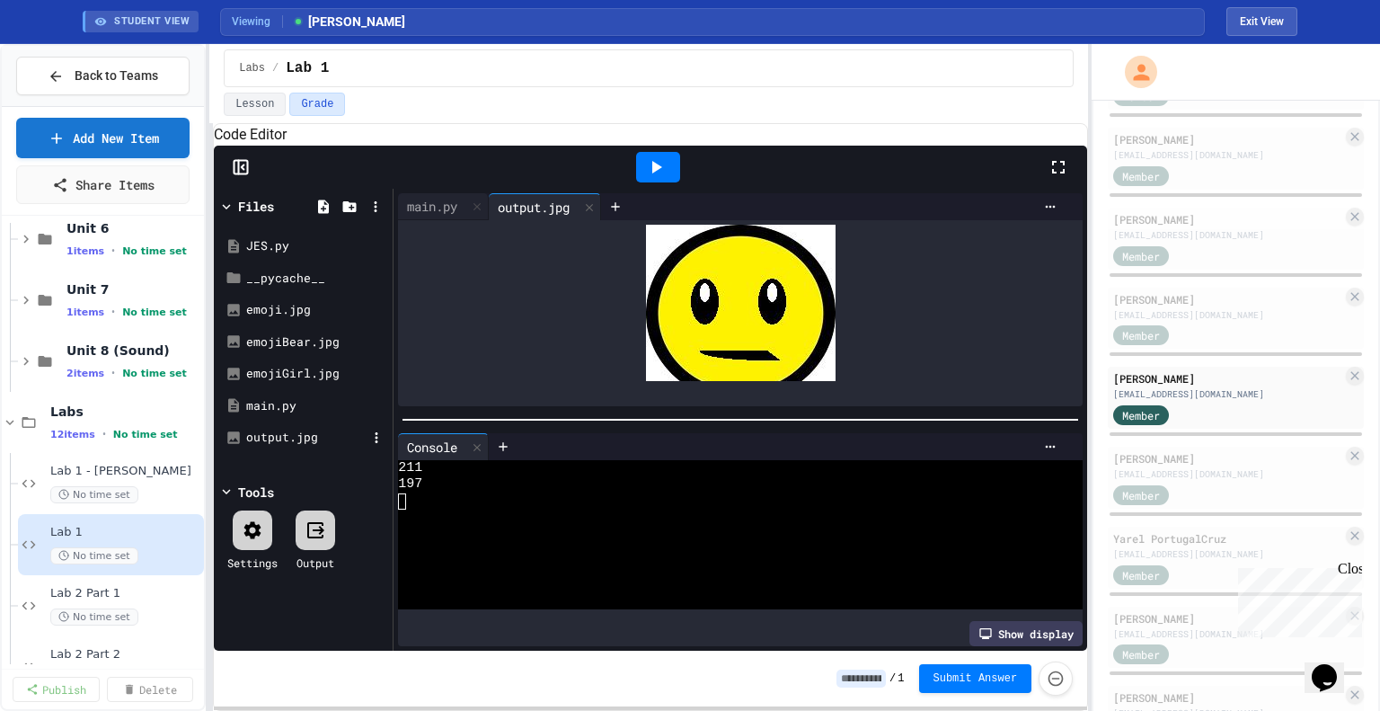
click at [271, 447] on div "output.jpg" at bounding box center [306, 438] width 120 height 18
click at [277, 415] on div "main.py" at bounding box center [306, 406] width 120 height 18
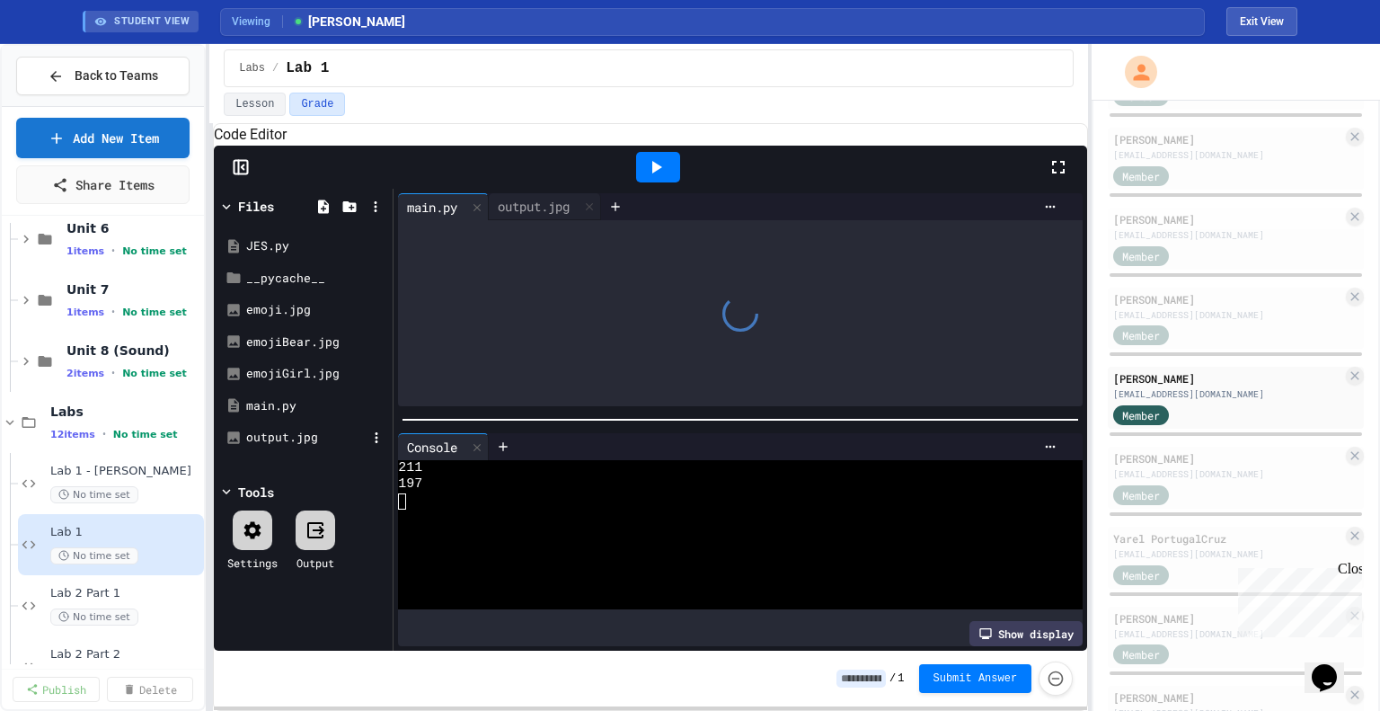
click at [291, 447] on div "output.jpg" at bounding box center [306, 438] width 120 height 18
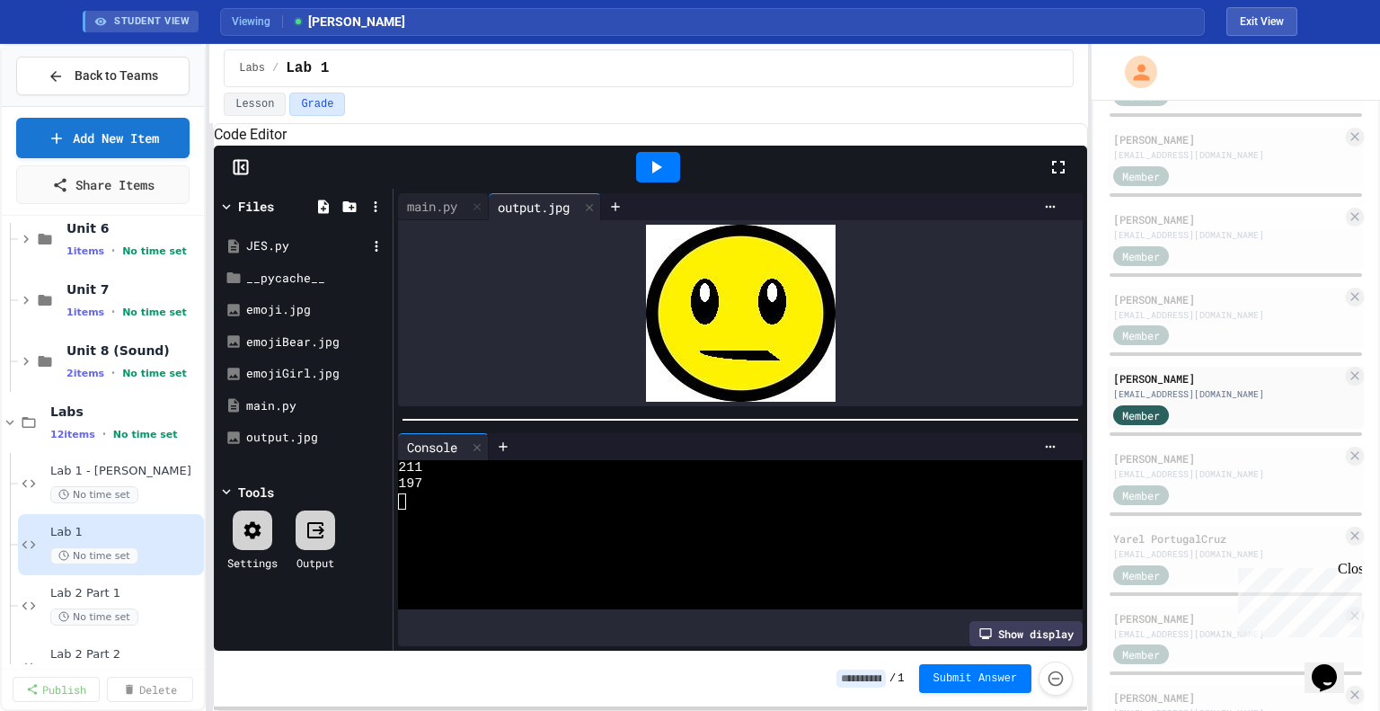
click at [276, 255] on div "JES.py" at bounding box center [306, 246] width 120 height 18
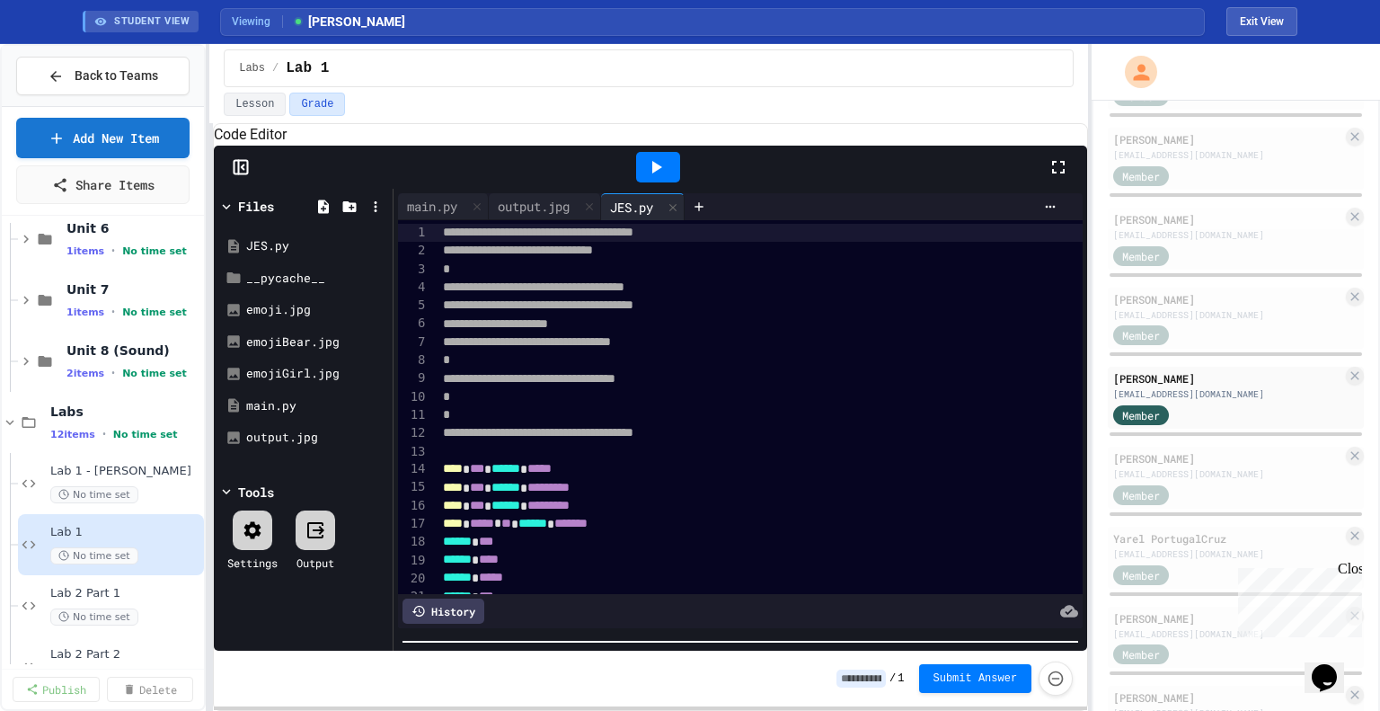
click at [672, 658] on div "**********" at bounding box center [651, 428] width 874 height 564
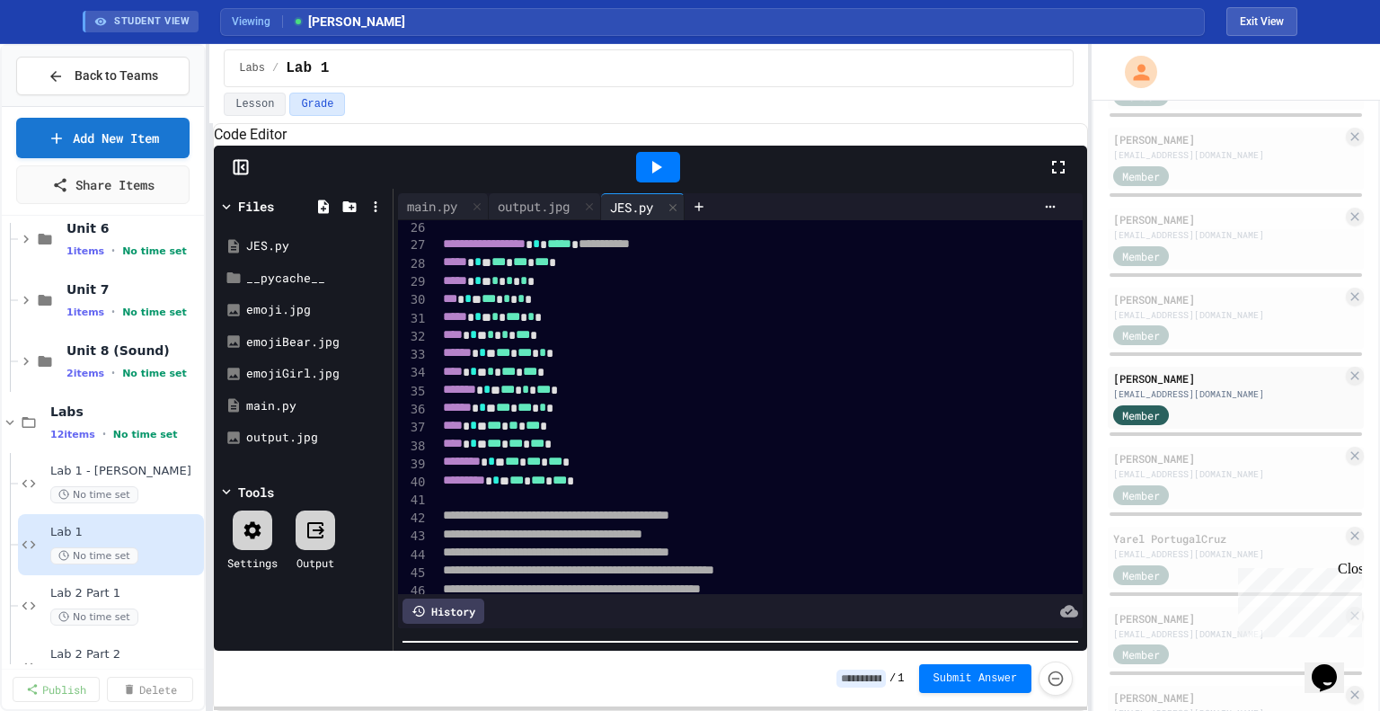
scroll to position [452, 0]
